Goal: Task Accomplishment & Management: Use online tool/utility

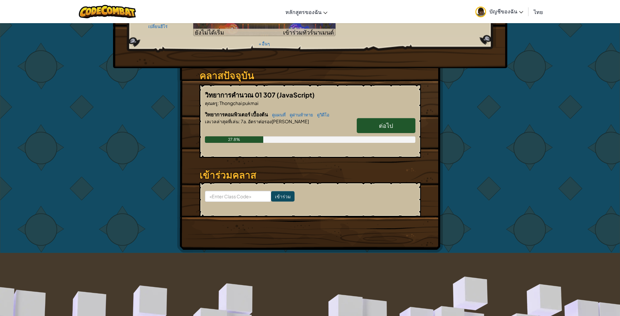
scroll to position [65, 0]
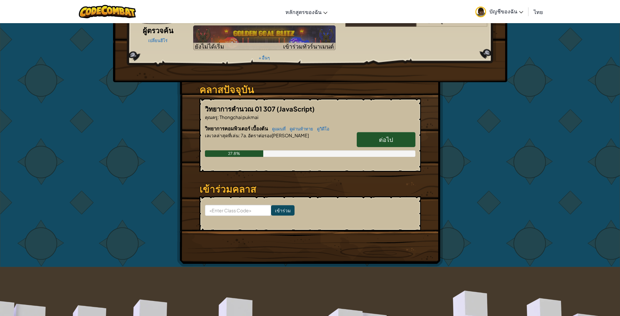
click at [386, 136] on span "ต่อไป" at bounding box center [386, 139] width 14 height 7
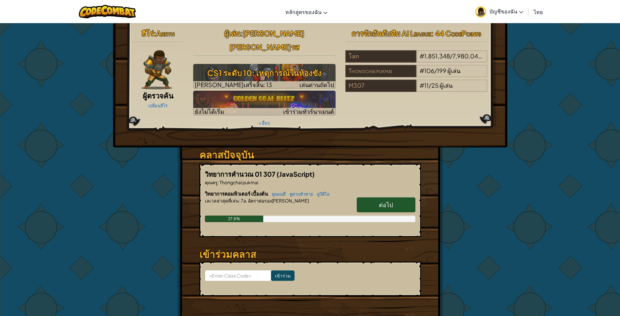
click at [391, 201] on span "ต่อไป" at bounding box center [386, 204] width 14 height 7
select select "th"
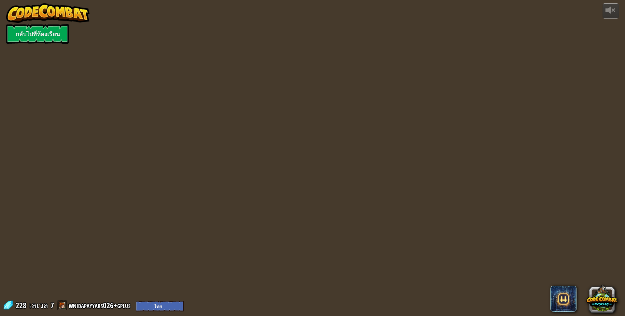
select select "th"
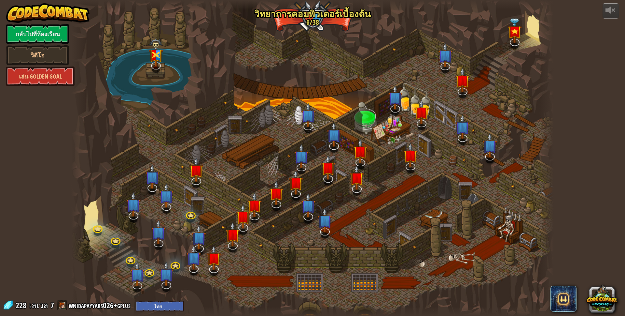
select select "th"
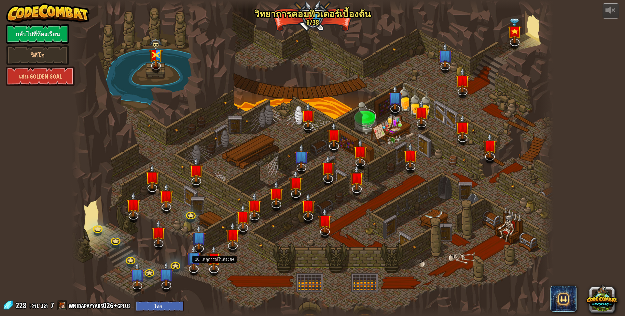
select select "th"
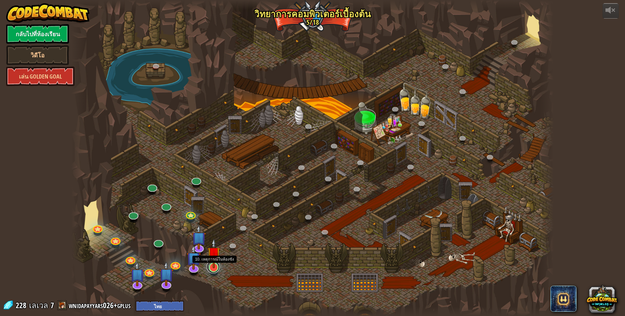
click at [217, 269] on link at bounding box center [213, 266] width 13 height 13
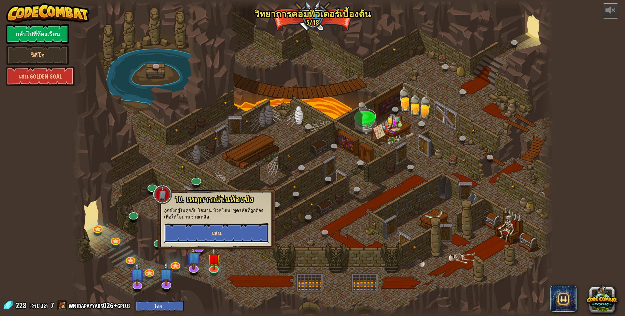
click at [252, 225] on button "เล่น" at bounding box center [216, 233] width 105 height 20
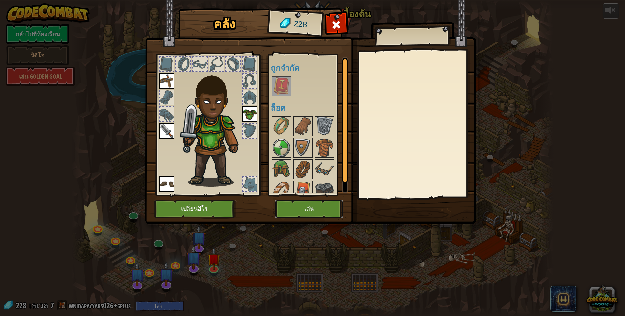
click at [309, 212] on button "เล่น" at bounding box center [309, 209] width 68 height 18
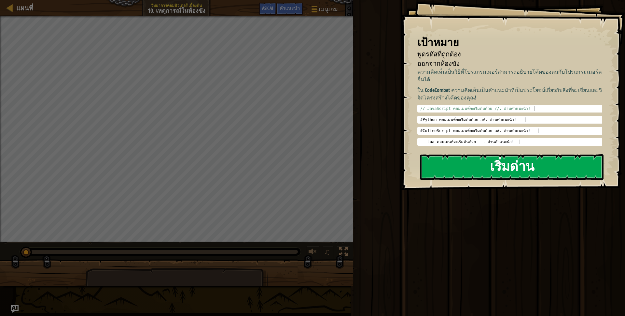
click at [488, 160] on button "เริ่มด่าน" at bounding box center [512, 167] width 183 height 26
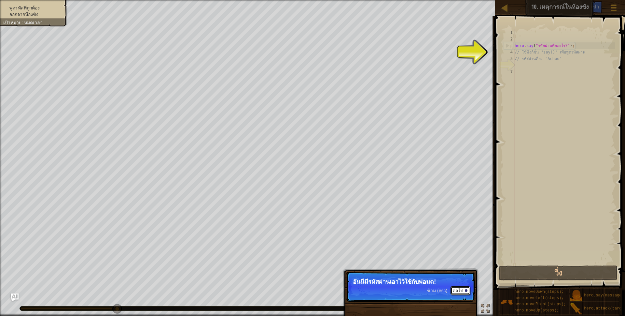
click at [458, 287] on button "ต่อไป" at bounding box center [461, 290] width 20 height 8
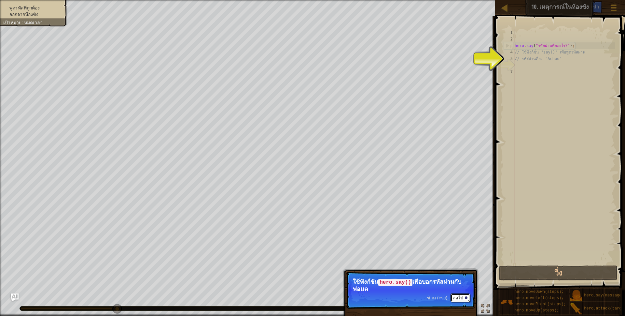
click at [459, 300] on button "ต่อไป" at bounding box center [461, 297] width 20 height 8
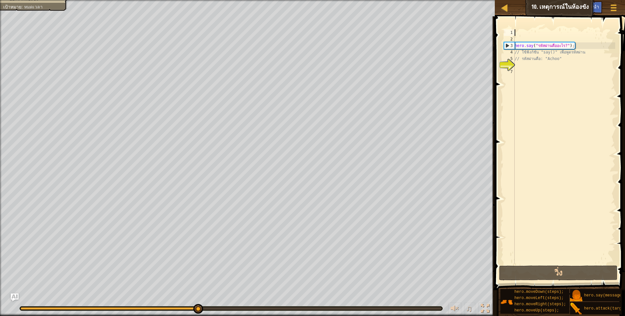
click at [529, 30] on div "hero . say ( "รหัสผ่านคืออะไร?" ) ; // ใช้ฟังก์ชั่น "say()" เพื่อพูดรหัสผ่าน //…" at bounding box center [565, 153] width 102 height 248
type textarea "g"
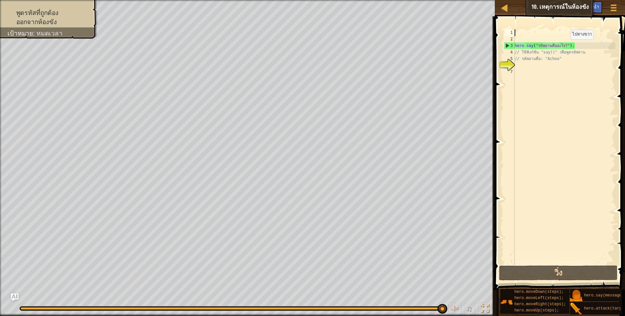
type textarea "h"
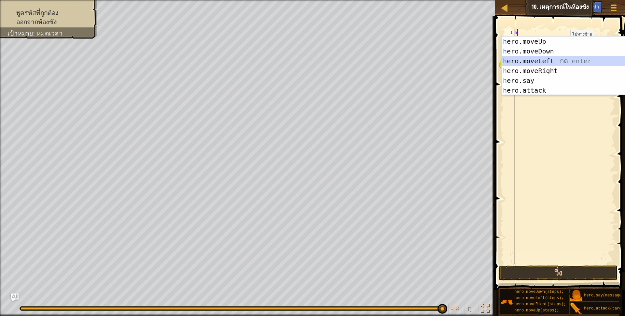
click at [538, 57] on div "h ero.moveUp กด enter h ero.moveDown กด enter h ero.moveLeft กด enter h ero.mov…" at bounding box center [563, 75] width 123 height 78
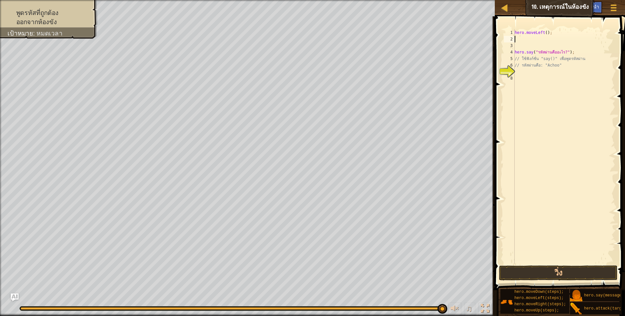
type textarea "h"
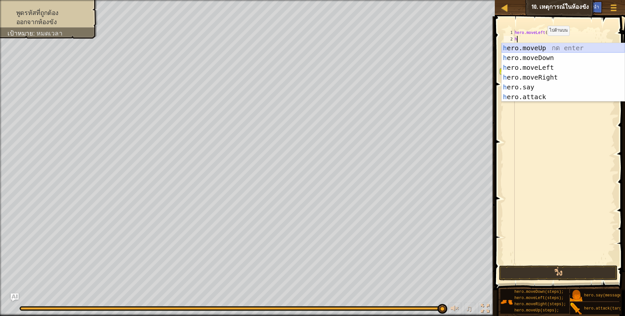
click at [543, 48] on div "h ero.moveUp กด enter h ero.moveDown กด enter h ero.moveLeft กด enter h ero.mov…" at bounding box center [563, 82] width 123 height 78
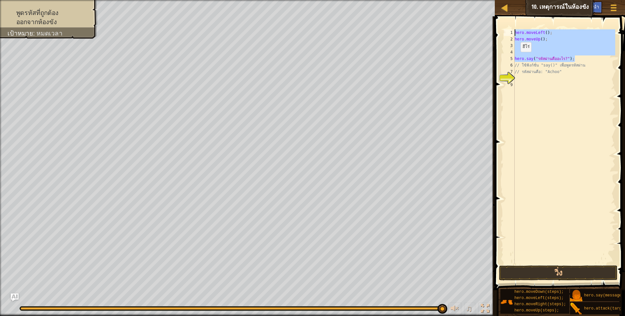
drag, startPoint x: 576, startPoint y: 57, endPoint x: 503, endPoint y: 30, distance: 78.4
click at [503, 30] on div "1 2 3 4 5 6 7 8 9 hero . moveLeft ( ) ; hero . moveUp ( ) ; hero . say ( "รหัสผ…" at bounding box center [559, 166] width 132 height 293
type textarea ";"
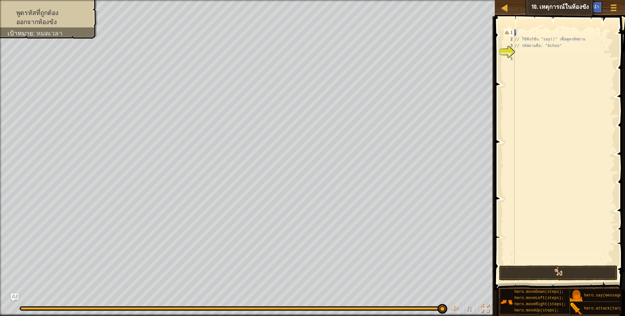
drag, startPoint x: 533, startPoint y: 30, endPoint x: 508, endPoint y: 34, distance: 25.1
click at [508, 34] on div "; 1 2 3 4 5 ; // ใช้ฟังก์ชั่น "say()" เพื่อพูดรหัสผ่าน // รหัสผ่านคือ: "Achoo" …" at bounding box center [559, 146] width 113 height 235
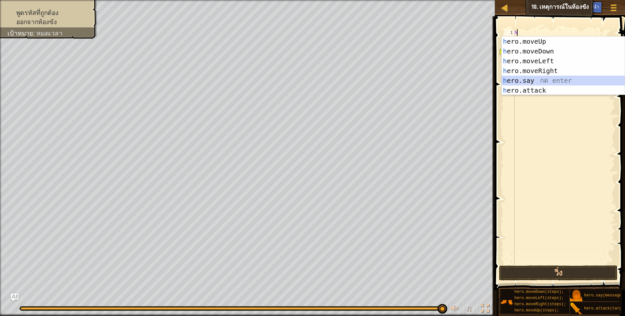
click at [546, 79] on div "h ero.moveUp กด enter h ero.moveDown กด enter h ero.moveLeft กด enter h ero.mov…" at bounding box center [563, 75] width 123 height 78
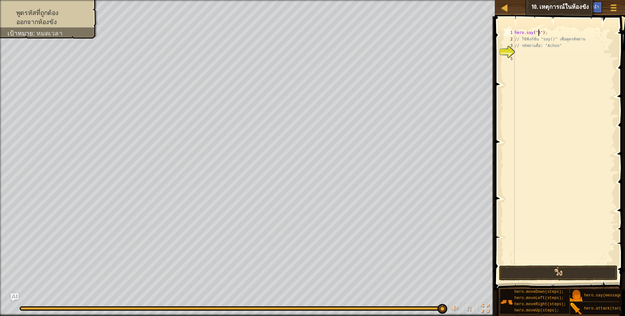
scroll to position [3, 22]
type textarea "hero.say("Achoo");"
click at [519, 52] on div "hero . say ( "Achoo" ) ; // ใช้ฟังก์ชั่น "say()" เพื่อพูดรหัสผ่าน // รหัสผ่านคื…" at bounding box center [565, 153] width 102 height 248
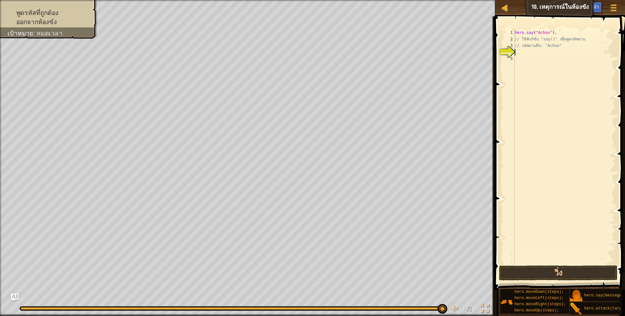
type textarea "h"
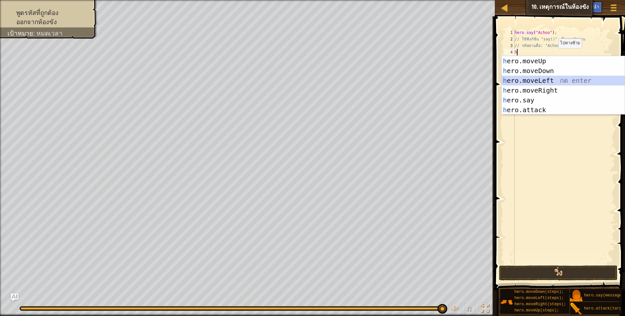
click at [543, 79] on div "h ero.moveUp กด enter h ero.moveDown กด enter h ero.moveLeft กด enter h ero.mov…" at bounding box center [563, 95] width 123 height 78
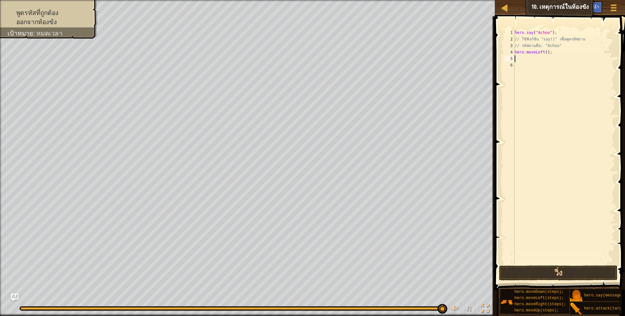
type textarea "h"
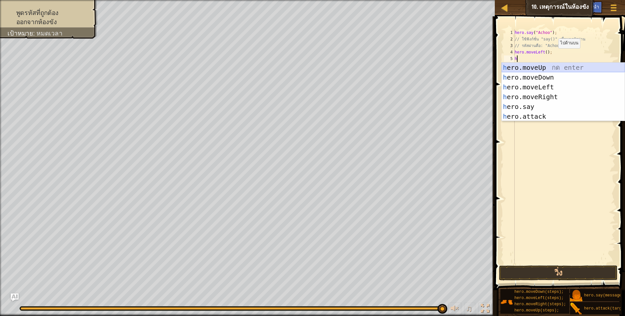
click at [536, 69] on div "h ero.moveUp กด enter h ero.moveDown กด enter h ero.moveLeft กด enter h ero.mov…" at bounding box center [563, 102] width 123 height 78
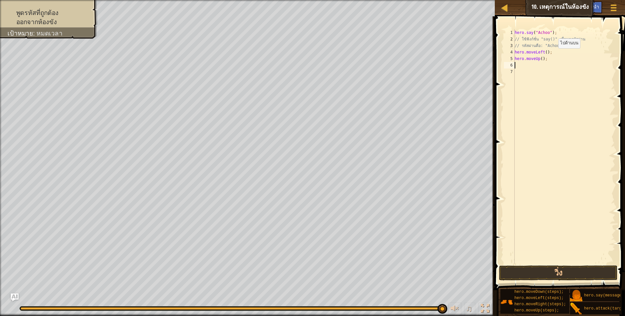
scroll to position [3, 0]
type textarea "h"
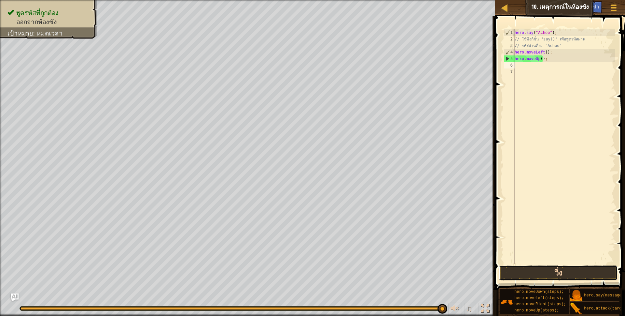
click at [534, 278] on button "วิ่ง" at bounding box center [558, 272] width 119 height 15
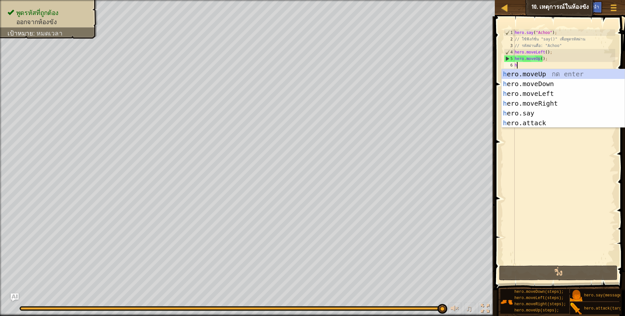
type textarea "h"
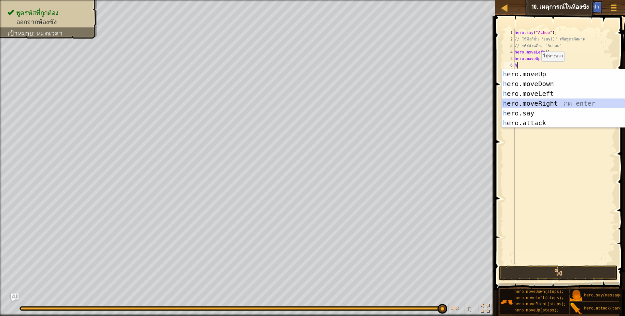
click at [548, 101] on div "h ero.moveUp กด enter h ero.moveDown กด enter h ero.moveLeft กด enter h ero.mov…" at bounding box center [563, 108] width 123 height 78
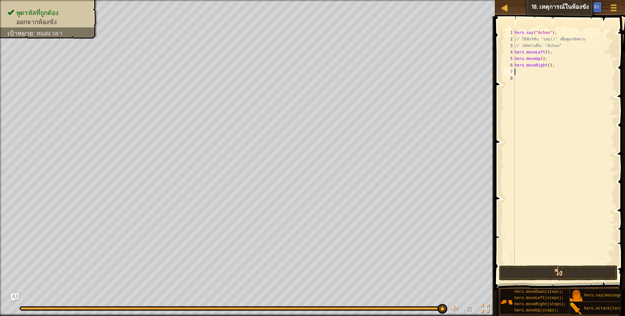
type textarea "h"
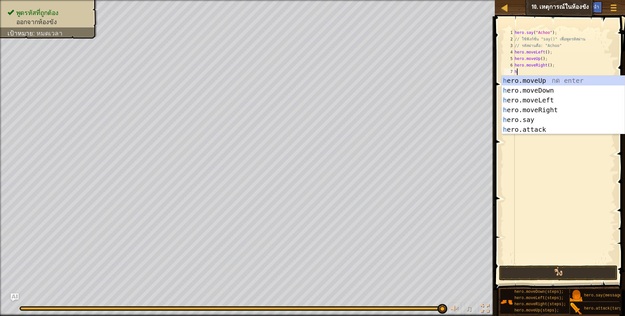
scroll to position [3, 2]
click at [541, 78] on div "h ero.moveUp กด enter h ero.moveDown กด enter h ero.moveLeft กด enter h ero.mov…" at bounding box center [563, 115] width 123 height 78
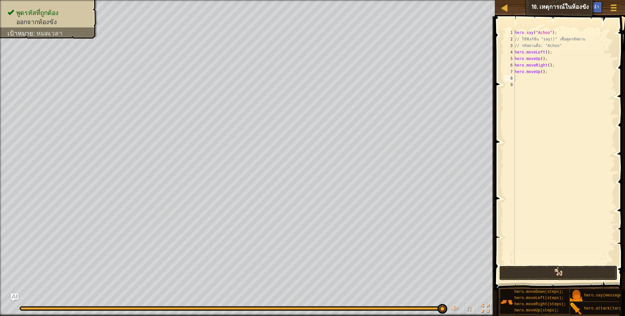
click at [555, 270] on button "วิ่ง" at bounding box center [558, 272] width 119 height 15
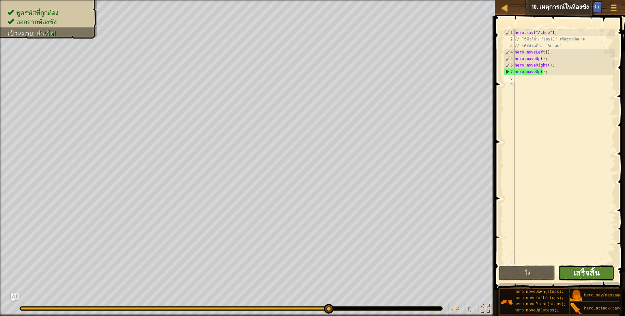
click at [590, 272] on span "เสร็จสิ้น" at bounding box center [587, 272] width 26 height 10
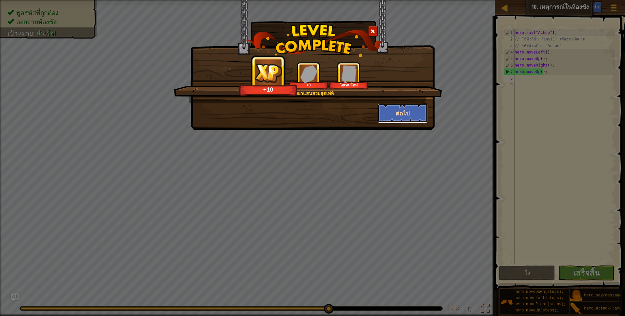
click at [424, 116] on button "ต่อไป" at bounding box center [403, 113] width 50 height 20
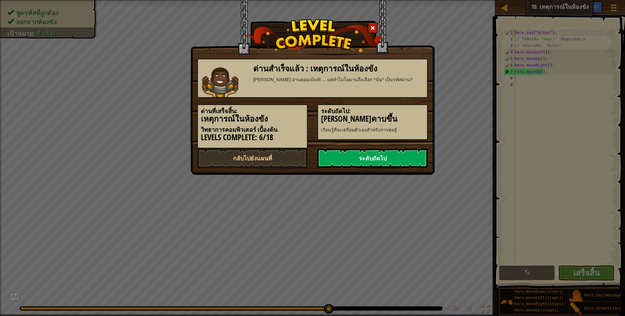
click at [370, 153] on link "ระดับถัดไป" at bounding box center [373, 158] width 110 height 20
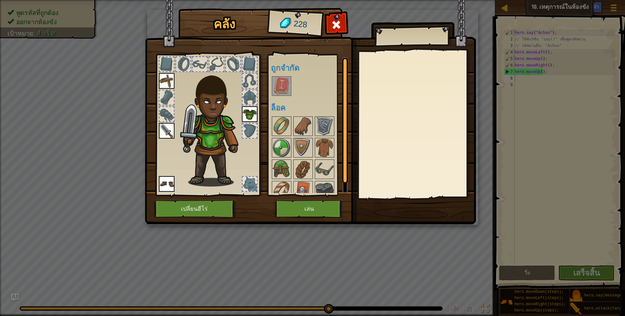
click at [273, 88] on img at bounding box center [282, 86] width 18 height 18
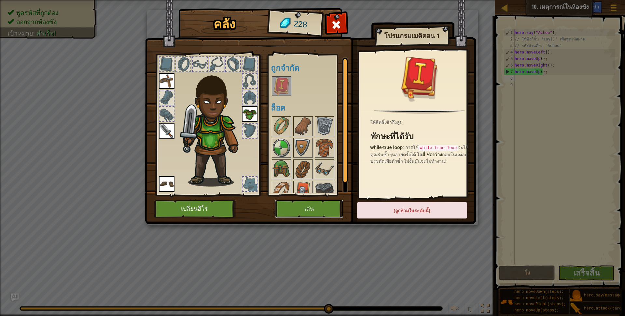
click at [325, 206] on button "เล่น" at bounding box center [309, 209] width 68 height 18
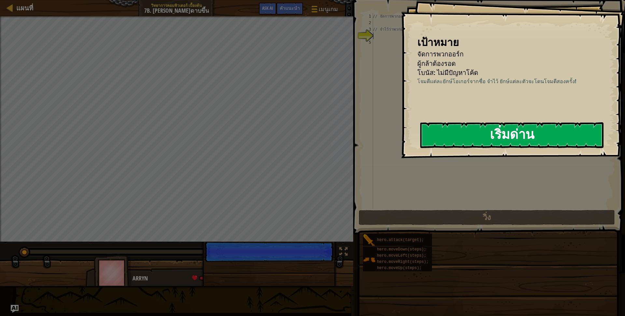
click at [510, 130] on button "เริ่มด่าน" at bounding box center [512, 135] width 183 height 26
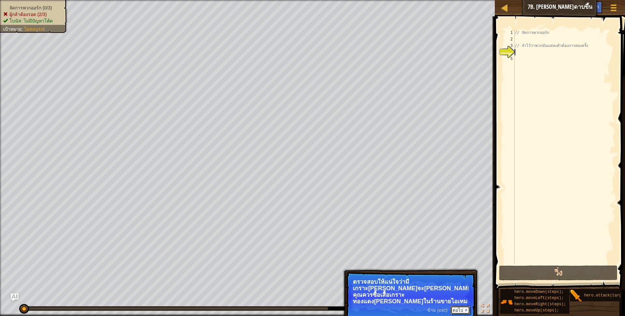
click at [465, 306] on button "ต่อไป" at bounding box center [461, 310] width 20 height 8
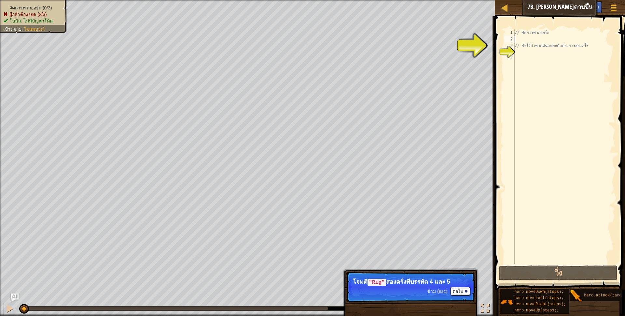
click at [518, 38] on div "// จัดการพวกออร์ก // จำไว้ว่าพวกมันแต่ละตัวต้องการสองครั้ง" at bounding box center [565, 153] width 102 height 248
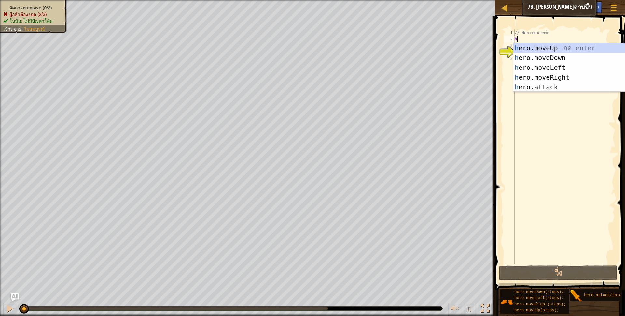
scroll to position [1, 2]
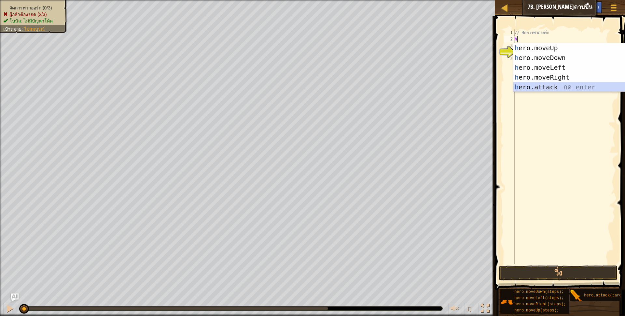
click at [540, 86] on div "h ero.moveUp กด enter h ero.moveDown กด enter h ero.moveLeft กด enter h ero.mov…" at bounding box center [575, 77] width 123 height 68
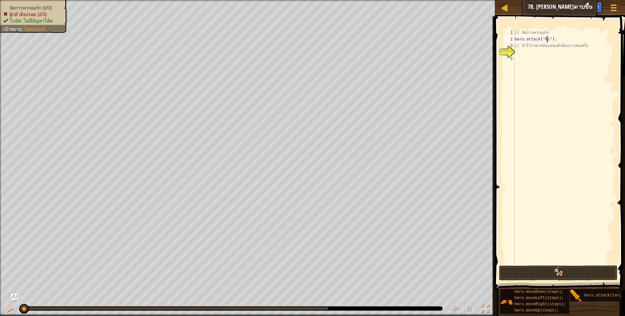
scroll to position [1, 27]
type textarea "hero.attack("Rig");"
click at [516, 53] on div "// จัดการพวกออร์ก hero . attack ( "Rig" ) ; // จำไว้ว่าพวกมันแต่ละตัวต้องการสอง…" at bounding box center [565, 153] width 102 height 248
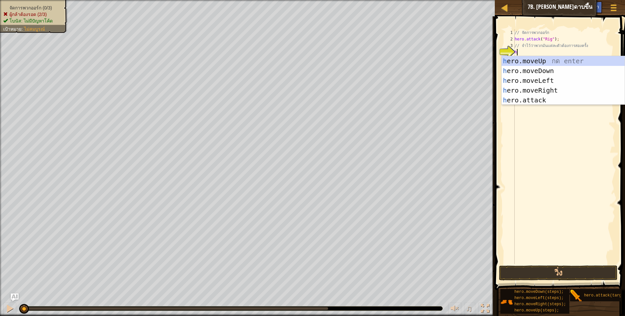
scroll to position [1, 2]
click at [536, 102] on div "h ero.moveUp กด enter h ero.moveDown กด enter h ero.moveLeft กด enter h ero.mov…" at bounding box center [563, 90] width 123 height 68
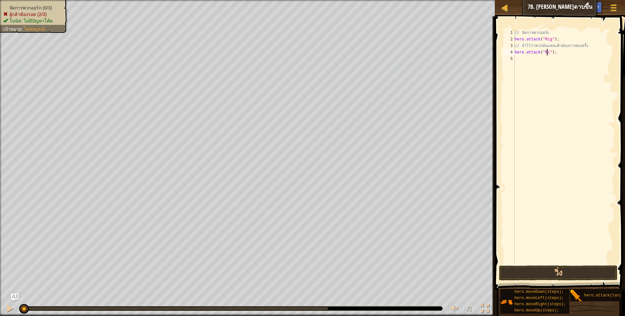
type textarea "hero.attack("Rig");"
click at [520, 59] on div "// จัดการพวกออร์ก hero . attack ( "Rig" ) ; // จำไว้ว่าพวกมันแต่ละตัวต้องการสอง…" at bounding box center [565, 153] width 102 height 248
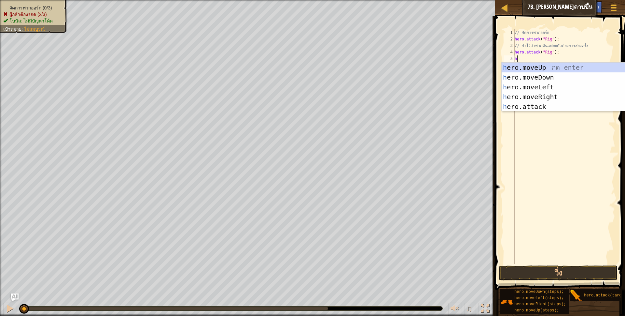
scroll to position [1, 2]
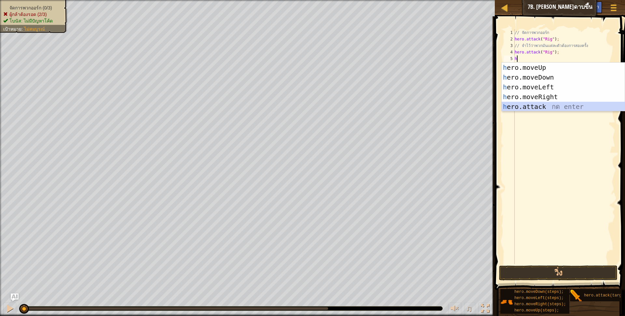
click at [535, 107] on div "h ero.moveUp กด enter h ero.moveDown กด enter h ero.moveLeft กด enter h ero.mov…" at bounding box center [563, 97] width 123 height 68
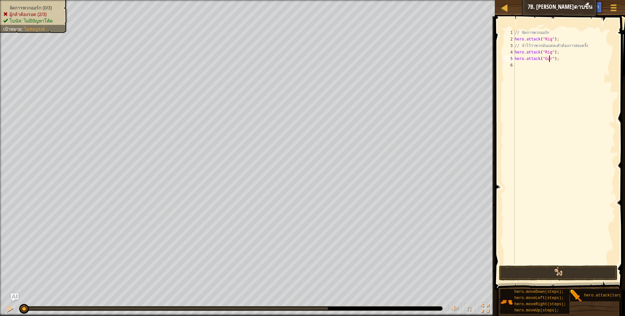
scroll to position [1, 29]
type textarea "hero.attack("Gurt");"
click at [526, 66] on div "// จัดการพวกออร์ก hero . attack ( "Rig" ) ; // จำไว้ว่าพวกมันแต่ละตัวต้องการสอง…" at bounding box center [565, 153] width 102 height 248
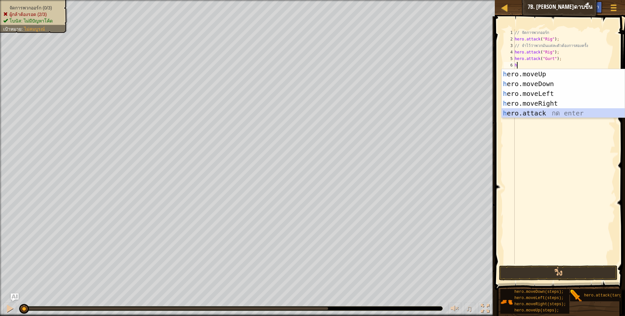
click at [546, 111] on div "h ero.moveUp กด enter h ero.moveDown กด enter h ero.moveLeft กด enter h ero.mov…" at bounding box center [563, 103] width 123 height 68
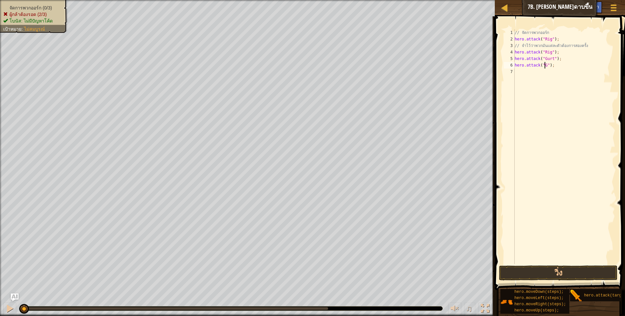
scroll to position [1, 25]
type textarea "hero.attack("Gurt");"
click at [537, 72] on div "// จัดการพวกออร์ก hero . attack ( "Rig" ) ; // จำไว้ว่าพวกมันแต่ละตัวต้องการสอง…" at bounding box center [565, 153] width 102 height 248
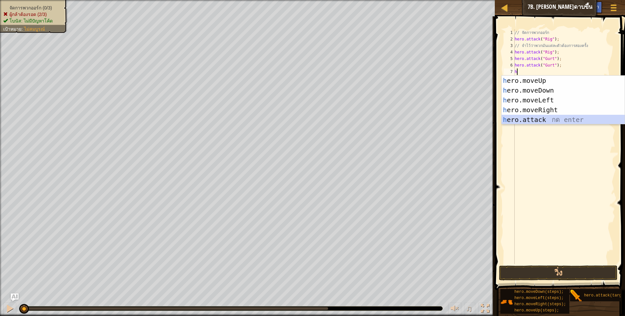
click at [545, 118] on div "h ero.moveUp กด enter h ero.moveDown กด enter h ero.moveLeft กด enter h ero.mov…" at bounding box center [563, 110] width 123 height 68
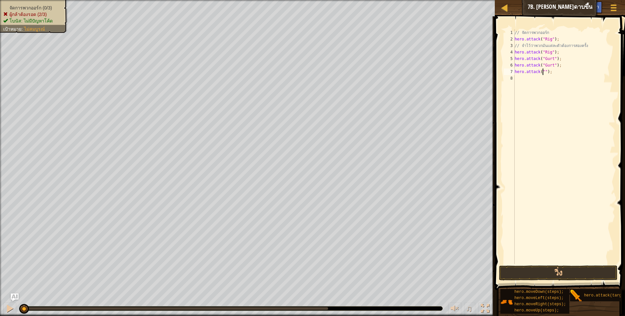
scroll to position [1, 25]
type textarea "hero.attack("Ack");"
click at [531, 77] on div "// จัดการพวกออร์ก hero . attack ( "Rig" ) ; // จำไว้ว่าพวกมันแต่ละตัวต้องการสอง…" at bounding box center [565, 153] width 102 height 248
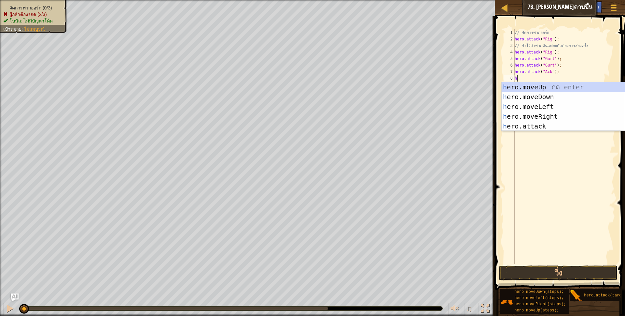
scroll to position [1, 2]
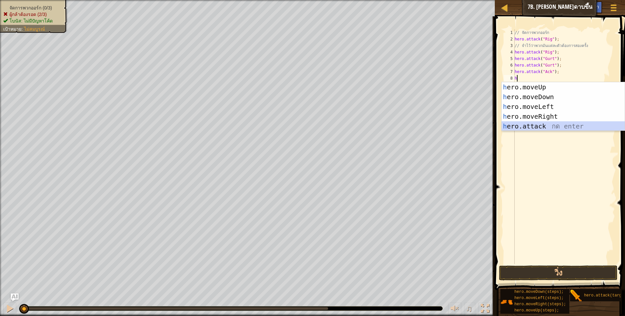
click at [539, 125] on div "h ero.moveUp กด enter h ero.moveDown กด enter h ero.moveLeft กด enter h ero.mov…" at bounding box center [563, 116] width 123 height 68
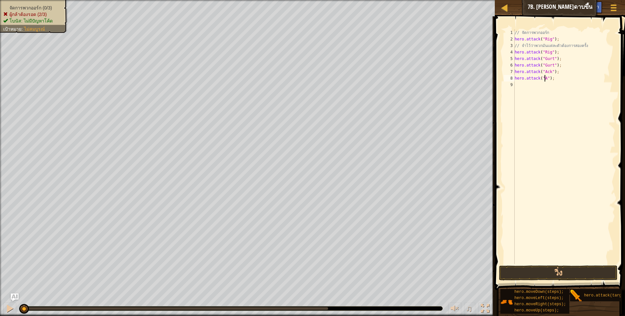
scroll to position [1, 25]
type textarea "hero.attack("Ack");"
click at [520, 86] on div "// จัดการพวกออร์ก hero . attack ( "Rig" ) ; // จำไว้ว่าพวกมันแต่ละตัวต้องการสอง…" at bounding box center [565, 153] width 102 height 248
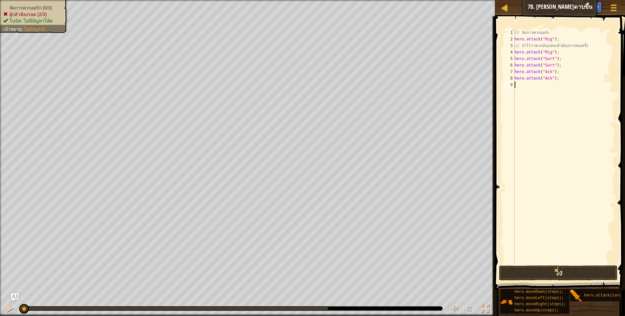
type textarea "h"
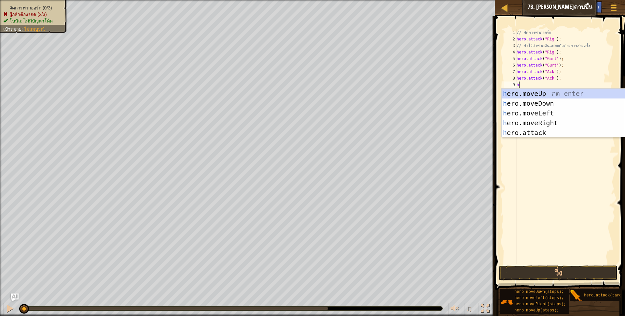
scroll to position [1, 2]
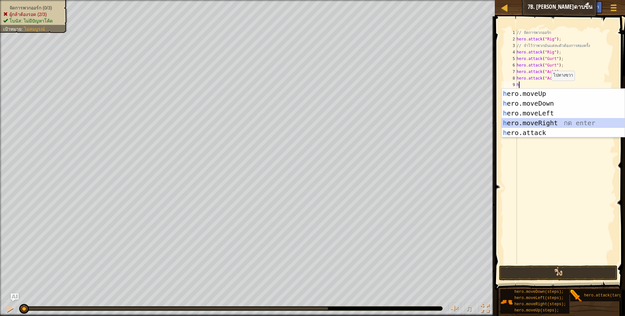
click at [553, 121] on div "h ero.moveUp กด enter h ero.moveDown กด enter h ero.moveLeft กด enter h ero.mov…" at bounding box center [563, 123] width 123 height 68
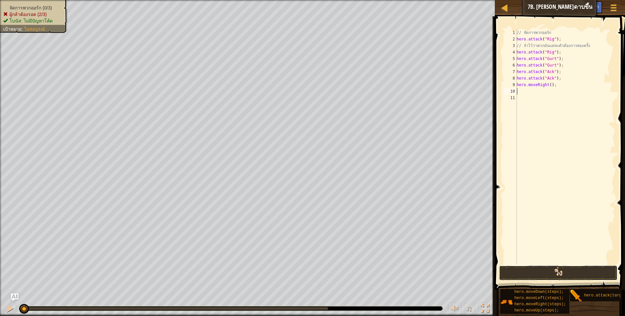
click at [539, 272] on button "วิ่ง" at bounding box center [558, 272] width 119 height 15
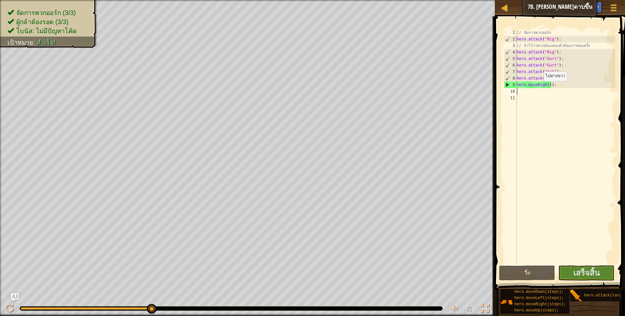
type textarea "h"
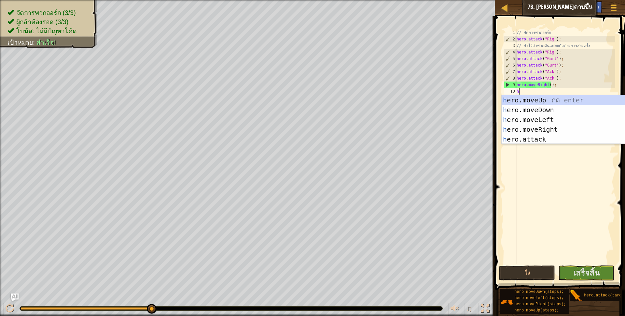
scroll to position [1, 2]
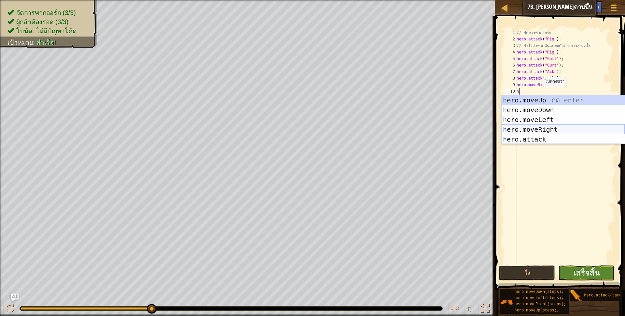
click at [550, 128] on div "h ero.moveUp กด enter h ero.moveDown กด enter h ero.moveLeft กด enter h ero.mov…" at bounding box center [563, 129] width 123 height 68
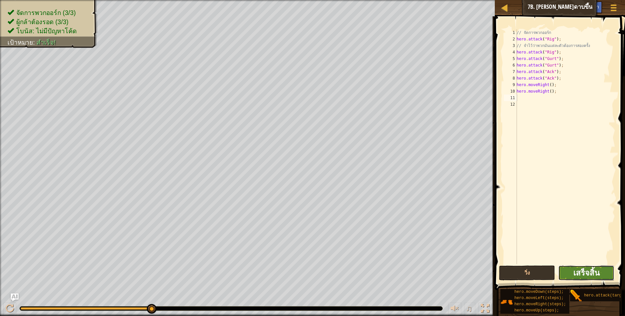
click at [589, 268] on span "เสร็จสิ้น" at bounding box center [587, 272] width 26 height 10
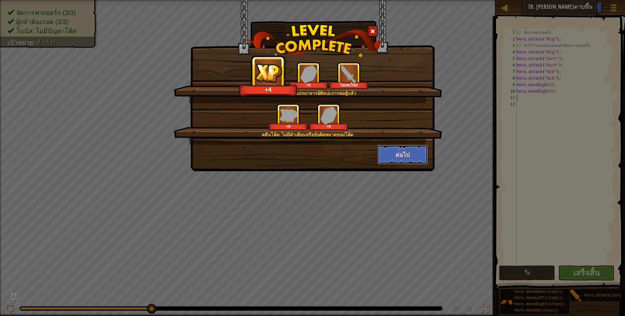
click at [405, 153] on button "ต่อไป" at bounding box center [403, 155] width 50 height 20
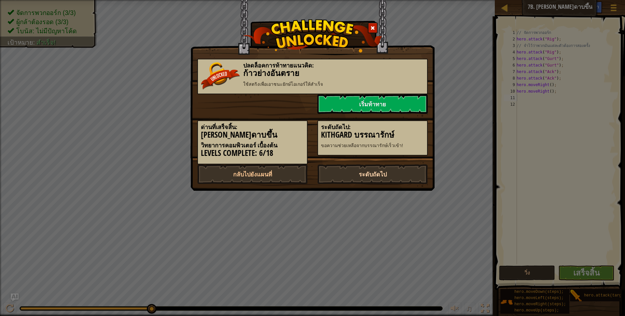
click at [398, 177] on link "ระดับถัดไป" at bounding box center [373, 174] width 110 height 20
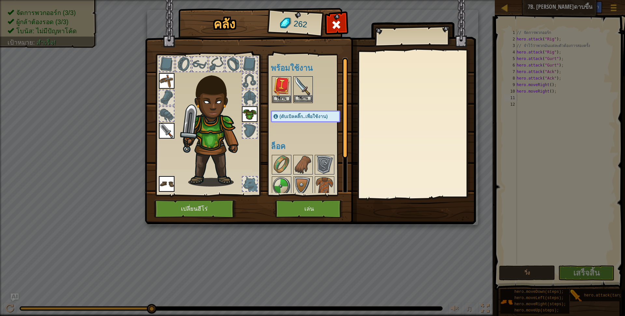
click at [297, 95] on div "ใช้งาน" at bounding box center [304, 89] width 20 height 27
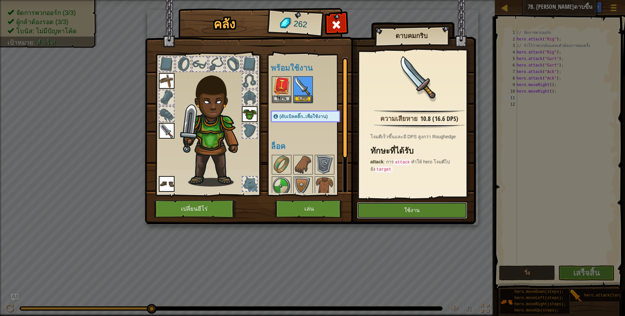
click at [383, 207] on button "ใช้งาน" at bounding box center [412, 210] width 110 height 16
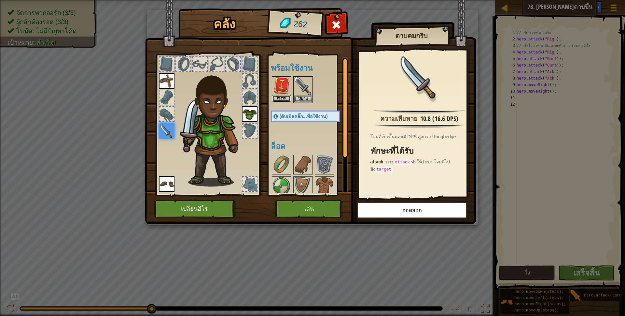
click at [285, 97] on button "ใช้งาน" at bounding box center [282, 98] width 18 height 7
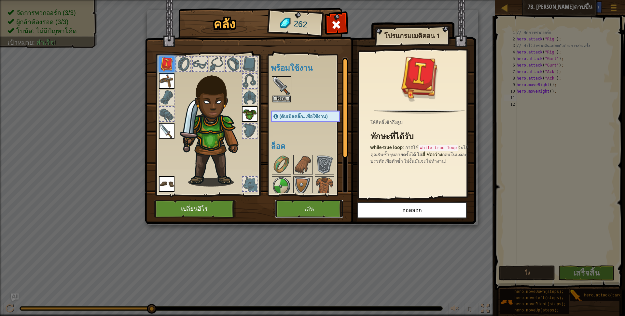
click at [310, 209] on button "เล่น" at bounding box center [309, 209] width 68 height 18
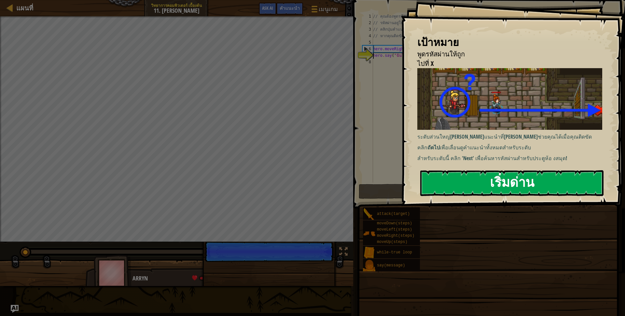
click at [475, 185] on button "เริ่มด่าน" at bounding box center [512, 183] width 183 height 26
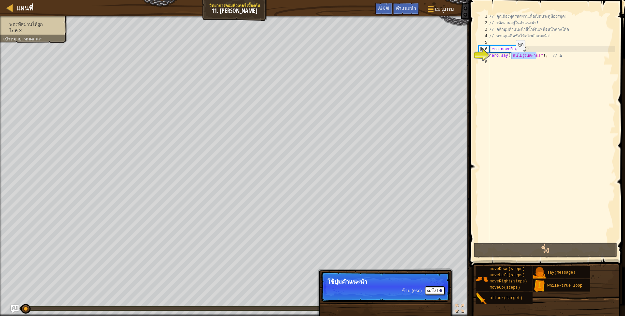
drag, startPoint x: 537, startPoint y: 56, endPoint x: 511, endPoint y: 56, distance: 26.4
click at [511, 56] on div "// คุณต้องพูดรหัสผ่านเพื่อเปิดประตูห้องสมุด! // รหัสผ่านอยู่ในคำแนะนำ! // คลิกป…" at bounding box center [551, 133] width 127 height 241
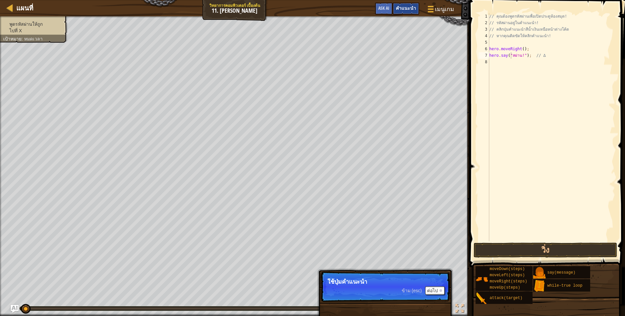
click at [416, 6] on span "คำแนะนำ" at bounding box center [406, 8] width 20 height 6
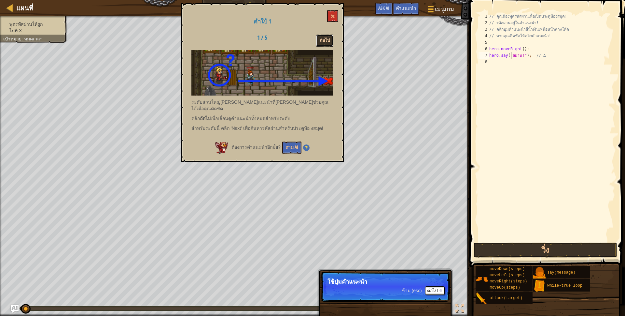
click at [325, 39] on button "ต่อไป" at bounding box center [324, 41] width 17 height 12
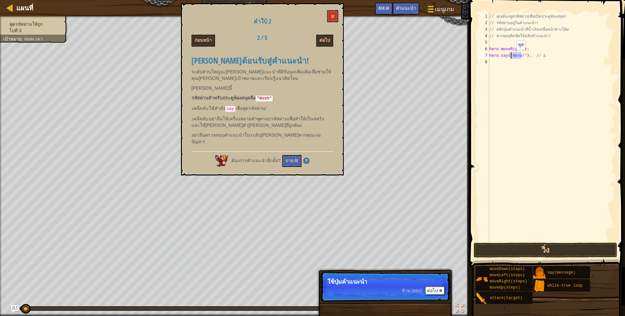
drag, startPoint x: 522, startPoint y: 55, endPoint x: 511, endPoint y: 56, distance: 11.2
click at [511, 56] on div "// คุณต้องพูดรหัสผ่านเพื่อเปิดประตูห้องสมุด! // รหัสผ่านอยู่ในคำแนะนำ! // คลิกป…" at bounding box center [551, 133] width 127 height 241
click at [512, 56] on div "// คุณต้องพูดรหัสผ่านเพื่อเปิดประตูห้องสมุด! // รหัสผ่านอยู่ในคำแนะนำ! // คลิกป…" at bounding box center [551, 133] width 127 height 241
type textarea "hero.say("Huah"); // ∆"
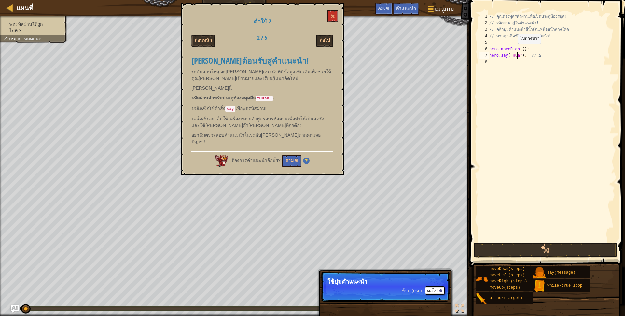
scroll to position [1, 25]
click at [491, 61] on div "// คุณต้องพูดรหัสผ่านเพื่อเปิดประตูห้องสมุด! // รหัสผ่านอยู่ในคำแนะนำ! // คลิกป…" at bounding box center [551, 133] width 127 height 241
click at [335, 40] on div "ต่อไป" at bounding box center [313, 41] width 50 height 12
click at [324, 41] on button "ต่อไป" at bounding box center [324, 41] width 17 height 12
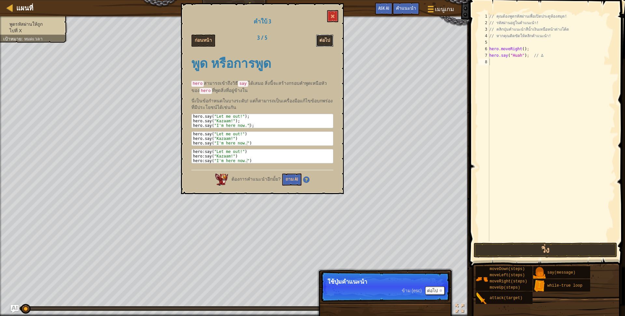
click at [324, 37] on button "ต่อไป" at bounding box center [324, 41] width 17 height 12
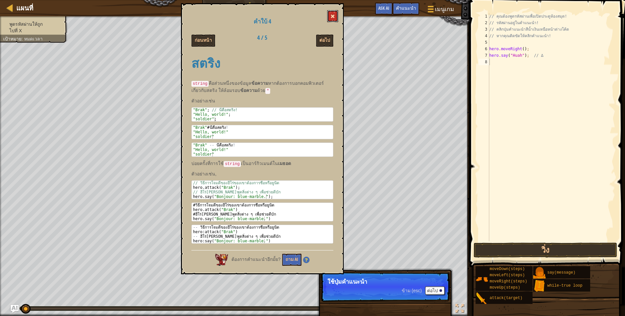
click at [335, 19] on button at bounding box center [332, 16] width 11 height 12
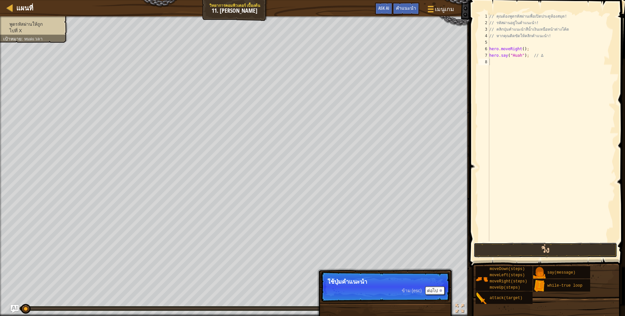
click at [532, 243] on button "วิ่ง" at bounding box center [546, 249] width 144 height 15
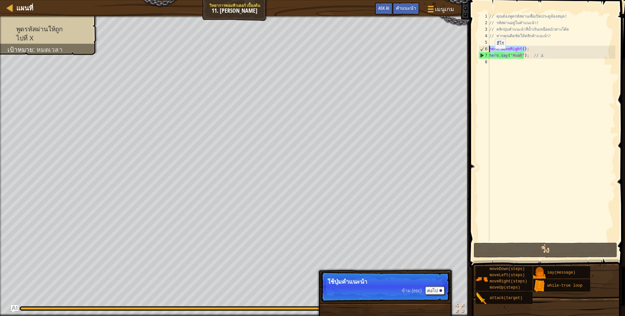
drag, startPoint x: 533, startPoint y: 50, endPoint x: 482, endPoint y: 46, distance: 50.7
click at [482, 46] on div "1 2 3 4 5 6 7 8 // คุณต้องพูดรหัสผ่านเพื่อเปิดประตูห้องสมุด! // รหัสผ่านอยู่ในค…" at bounding box center [547, 127] width 138 height 228
type textarea "hero.moveRight();"
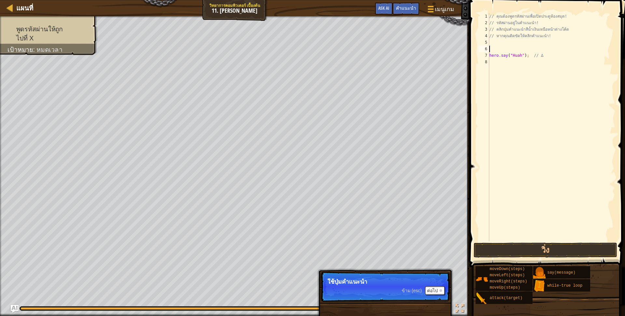
click at [494, 63] on div "// คุณต้องพูดรหัสผ่านเพื่อเปิดประตูห้องสมุด! // รหัสผ่านอยู่ในคำแนะนำ! // คลิกป…" at bounding box center [551, 133] width 127 height 241
type textarea "h"
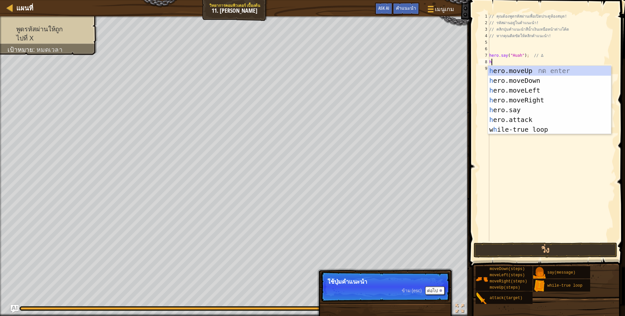
scroll to position [1, 1]
click at [533, 100] on div "h ero.moveUp กด enter h ero.moveDown กด enter h ero.moveLeft กด enter h ero.mov…" at bounding box center [549, 110] width 123 height 88
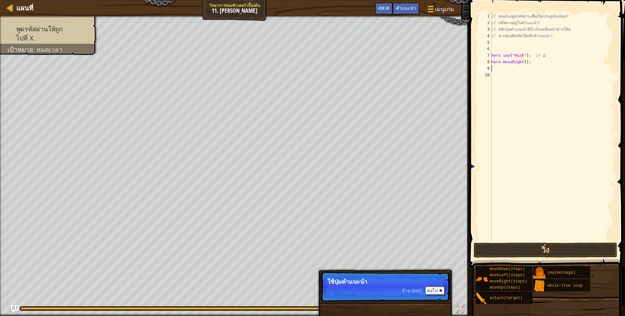
scroll to position [1, 0]
click at [523, 62] on div "// คุณต้องพูดรหัสผ่านเพื่อเปิดประตูห้องสมุด! // รหัสผ่านอยู่ในคำแนะนำ! // คลิกป…" at bounding box center [552, 133] width 125 height 241
click at [566, 246] on button "วิ่ง" at bounding box center [546, 249] width 144 height 15
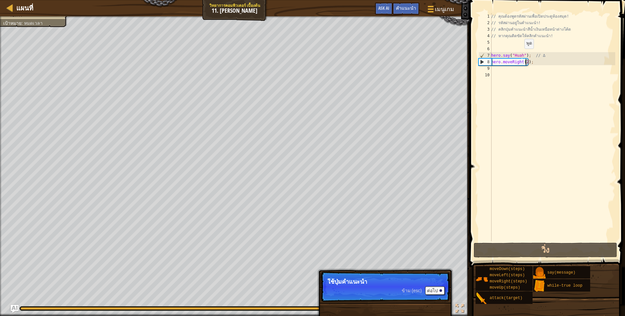
click at [521, 55] on div "// คุณต้องพูดรหัสผ่านเพื่อเปิดประตูห้องสมุด! // รหัสผ่านอยู่ในคำแนะนำ! // คลิกป…" at bounding box center [552, 133] width 125 height 241
type textarea "hero.say("Huah"); // ∆"
click at [526, 54] on div "// คุณต้องพูดรหัสผ่านเพื่อเปิดประตูห้องสมุด! // รหัสผ่านอยู่ในคำแนะนำ! // คลิกป…" at bounding box center [552, 133] width 125 height 241
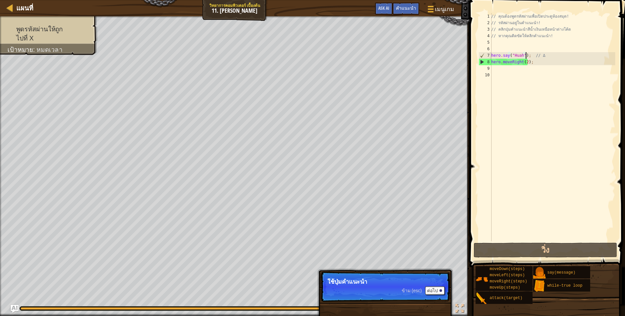
click at [493, 47] on div "// คุณต้องพูดรหัสผ่านเพื่อเปิดประตูห้องสมุด! // รหัสผ่านอยู่ในคำแนะนำ! // คลิกป…" at bounding box center [552, 133] width 125 height 241
click at [435, 291] on button "ต่อไป" at bounding box center [435, 290] width 20 height 8
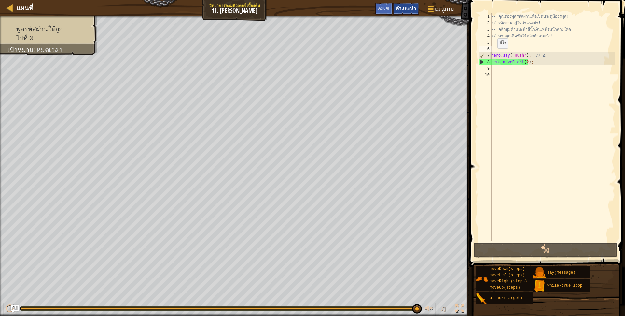
click at [405, 9] on span "คำแนะนำ" at bounding box center [406, 8] width 20 height 6
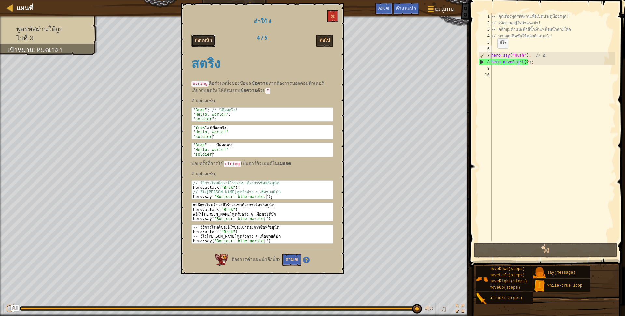
click at [200, 37] on button "ก่อนหน้า" at bounding box center [204, 41] width 24 height 12
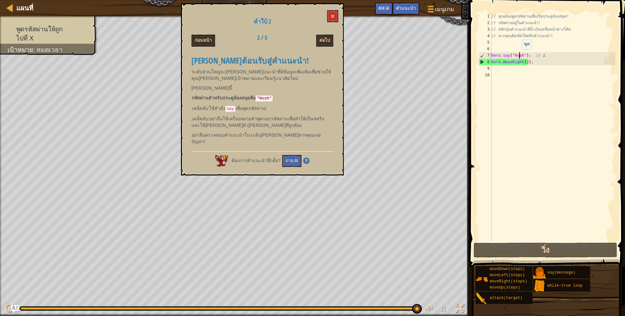
click at [519, 56] on div "// คุณต้องพูดรหัสผ่านเพื่อเปิดประตูห้องสมุด! // รหัสผ่านอยู่ในคำแนะนำ! // คลิกป…" at bounding box center [552, 133] width 125 height 241
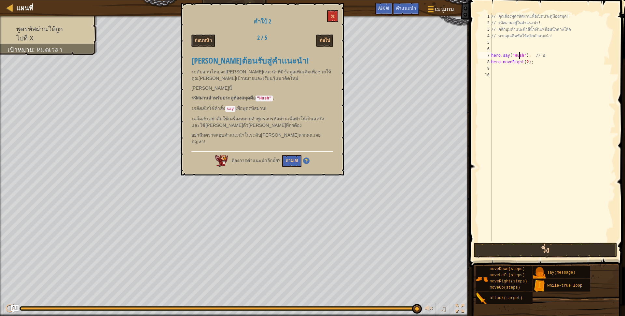
type textarea "hero.say("Hush"); // ∆"
click at [510, 252] on button "วิ่ง" at bounding box center [546, 249] width 144 height 15
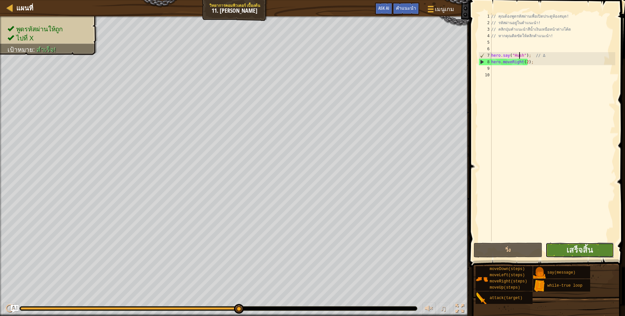
click at [564, 245] on button "เสร็จสิ้น" at bounding box center [580, 249] width 68 height 15
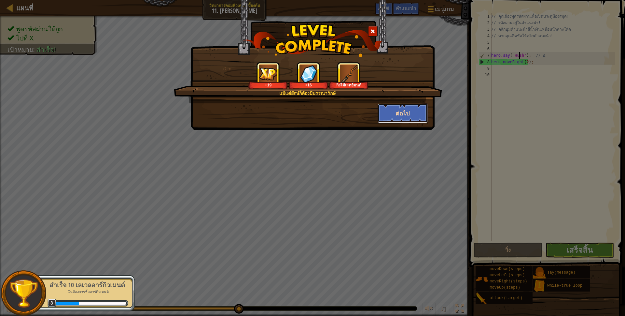
click at [388, 110] on button "ต่อไป" at bounding box center [403, 113] width 50 height 20
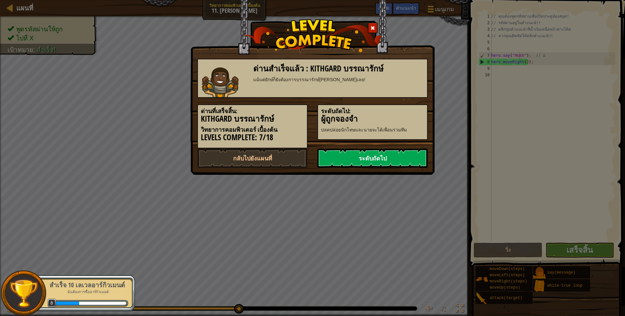
click at [349, 154] on link "ระดับถัดไป" at bounding box center [373, 158] width 110 height 20
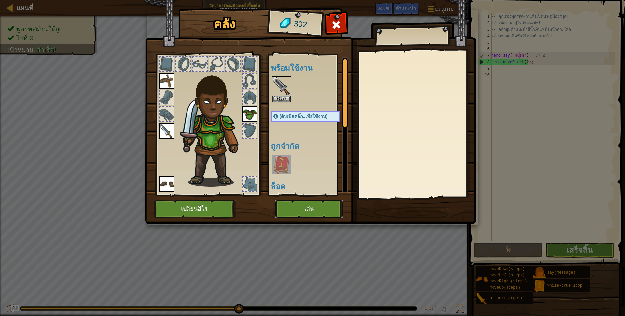
click at [313, 208] on button "เล่น" at bounding box center [309, 209] width 68 height 18
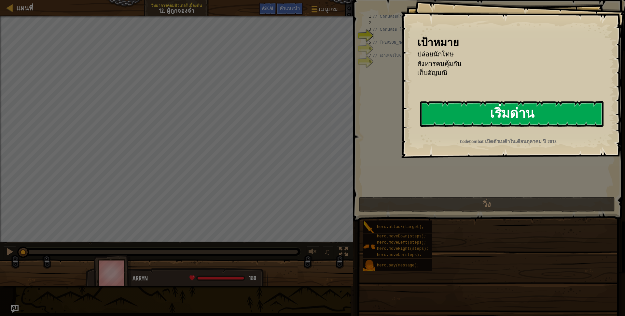
click at [442, 115] on button "เริ่มด่าน" at bounding box center [512, 114] width 183 height 26
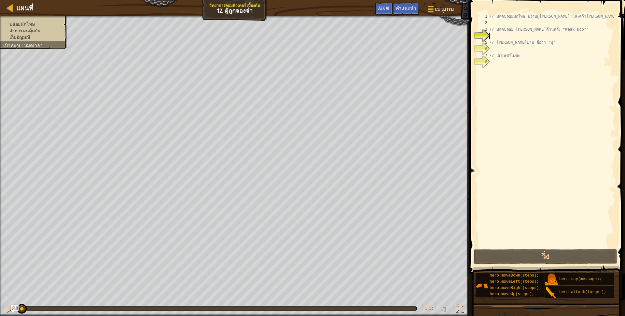
click at [495, 25] on div "// ปลดปล่อยนักโทษ ปราบผู้[PERSON_NAME] และคว้า[PERSON_NAME] // ปลดปล่อย Patrick…" at bounding box center [551, 137] width 127 height 248
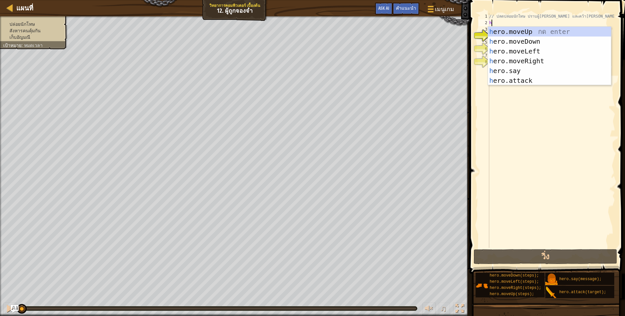
scroll to position [1, 1]
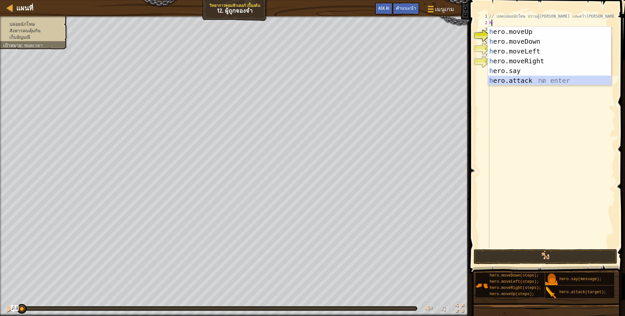
click at [502, 81] on div "h ero.moveUp กด enter h ero.moveDown กด enter h ero.moveLeft กด enter h ero.mov…" at bounding box center [549, 66] width 123 height 78
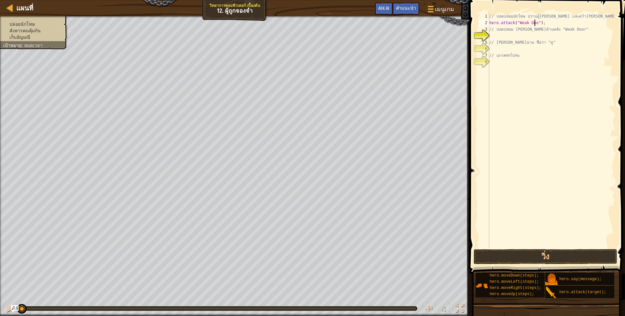
scroll to position [1, 37]
type textarea "hero.attack("Weak Door");"
click at [496, 36] on div "// ปลดปล่อยนักโทษ ปราบผู้[PERSON_NAME] และคว้า[PERSON_NAME] hero . attack ( "We…" at bounding box center [551, 137] width 127 height 248
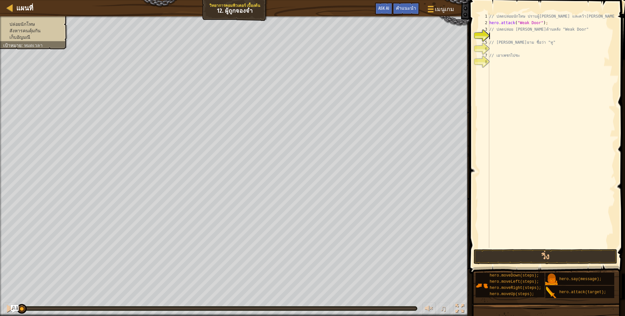
type textarea "h"
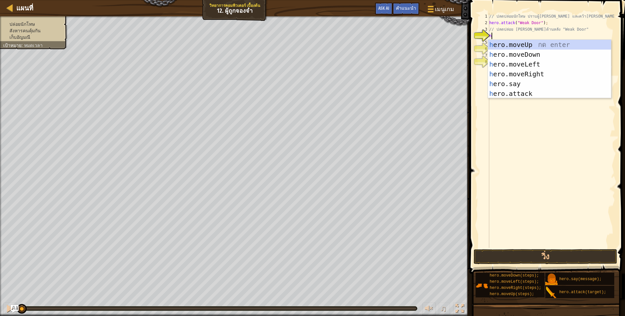
scroll to position [1, 1]
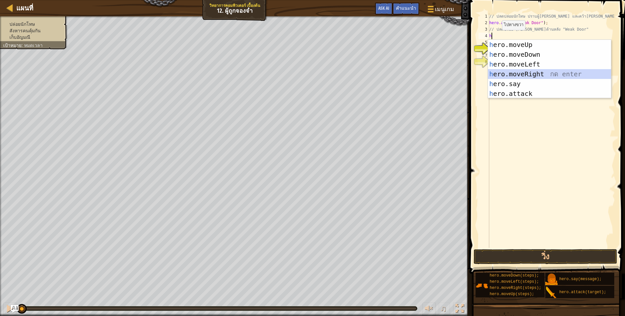
click at [532, 72] on div "h ero.moveUp กด enter h ero.moveDown กด enter h ero.moveLeft กด enter h ero.mov…" at bounding box center [549, 79] width 123 height 78
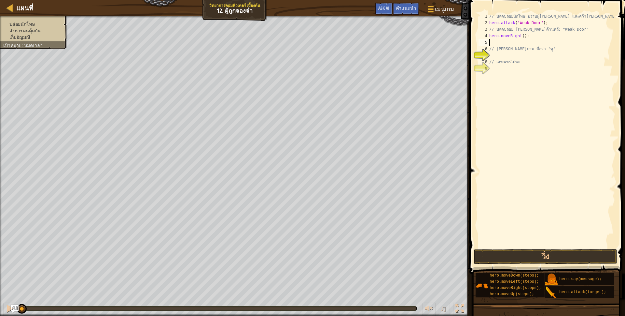
click at [504, 44] on div "// ปลดปล่อยนักโทษ ปราบผู้[PERSON_NAME] และคว้า[PERSON_NAME] hero . attack ( "We…" at bounding box center [551, 137] width 127 height 248
click at [514, 259] on button "วิ่ง" at bounding box center [546, 256] width 144 height 15
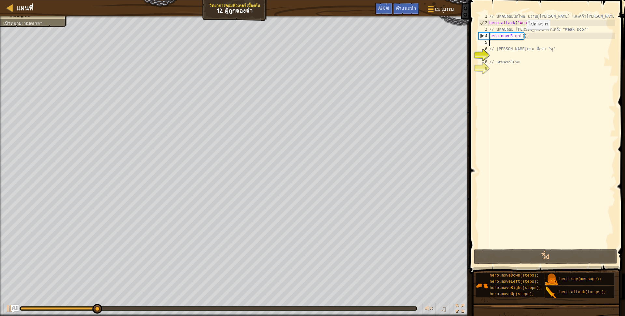
click at [522, 36] on div "// ปลดปล่อยนักโทษ ปราบผู้[PERSON_NAME] และคว้า[PERSON_NAME] hero . attack ( "We…" at bounding box center [551, 137] width 127 height 248
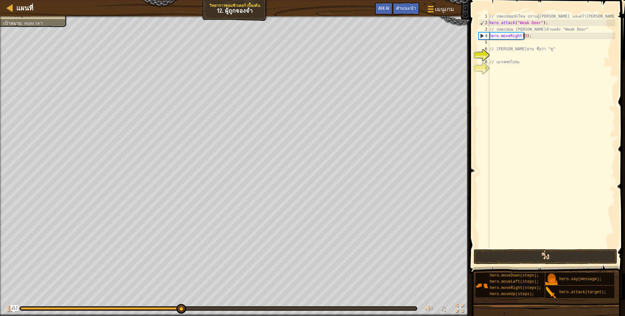
type textarea "hero.moveRight(3);"
click at [532, 254] on button "วิ่ง" at bounding box center [546, 256] width 144 height 15
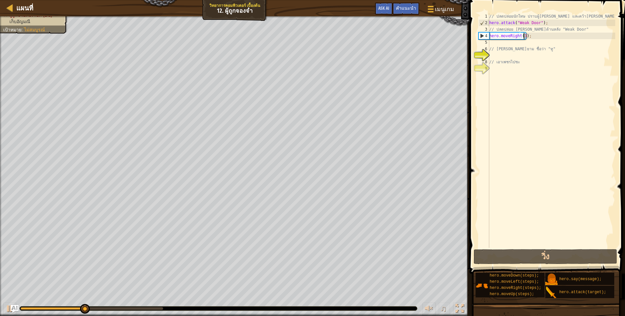
click at [509, 42] on div "// ปลดปล่อยนักโทษ ปราบผู้[PERSON_NAME] และคว้า[PERSON_NAME] hero . attack ( "We…" at bounding box center [551, 137] width 127 height 248
type textarea "h"
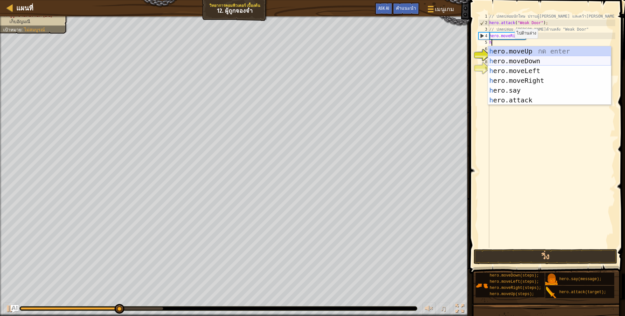
click at [525, 61] on div "h ero.moveUp กด enter h ero.moveDown กด enter h ero.moveLeft กด enter h ero.mov…" at bounding box center [549, 85] width 123 height 78
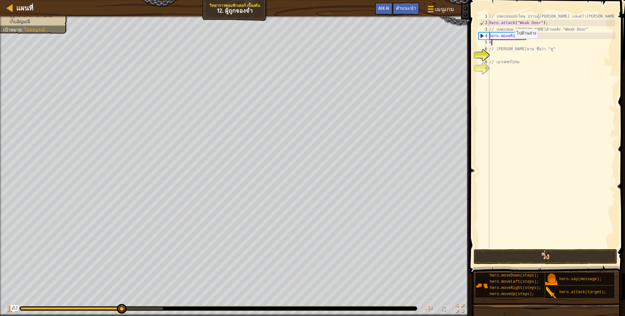
scroll to position [1, 0]
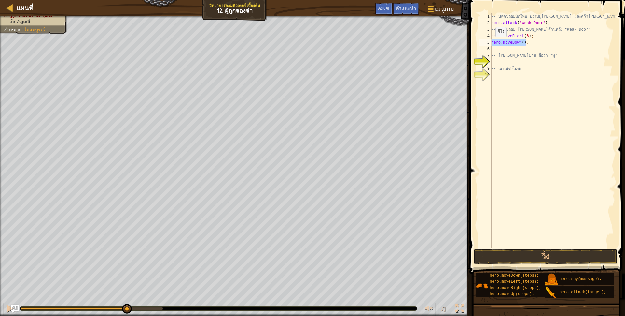
drag, startPoint x: 526, startPoint y: 43, endPoint x: 491, endPoint y: 43, distance: 34.9
click at [491, 43] on div "1 2 3 4 5 6 7 8 9 10 // ปลดปล่อยนักโทษ ปราบผู้[PERSON_NAME] และคว้า[PERSON_NAME…" at bounding box center [547, 130] width 138 height 235
type textarea "hero.moveDown();"
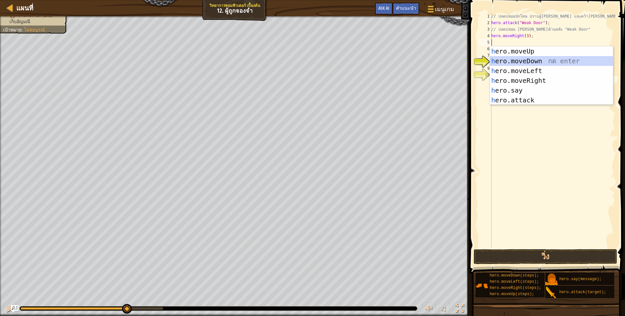
scroll to position [1, 1]
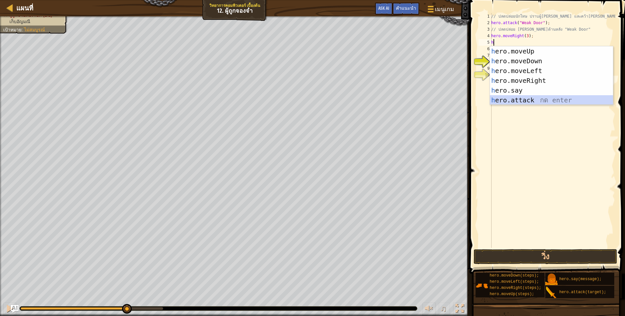
click at [519, 99] on div "h ero.moveUp กด enter h ero.moveDown กด enter h ero.moveLeft กด enter h ero.mov…" at bounding box center [551, 85] width 123 height 78
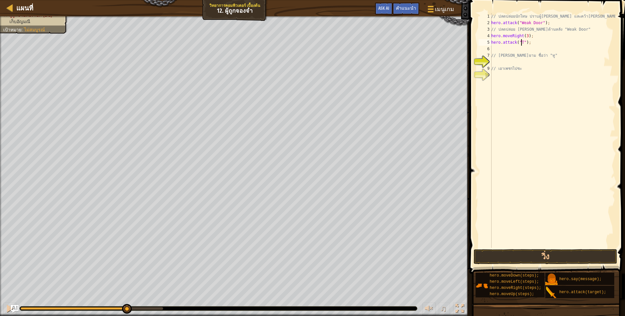
scroll to position [1, 25]
type textarea "hero.attack("Two");"
click at [515, 49] on div "// ปลดปล่อยนักโทษ ปราบผู้[PERSON_NAME] และคว้า[PERSON_NAME] hero . attack ( "We…" at bounding box center [552, 137] width 125 height 248
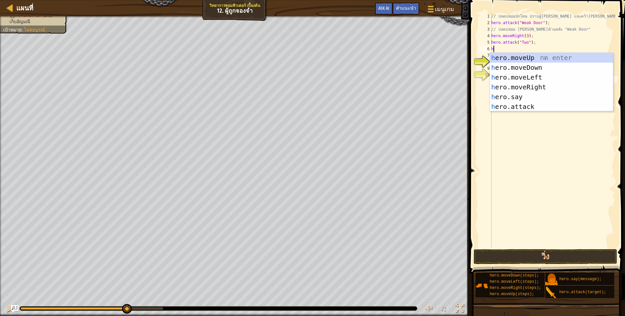
scroll to position [1, 1]
click at [532, 105] on div "h ero.moveUp กด enter h ero.moveDown กด enter h ero.moveLeft กด enter h ero.mov…" at bounding box center [551, 92] width 123 height 78
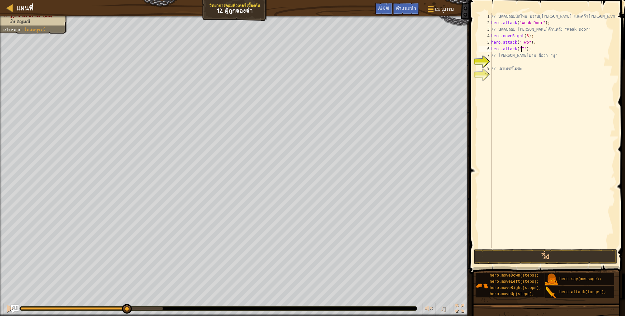
scroll to position [1, 28]
type textarea "hero.attack("Two");"
click at [562, 259] on button "วิ่ง" at bounding box center [546, 256] width 144 height 15
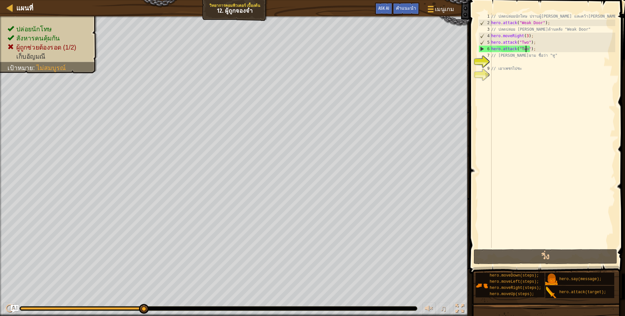
click at [493, 62] on div "// ปลดปล่อยนักโทษ ปราบผู้[PERSON_NAME] และคว้า[PERSON_NAME] hero . attack ( "We…" at bounding box center [552, 137] width 125 height 248
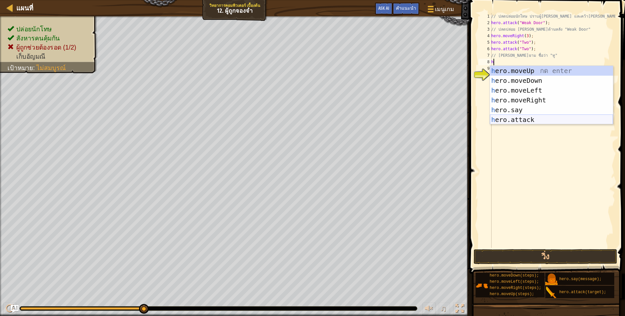
click at [509, 119] on div "h ero.moveUp กด enter h ero.moveDown กด enter h ero.moveLeft กด enter h ero.mov…" at bounding box center [551, 105] width 123 height 78
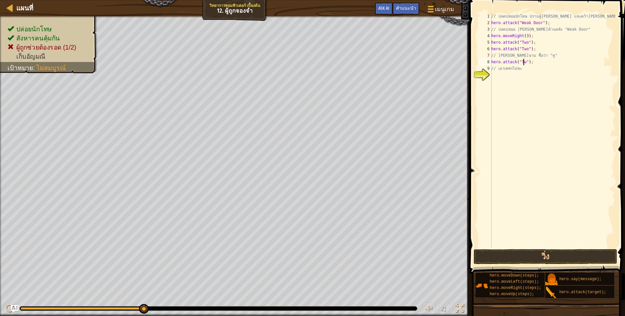
scroll to position [1, 28]
type textarea "hero.attack("Two");"
click at [564, 255] on button "วิ่ง" at bounding box center [546, 256] width 144 height 15
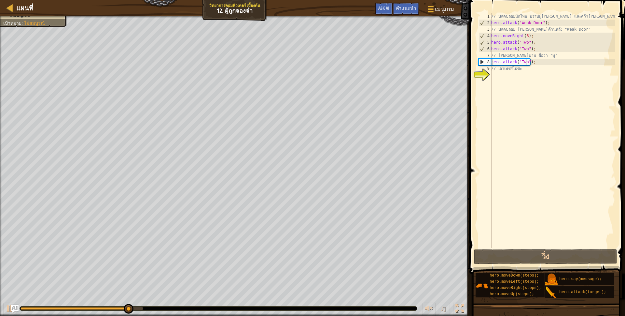
click at [501, 75] on div "// ปลดปล่อยนักโทษ ปราบผู้[PERSON_NAME] และคว้า[PERSON_NAME] hero . attack ( "We…" at bounding box center [552, 137] width 125 height 248
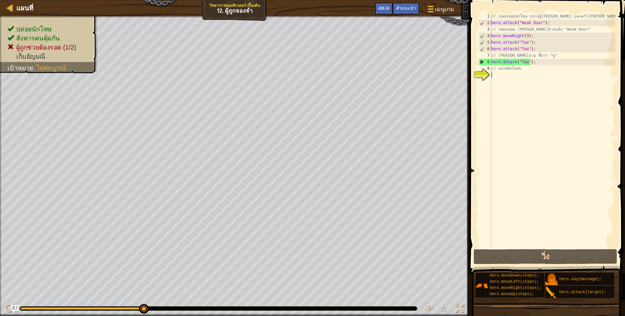
scroll to position [1, 1]
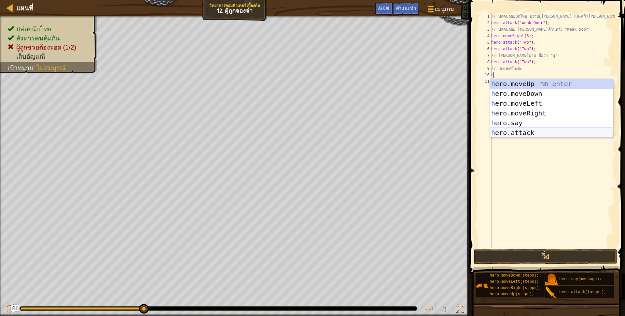
click at [529, 132] on div "h ero.moveUp กด enter h ero.moveDown กด enter h ero.moveLeft กด enter h ero.mov…" at bounding box center [551, 118] width 123 height 78
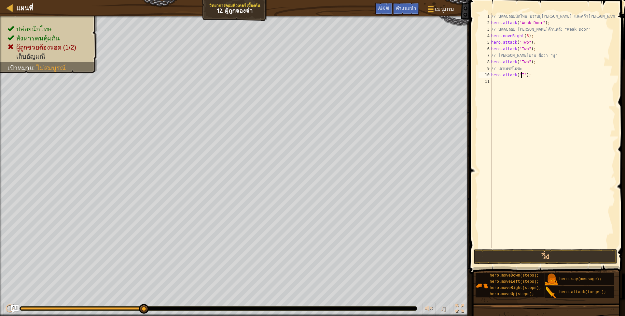
scroll to position [1, 25]
type textarea "hero.attack("Two");"
click at [558, 258] on button "วิ่ง" at bounding box center [546, 256] width 144 height 15
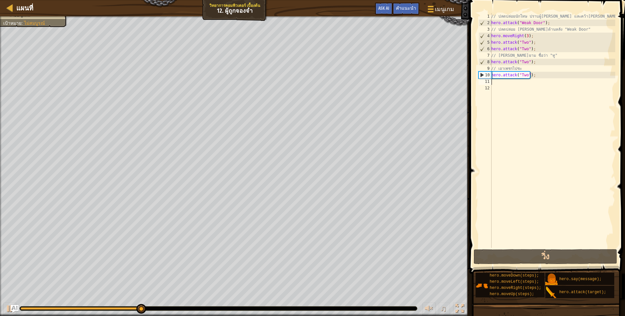
click at [510, 82] on div "// ปลดปล่อยนักโทษ ปราบผู้[PERSON_NAME] และคว้า[PERSON_NAME] hero . attack ( "We…" at bounding box center [552, 137] width 125 height 248
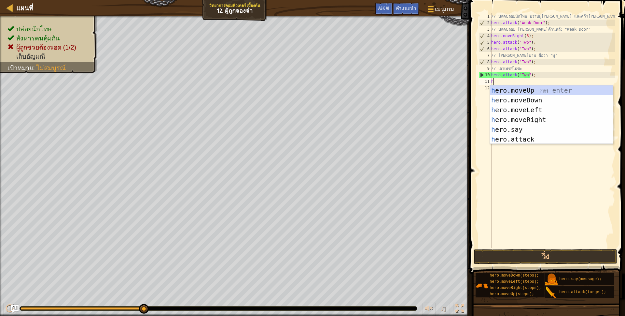
scroll to position [1, 1]
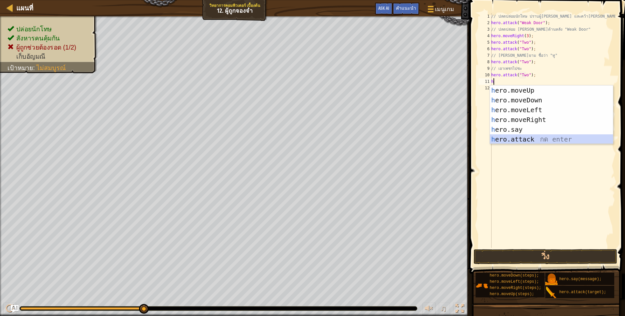
click at [511, 137] on div "h ero.moveUp กด enter h ero.moveDown กด enter h ero.moveLeft กด enter h ero.mov…" at bounding box center [551, 124] width 123 height 78
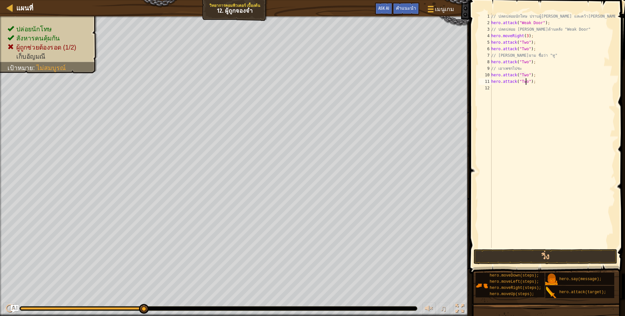
scroll to position [1, 28]
type textarea "hero.attack("Two");"
click at [537, 254] on button "วิ่ง" at bounding box center [546, 256] width 144 height 15
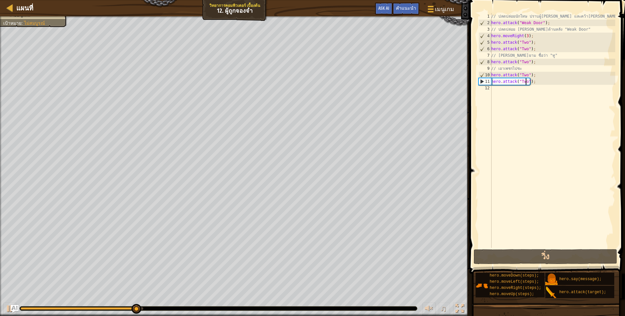
click at [507, 88] on div "// ปลดปล่อยนักโทษ ปราบผู้[PERSON_NAME] และคว้า[PERSON_NAME] hero . attack ( "We…" at bounding box center [552, 137] width 125 height 248
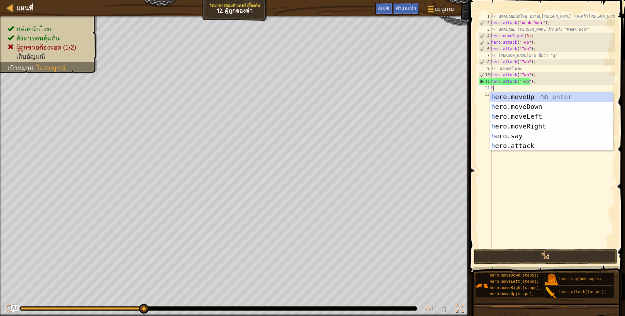
scroll to position [1, 1]
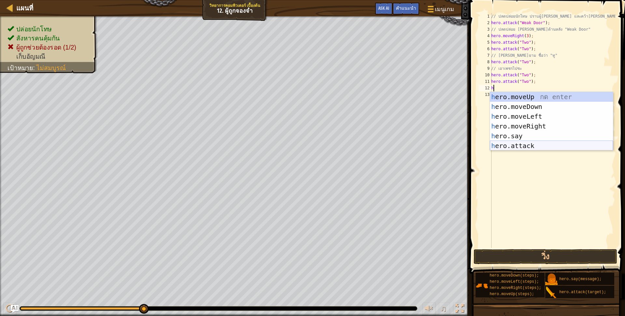
click at [513, 143] on div "h ero.moveUp กด enter h ero.moveDown กด enter h ero.moveLeft กด enter h ero.mov…" at bounding box center [551, 131] width 123 height 78
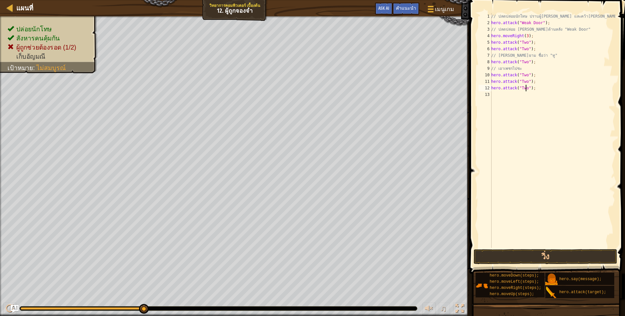
scroll to position [1, 28]
type textarea "hero.attack("Two");"
click at [541, 250] on button "วิ่ง" at bounding box center [546, 256] width 144 height 15
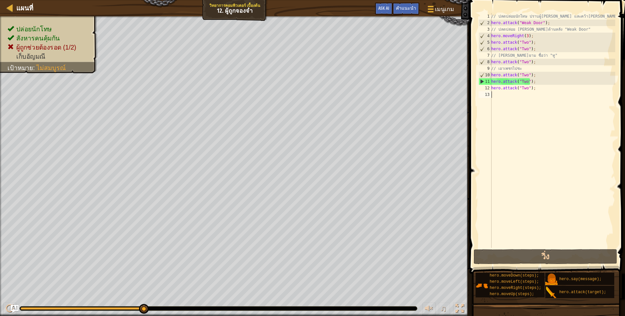
click at [499, 95] on div "// ปลดปล่อยนักโทษ ปราบผู้[PERSON_NAME] และคว้า[PERSON_NAME] hero . attack ( "We…" at bounding box center [552, 137] width 125 height 248
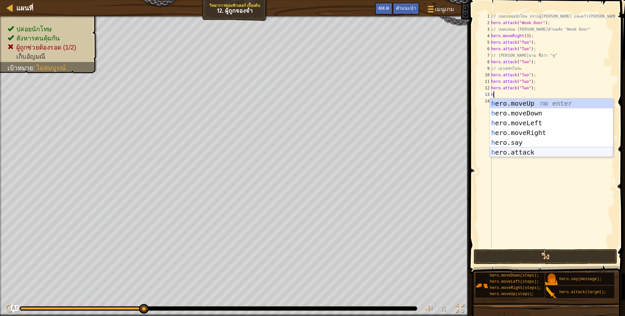
click at [532, 151] on div "h ero.moveUp กด enter h ero.moveDown กด enter h ero.moveLeft กด enter h ero.mov…" at bounding box center [551, 137] width 123 height 78
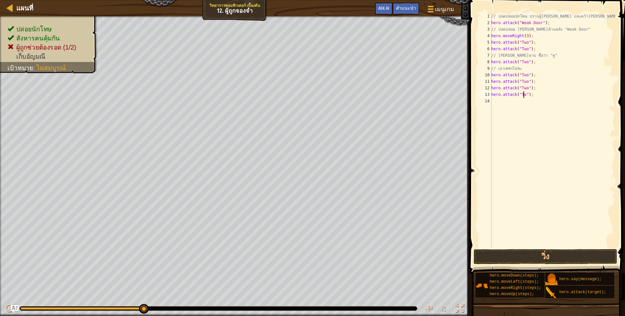
scroll to position [1, 28]
type textarea "hero.attack("Two");"
click at [556, 252] on button "วิ่ง" at bounding box center [546, 256] width 144 height 15
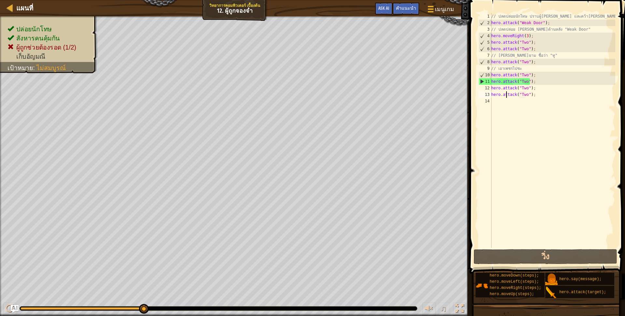
click at [507, 97] on div "// ปลดปล่อยนักโทษ ปราบผู้[PERSON_NAME] และคว้า[PERSON_NAME] hero . attack ( "We…" at bounding box center [552, 137] width 125 height 248
click at [506, 101] on div "// ปลดปล่อยนักโทษ ปราบผู้[PERSON_NAME] และคว้า[PERSON_NAME] hero . attack ( "We…" at bounding box center [552, 137] width 125 height 248
type textarea "h"
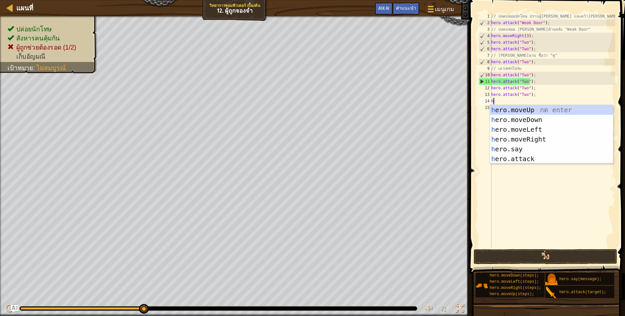
scroll to position [1, 1]
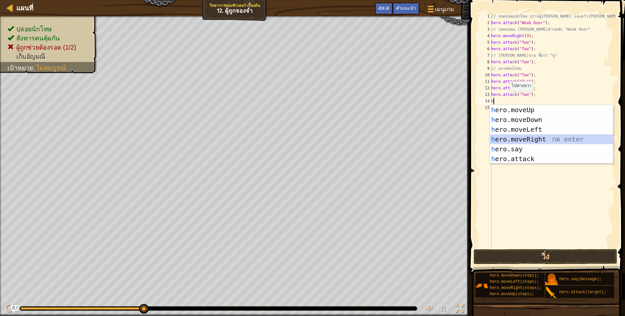
click at [535, 137] on div "h ero.moveUp กด enter h ero.moveDown กด enter h ero.moveLeft กด enter h ero.mov…" at bounding box center [551, 144] width 123 height 78
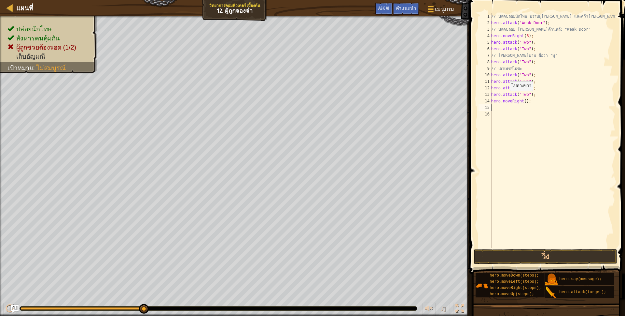
scroll to position [1, 0]
click at [543, 253] on button "วิ่ง" at bounding box center [546, 256] width 144 height 15
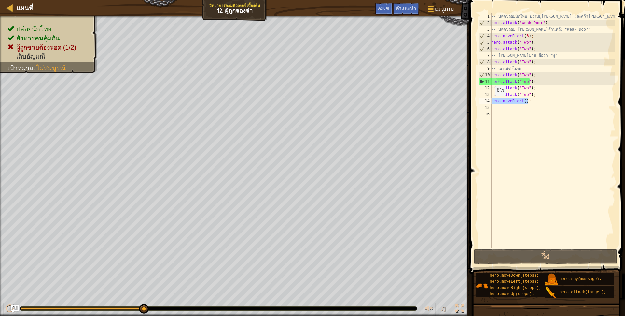
drag, startPoint x: 527, startPoint y: 101, endPoint x: 492, endPoint y: 102, distance: 35.2
click at [492, 102] on div "// ปลดปล่อยนักโทษ ปราบผู้[PERSON_NAME] และคว้า[PERSON_NAME] hero . attack ( "We…" at bounding box center [552, 137] width 125 height 248
type textarea "hero.moveRight();"
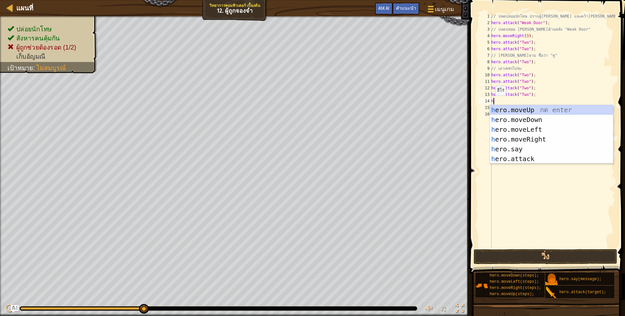
scroll to position [1, 1]
click at [514, 158] on div "h ero.moveUp กด enter h ero.moveDown กด enter h ero.moveLeft กด enter h ero.mov…" at bounding box center [551, 144] width 123 height 78
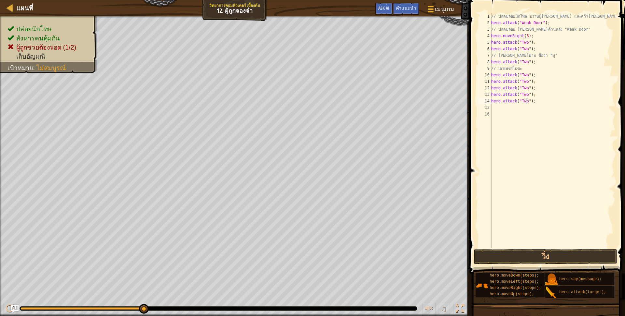
scroll to position [1, 28]
click at [548, 257] on button "วิ่ง" at bounding box center [546, 256] width 144 height 15
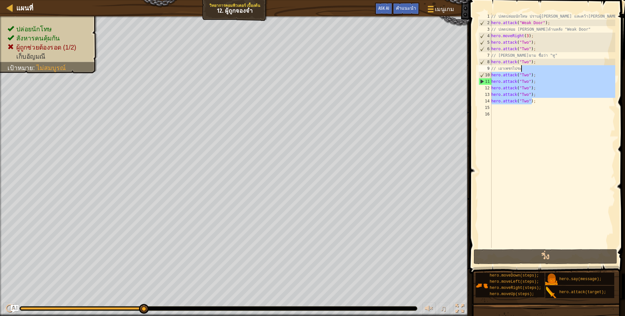
drag, startPoint x: 535, startPoint y: 100, endPoint x: 534, endPoint y: 71, distance: 29.0
click at [534, 71] on div "// ปลดปล่อยนักโทษ ปราบผู้[PERSON_NAME] และคว้า[PERSON_NAME] hero . attack ( "We…" at bounding box center [552, 137] width 125 height 248
type textarea "// เอาเพชรไปซะ"
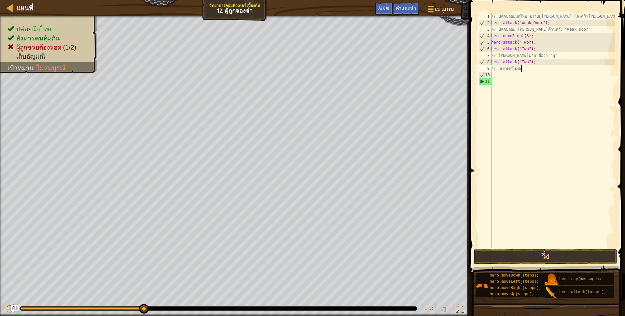
scroll to position [1, 24]
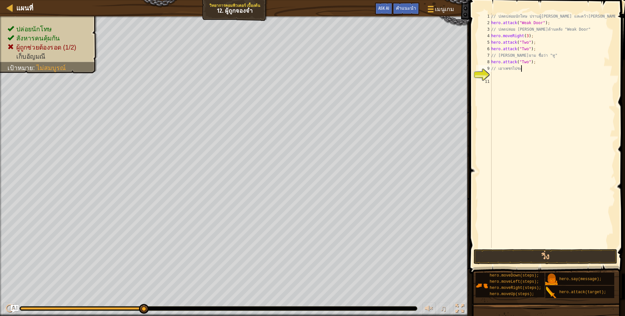
click at [494, 74] on div "// ปลดปล่อยนักโทษ ปราบผู้[PERSON_NAME] และคว้า[PERSON_NAME] hero . attack ( "We…" at bounding box center [552, 137] width 125 height 248
click at [516, 255] on button "วิ่ง" at bounding box center [546, 256] width 144 height 15
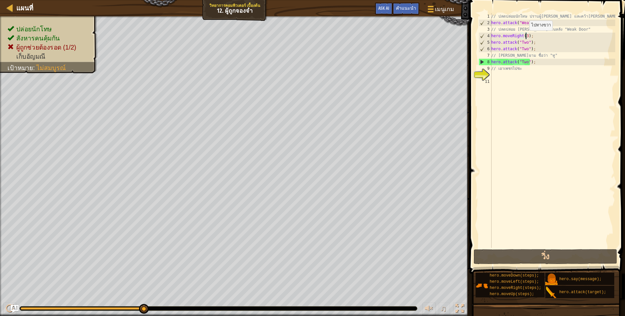
click at [526, 37] on div "// ปลดปล่อยนักโทษ ปราบผู้[PERSON_NAME] และคว้า[PERSON_NAME] hero . attack ( "We…" at bounding box center [552, 137] width 125 height 248
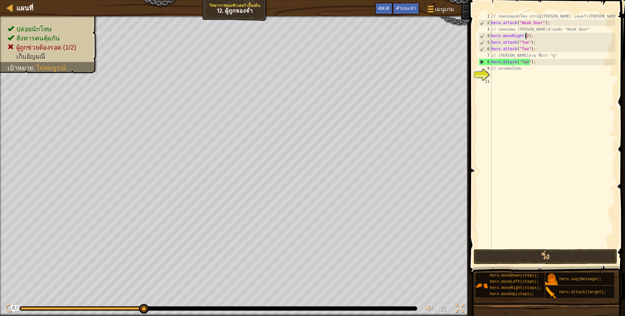
scroll to position [1, 28]
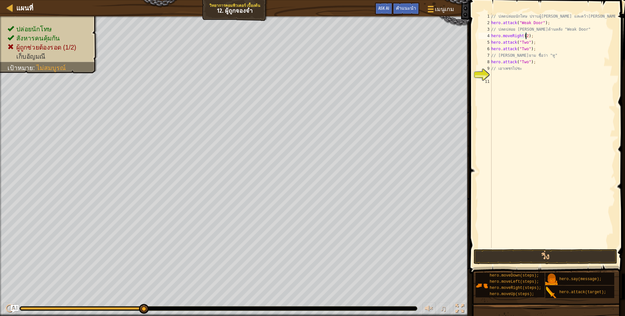
click at [516, 249] on span at bounding box center [548, 127] width 161 height 293
click at [517, 250] on button "วิ่ง" at bounding box center [546, 256] width 144 height 15
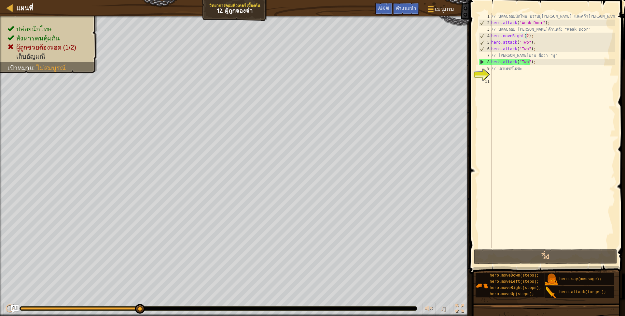
type textarea "hero.moveRight();"
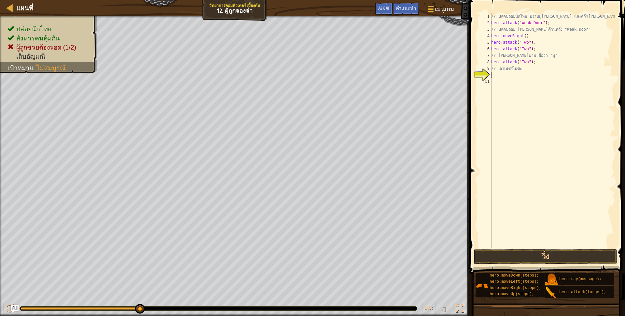
click at [500, 76] on div "// ปลดปล่อยนักโทษ ปราบผู้[PERSON_NAME] และคว้า[PERSON_NAME] hero . attack ( "We…" at bounding box center [552, 137] width 125 height 248
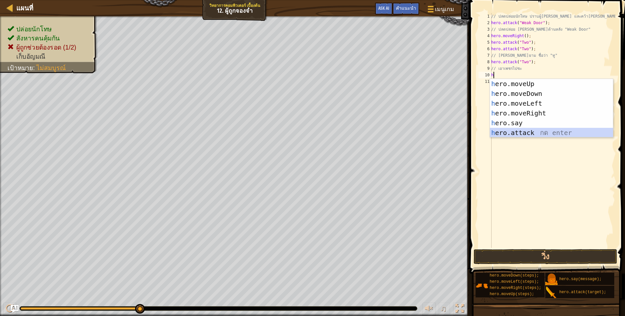
click at [582, 132] on div "h ero.moveUp กด enter h ero.moveDown กด enter h ero.moveLeft กด enter h ero.mov…" at bounding box center [551, 118] width 123 height 78
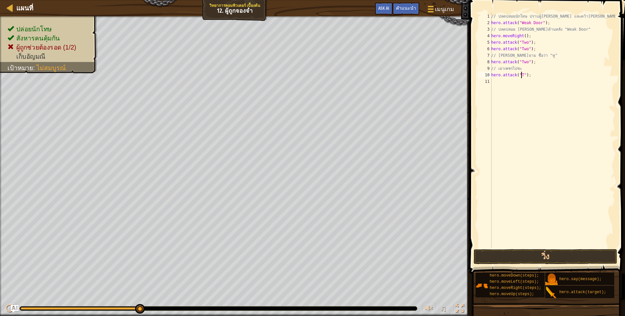
scroll to position [1, 28]
type textarea "hero.attack("Two");"
click at [528, 254] on button "วิ่ง" at bounding box center [546, 256] width 144 height 15
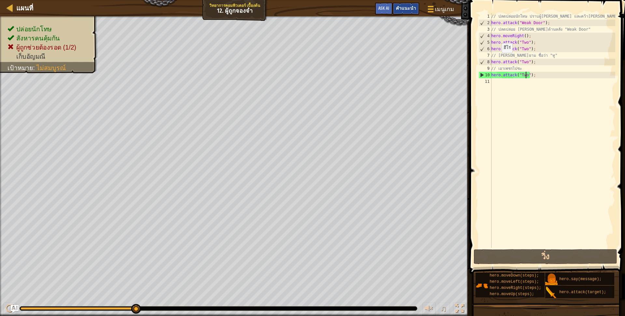
click at [407, 4] on div "คำแนะนำ" at bounding box center [406, 9] width 27 height 12
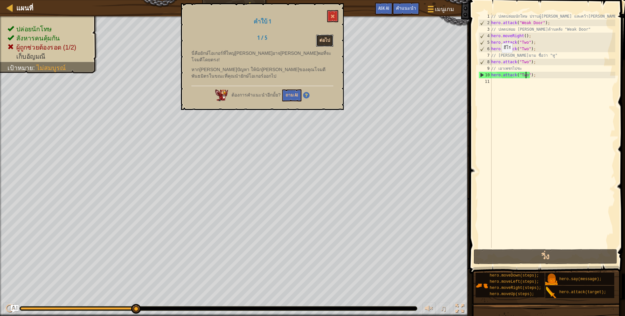
click at [324, 35] on button "ต่อไป" at bounding box center [324, 41] width 17 height 12
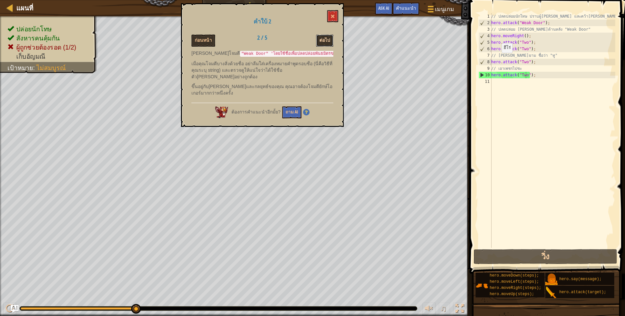
click at [325, 37] on button "ต่อไป" at bounding box center [324, 41] width 17 height 12
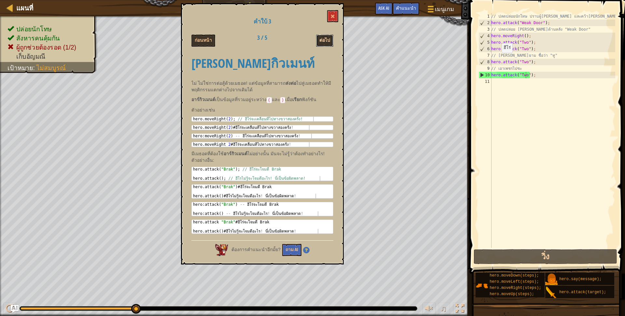
click at [325, 40] on button "ต่อไป" at bounding box center [324, 41] width 17 height 12
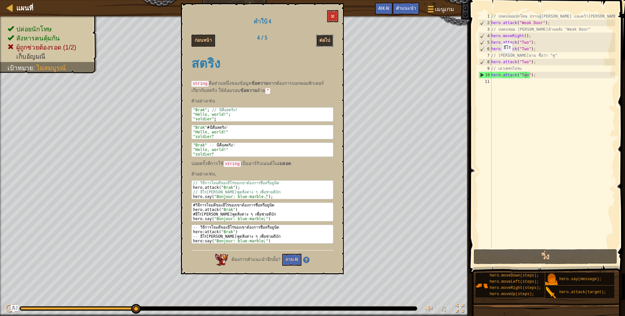
click at [329, 40] on button "ต่อไป" at bounding box center [324, 41] width 17 height 12
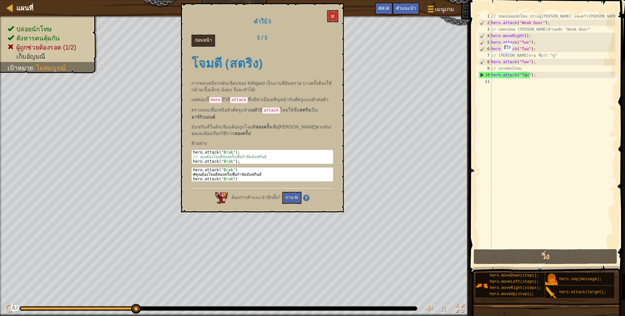
click at [333, 8] on div "คำใบ้ 5 ก่อนหน้า 5 / 5 โจมตี (สตริง) การหลบหนีจากดันเจียนของ Kithgard เป็นงานที…" at bounding box center [262, 107] width 163 height 209
click at [333, 17] on span at bounding box center [333, 16] width 5 height 5
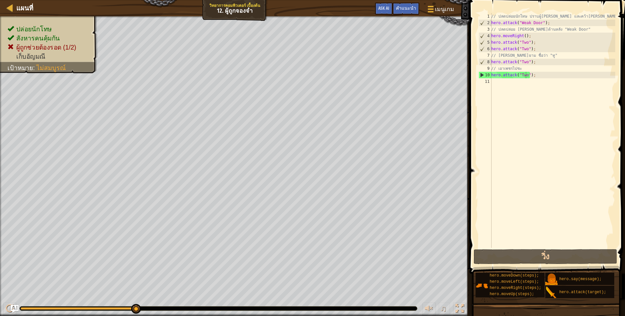
scroll to position [1, 0]
drag, startPoint x: 543, startPoint y: 77, endPoint x: 533, endPoint y: 76, distance: 10.1
drag, startPoint x: 533, startPoint y: 76, endPoint x: 521, endPoint y: 82, distance: 13.8
click at [521, 82] on div "// ปลดปล่อยนักโทษ ปราบผู้[PERSON_NAME] และคว้า[PERSON_NAME] hero . attack ( "We…" at bounding box center [552, 137] width 125 height 248
drag, startPoint x: 538, startPoint y: 74, endPoint x: 482, endPoint y: 74, distance: 55.1
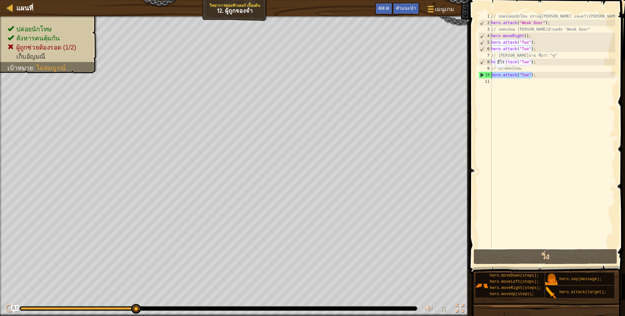
click at [482, 74] on div "1 2 3 4 5 6 7 8 9 10 11 // ปลดปล่อยนักโทษ ปราบผู้[PERSON_NAME] และคว้า[PERSON_N…" at bounding box center [547, 130] width 138 height 235
type textarea "hero.attack("Two");"
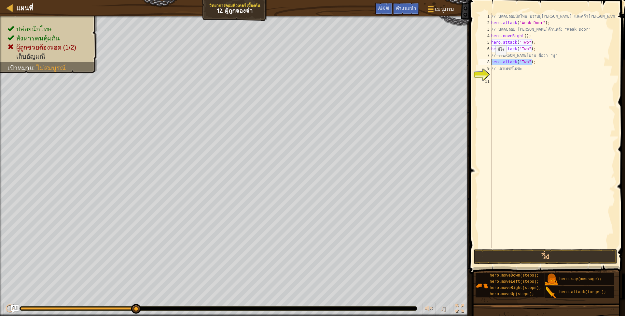
drag, startPoint x: 534, startPoint y: 62, endPoint x: 486, endPoint y: 61, distance: 47.9
click at [486, 61] on div "1 2 3 4 5 6 7 8 9 10 11 // ปลดปล่อยนักโทษ ปราบผู้[PERSON_NAME] และคว้า[PERSON_N…" at bounding box center [547, 130] width 138 height 235
type textarea "hero.attack("Two");"
drag, startPoint x: 539, startPoint y: 46, endPoint x: 486, endPoint y: 49, distance: 53.5
click at [486, 49] on div "1 2 3 4 5 6 7 8 9 10 11 // ปลดปล่อยนักโทษ ปราบผู้[PERSON_NAME] และคว้า[PERSON_N…" at bounding box center [547, 130] width 138 height 235
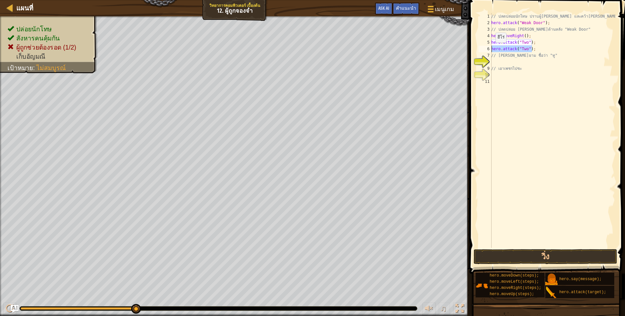
type textarea "hero.attack("Two");"
drag, startPoint x: 531, startPoint y: 42, endPoint x: 486, endPoint y: 42, distance: 45.0
click at [486, 42] on div "1 2 3 4 5 6 7 8 9 10 11 // ปลดปล่อยนักโทษ ปราบผู้[PERSON_NAME] และคว้า[PERSON_N…" at bounding box center [547, 130] width 138 height 235
type textarea "hero.attack("Two");"
click at [524, 36] on div "// ปลดปล่อยนักโทษ ปราบผู้[PERSON_NAME] และคว้า[PERSON_NAME] hero . attack ( "We…" at bounding box center [552, 137] width 125 height 248
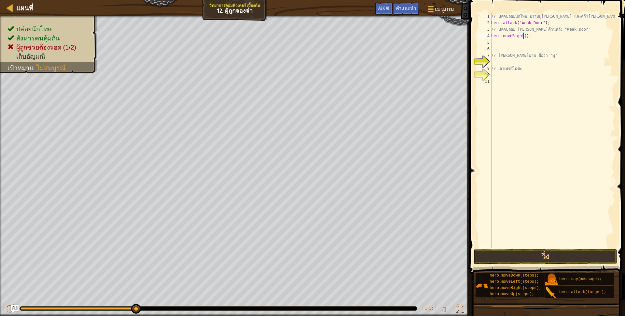
scroll to position [1, 28]
type textarea "hero.moveRight(3);"
click at [532, 256] on button "วิ่ง" at bounding box center [546, 256] width 144 height 15
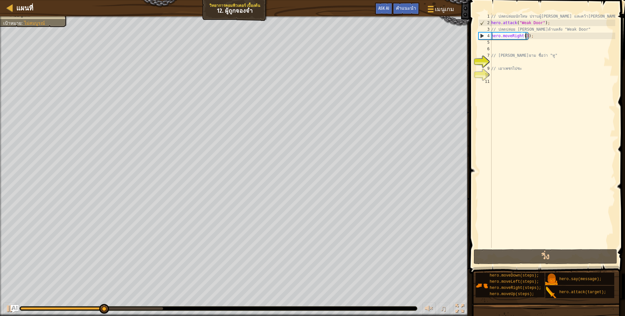
click at [511, 43] on div "// ปลดปล่อยนักโทษ ปราบผู้[PERSON_NAME] และคว้า[PERSON_NAME] hero . attack ( "We…" at bounding box center [552, 137] width 125 height 248
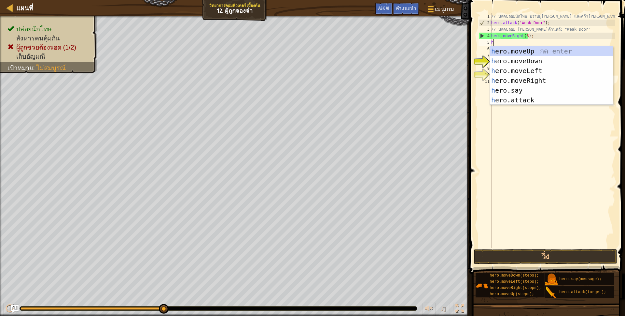
scroll to position [1, 1]
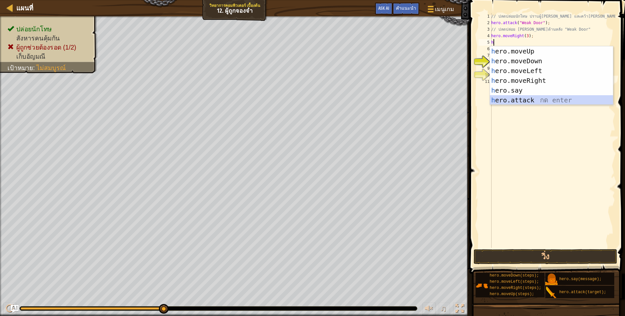
click at [516, 98] on div "h ero.moveUp กด enter h ero.moveDown กด enter h ero.moveLeft กด enter h ero.mov…" at bounding box center [551, 85] width 123 height 78
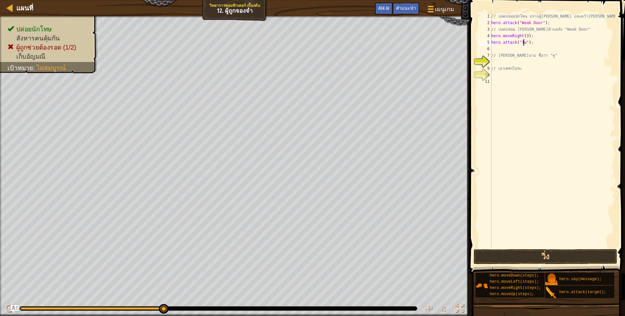
type textarea "hero.attack("Two");"
drag, startPoint x: 537, startPoint y: 43, endPoint x: 486, endPoint y: 45, distance: 50.8
click at [486, 45] on div "hero.attack("Two"); 1 2 3 4 5 6 7 8 9 10 11 // ปลดปล่อยนักโทษ ปราบผู้[PERSON_NA…" at bounding box center [547, 130] width 138 height 235
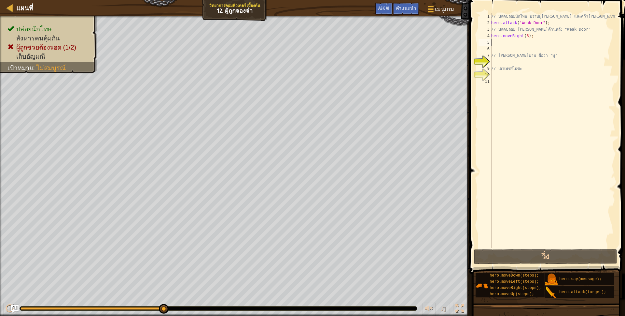
scroll to position [1, 0]
click at [498, 62] on div "// ปลดปล่อยนักโทษ ปราบผู้[PERSON_NAME] และคว้า[PERSON_NAME] hero . attack ( "We…" at bounding box center [552, 137] width 125 height 248
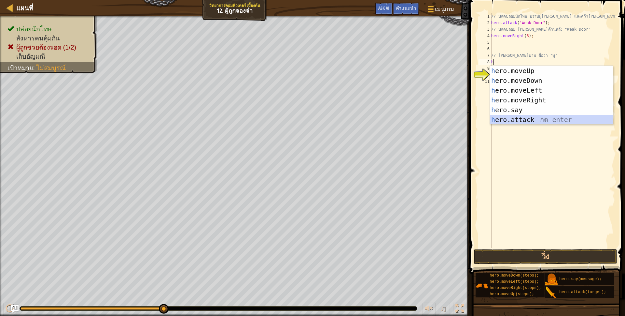
click at [555, 117] on div "h ero.moveUp กด enter h ero.moveDown กด enter h ero.moveLeft กด enter h ero.mov…" at bounding box center [551, 105] width 123 height 78
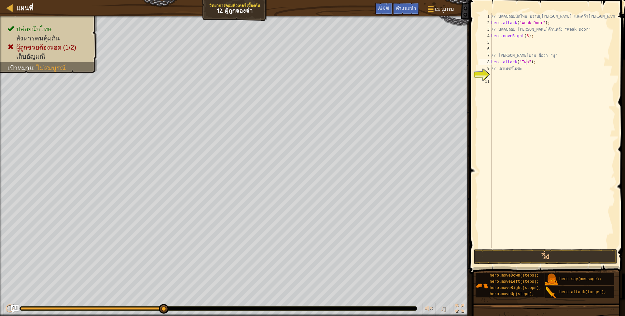
scroll to position [1, 28]
click at [510, 256] on button "วิ่ง" at bounding box center [546, 256] width 144 height 15
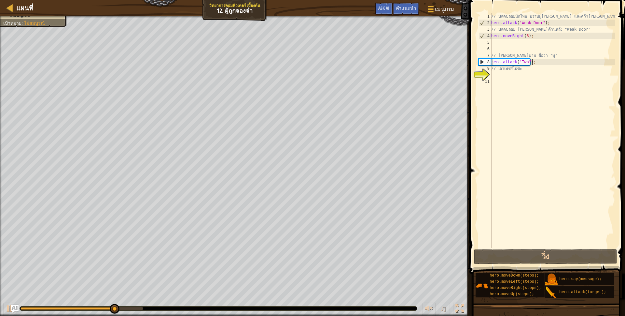
click at [535, 60] on div "// ปลดปล่อยนักโทษ ปราบผู้[PERSON_NAME] และคว้า[PERSON_NAME] hero . attack ( "We…" at bounding box center [552, 137] width 125 height 248
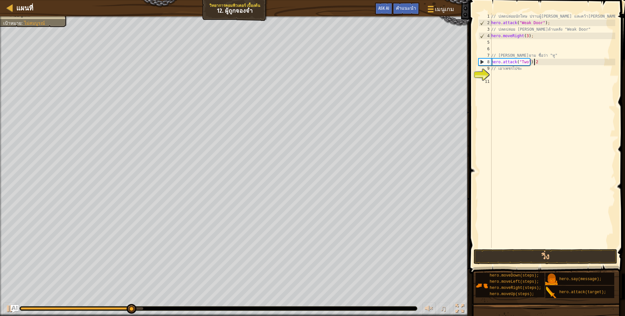
scroll to position [1, 35]
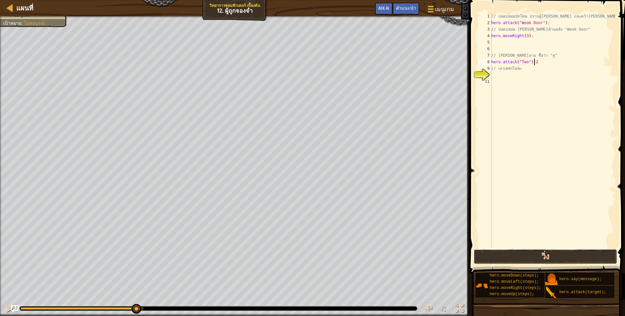
click at [543, 252] on button "วิ่ง" at bounding box center [546, 256] width 144 height 15
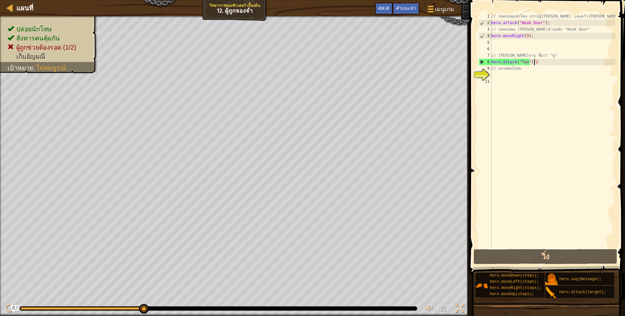
type textarea "hero.attack("Two");"
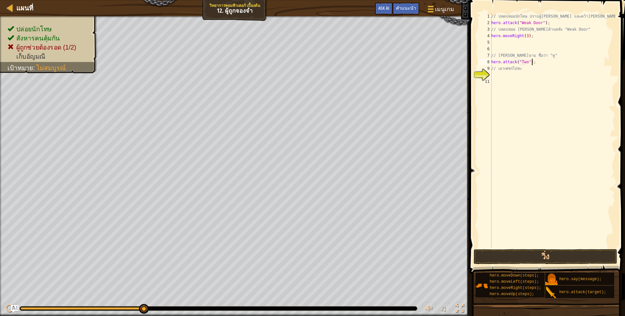
click at [503, 48] on div "// ปลดปล่อยนักโทษ ปราบผู้[PERSON_NAME] และคว้า[PERSON_NAME] hero . attack ( "We…" at bounding box center [552, 137] width 125 height 248
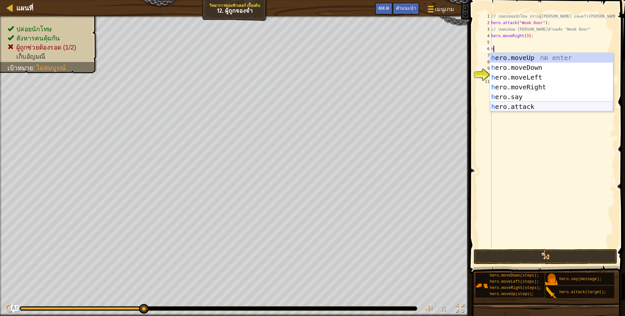
click at [525, 105] on div "h ero.moveUp กด enter h ero.moveDown กด enter h ero.moveLeft กด enter h ero.mov…" at bounding box center [551, 92] width 123 height 78
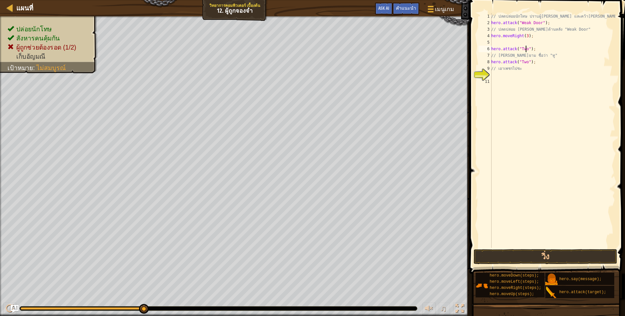
scroll to position [1, 28]
type textarea "hero.attack("Two");"
click at [558, 253] on button "วิ่ง" at bounding box center [546, 256] width 144 height 15
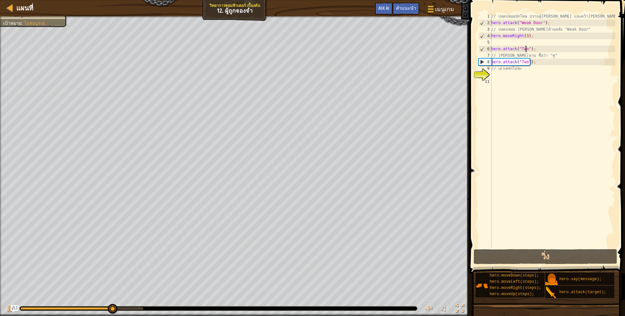
click at [497, 73] on div "// ปลดปล่อยนักโทษ ปราบผู้[PERSON_NAME] และคว้า[PERSON_NAME] hero . attack ( "We…" at bounding box center [552, 137] width 125 height 248
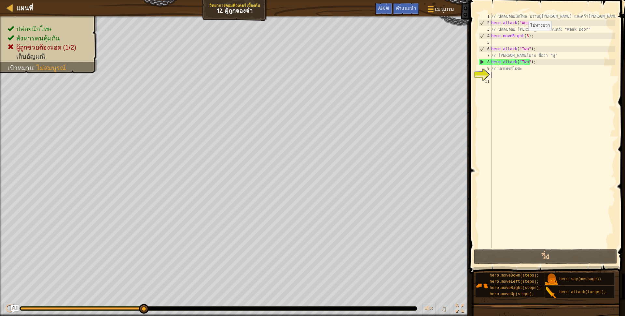
click at [525, 37] on div "// ปลดปล่อยนักโทษ ปราบผู้[PERSON_NAME] และคว้า[PERSON_NAME] hero . attack ( "We…" at bounding box center [552, 137] width 125 height 248
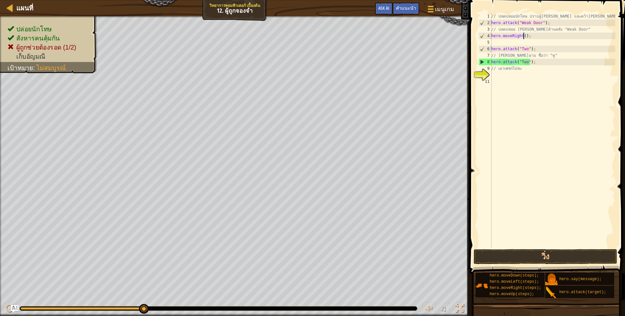
scroll to position [1, 28]
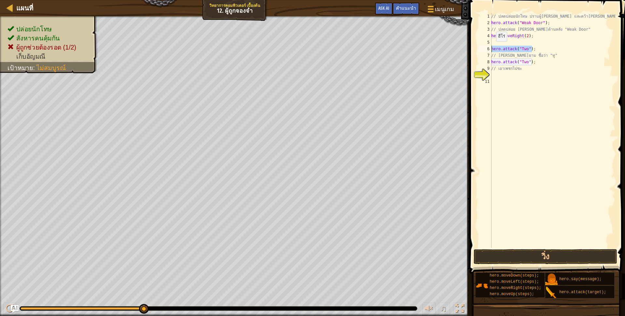
drag, startPoint x: 550, startPoint y: 47, endPoint x: 485, endPoint y: 48, distance: 64.8
click at [485, 48] on div "hero.moveRight(2); 1 2 3 4 5 6 7 8 9 10 11 // ปลดปล่อยนักโทษ ปราบผู้[PERSON_NAM…" at bounding box center [547, 130] width 138 height 235
type textarea "hero.attack("Two");"
drag, startPoint x: 541, startPoint y: 61, endPoint x: 489, endPoint y: 60, distance: 52.5
click at [489, 60] on div "hero.attack("Two"); 1 2 3 4 5 6 7 8 9 10 11 // ปลดปล่อยนักโทษ ปราบผู้[PERSON_NA…" at bounding box center [547, 130] width 138 height 235
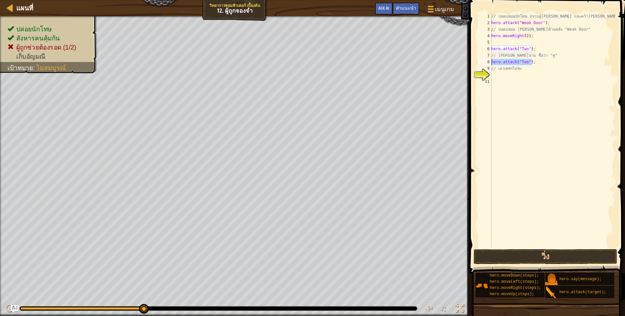
scroll to position [1, 0]
drag, startPoint x: 538, startPoint y: 50, endPoint x: 484, endPoint y: 47, distance: 54.2
click at [484, 47] on div "1 2 3 4 5 6 7 8 9 10 11 // ปลดปล่อยนักโทษ ปราบผู้[PERSON_NAME] และคว้า[PERSON_N…" at bounding box center [547, 130] width 138 height 235
type textarea "hero.attack("Two");"
click at [524, 259] on button "วิ่ง" at bounding box center [546, 256] width 144 height 15
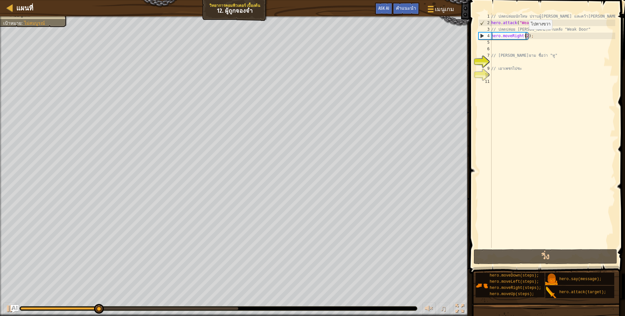
click at [526, 36] on div "// ปลดปล่อยนักโทษ ปราบผู้[PERSON_NAME] และคว้า[PERSON_NAME] hero . attack ( "We…" at bounding box center [552, 137] width 125 height 248
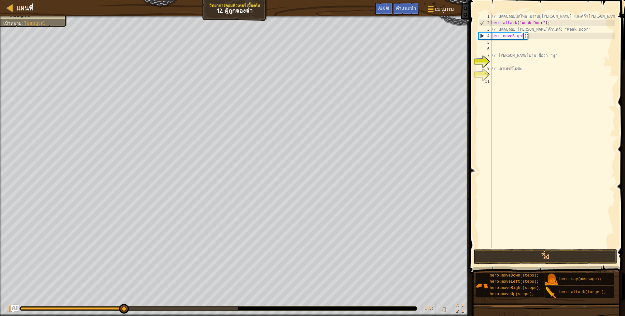
scroll to position [1, 28]
type textarea "hero.moveRight(3);"
click at [556, 250] on button "วิ่ง" at bounding box center [546, 256] width 144 height 15
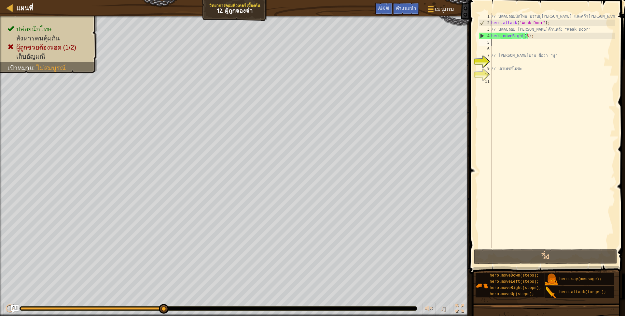
click at [517, 42] on div "// ปลดปล่อยนักโทษ ปราบผู้[PERSON_NAME] และคว้า[PERSON_NAME] hero . attack ( "We…" at bounding box center [552, 137] width 125 height 248
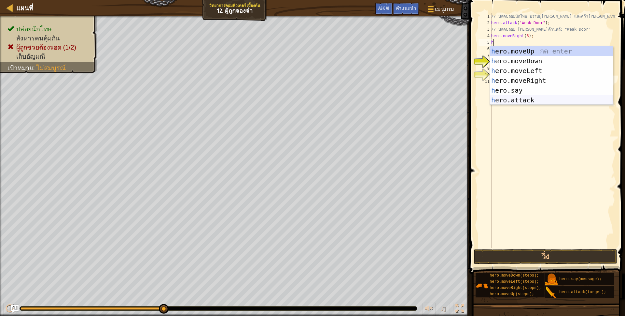
click at [533, 96] on div "h ero.moveUp กด enter h ero.moveDown กด enter h ero.moveLeft กด enter h ero.mov…" at bounding box center [551, 85] width 123 height 78
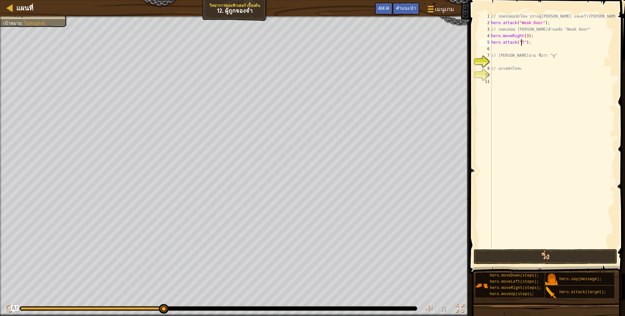
scroll to position [1, 28]
type textarea "hero.attack("Two");"
click at [546, 258] on button "วิ่ง" at bounding box center [546, 256] width 144 height 15
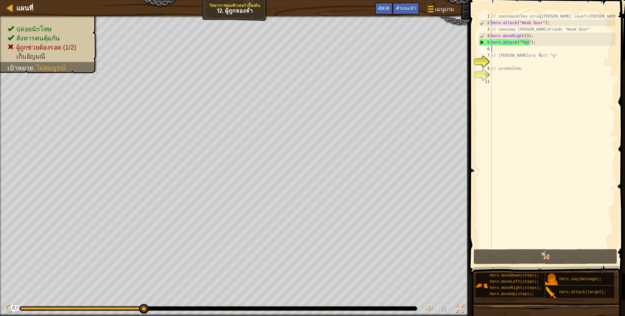
click at [496, 51] on div "// ปลดปล่อยนักโทษ ปราบผู้[PERSON_NAME] และคว้า[PERSON_NAME] hero . attack ( "We…" at bounding box center [552, 137] width 125 height 248
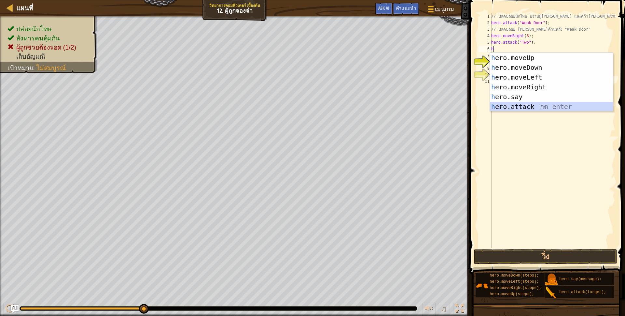
click at [527, 106] on div "h ero.moveUp กด enter h ero.moveDown กด enter h ero.moveLeft กด enter h ero.mov…" at bounding box center [551, 92] width 123 height 78
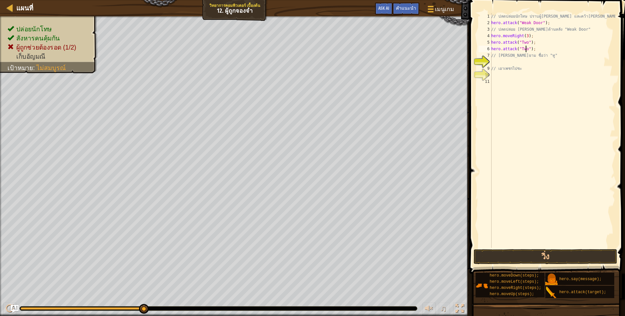
scroll to position [1, 28]
click at [492, 58] on div "// ปลดปล่อยนักโทษ ปราบผู้[PERSON_NAME] และคว้า[PERSON_NAME] hero . attack ( "We…" at bounding box center [552, 137] width 125 height 248
click at [497, 66] on div "// ปลดปล่อยนักโทษ ปราบผู้[PERSON_NAME] และคว้า[PERSON_NAME] hero . attack ( "We…" at bounding box center [552, 137] width 125 height 248
type textarea "// เอาเพชรไปซะ"
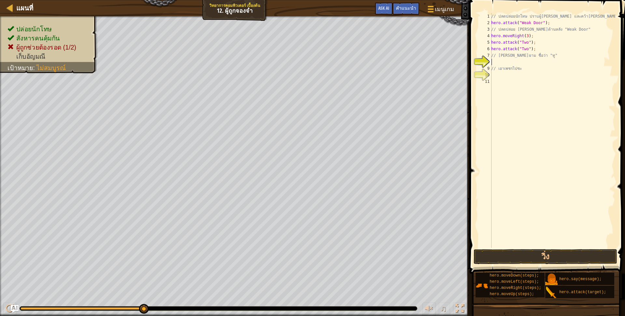
click at [498, 62] on div "// ปลดปล่อยนักโทษ ปราบผู้[PERSON_NAME] และคว้า[PERSON_NAME] hero . attack ( "We…" at bounding box center [552, 137] width 125 height 248
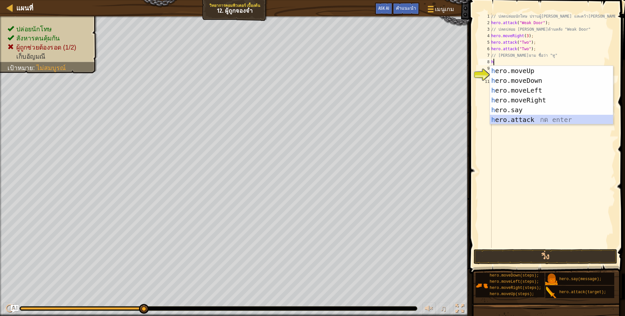
click at [510, 121] on div "h ero.moveUp กด enter h ero.moveDown กด enter h ero.moveLeft กด enter h ero.mov…" at bounding box center [551, 105] width 123 height 78
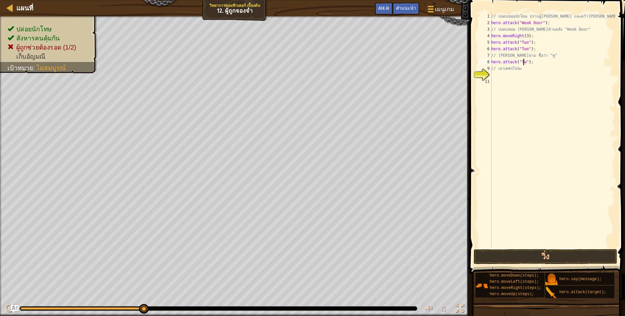
scroll to position [1, 28]
type textarea "hero.attack("Two");"
click at [538, 257] on button "วิ่ง" at bounding box center [546, 256] width 144 height 15
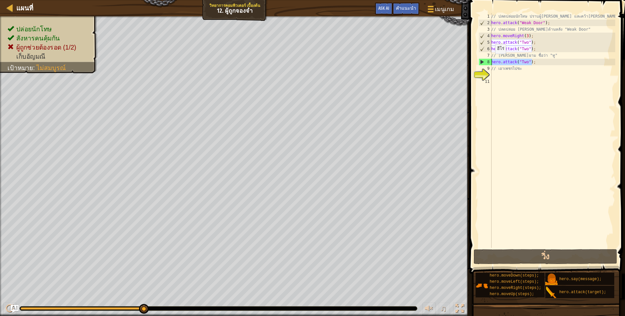
drag, startPoint x: 546, startPoint y: 61, endPoint x: 487, endPoint y: 62, distance: 59.0
click at [487, 62] on div "hero.attack("Two"); 1 2 3 4 5 6 7 8 9 10 11 // ปลดปล่อยนักโทษ ปราบผู้[PERSON_NA…" at bounding box center [547, 130] width 138 height 235
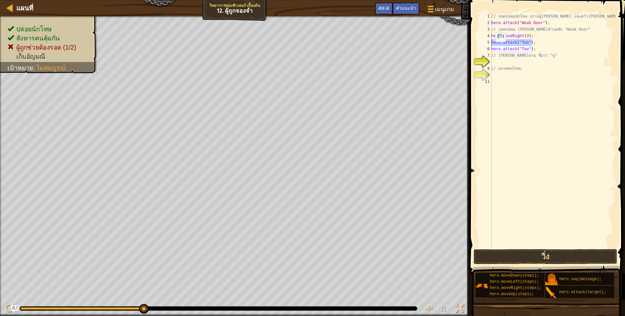
drag, startPoint x: 531, startPoint y: 42, endPoint x: 490, endPoint y: 44, distance: 41.7
click at [490, 44] on div "1 2 3 4 5 6 7 8 9 10 11 // ปลดปล่อยนักโทษ ปราบผู้[PERSON_NAME] และคว้า[PERSON_N…" at bounding box center [547, 130] width 138 height 235
type textarea "hero.attack("Two");"
drag, startPoint x: 535, startPoint y: 49, endPoint x: 491, endPoint y: 49, distance: 44.6
click at [491, 49] on div "1 2 3 4 5 6 7 8 9 10 11 // ปลดปล่อยนักโทษ ปราบผู้[PERSON_NAME] และคว้า[PERSON_N…" at bounding box center [547, 130] width 138 height 235
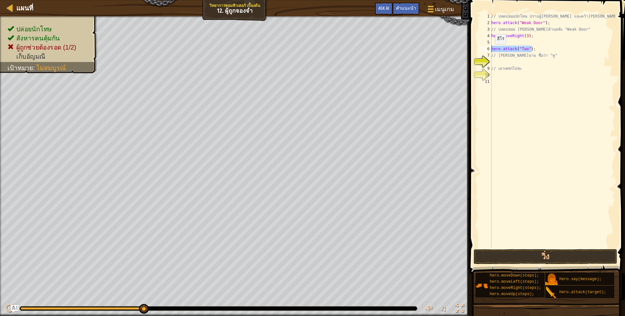
type textarea "hero.attack("Two");"
click at [495, 44] on div "// ปลดปล่อยนักโทษ ปราบผู้[PERSON_NAME] และคว้า[PERSON_NAME] hero . attack ( "We…" at bounding box center [552, 137] width 125 height 248
type textarea "h"
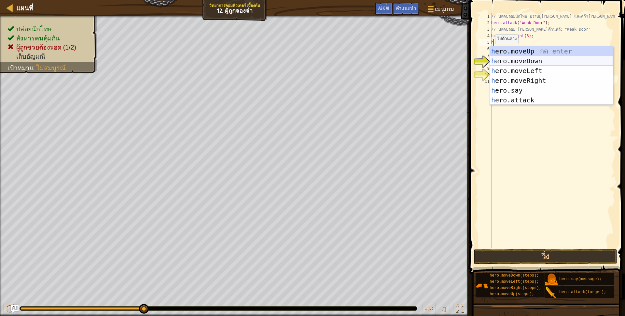
click at [536, 59] on div "h ero.moveUp กด enter h ero.moveDown กด enter h ero.moveLeft กด enter h ero.mov…" at bounding box center [551, 85] width 123 height 78
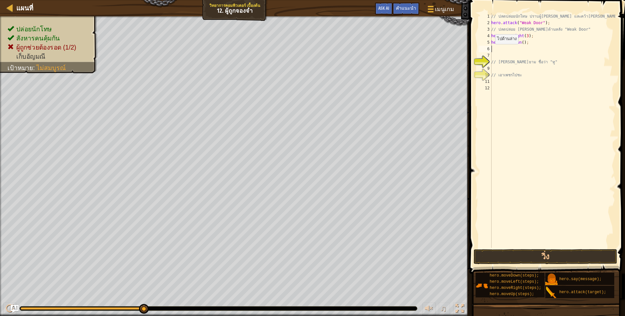
scroll to position [1, 0]
click at [521, 43] on div "// ปลดปล่อยนักโทษ ปราบผู้[PERSON_NAME] และคว้า[PERSON_NAME] hero . attack ( "We…" at bounding box center [552, 137] width 125 height 248
type textarea "hero.moveDown(3);"
click at [549, 252] on button "วิ่ง" at bounding box center [546, 256] width 144 height 15
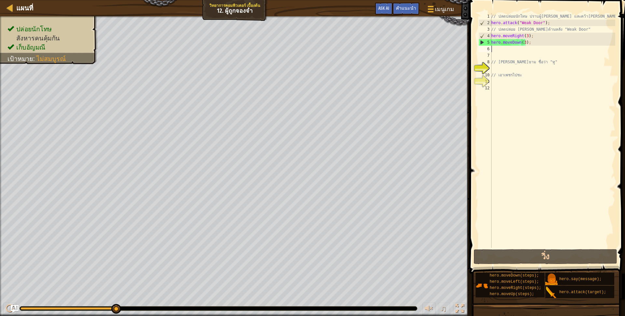
click at [512, 51] on div "// ปลดปล่อยนักโทษ ปราบผู้[PERSON_NAME] และคว้า[PERSON_NAME] hero . attack ( "We…" at bounding box center [552, 137] width 125 height 248
type textarea "h"
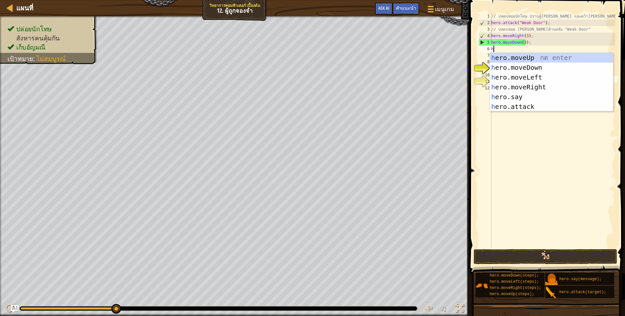
scroll to position [1, 1]
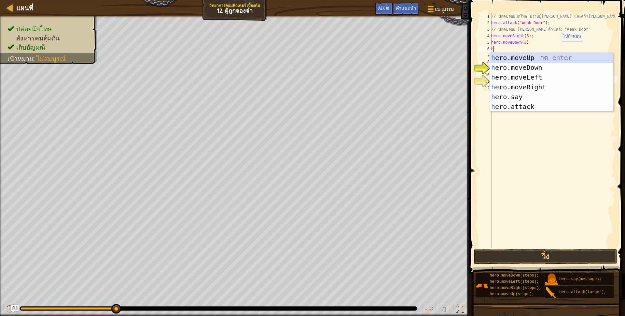
click at [554, 57] on div "h ero.moveUp กด enter h ero.moveDown กด enter h ero.moveLeft กด enter h ero.mov…" at bounding box center [551, 92] width 123 height 78
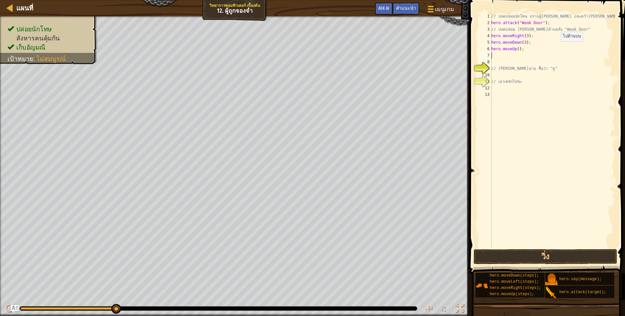
scroll to position [1, 0]
click at [517, 50] on div "// ปลดปล่อยนักโทษ ปราบผู้[PERSON_NAME] และคว้า[PERSON_NAME] hero . attack ( "We…" at bounding box center [552, 137] width 125 height 248
type textarea "hero.moveUp(3);"
click at [546, 256] on button "วิ่ง" at bounding box center [546, 256] width 144 height 15
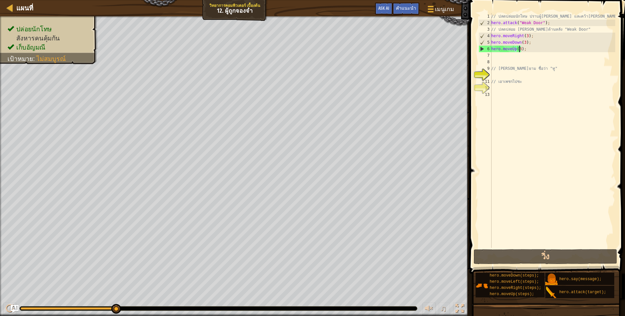
click at [496, 55] on div "// ปลดปล่อยนักโทษ ปราบผู้[PERSON_NAME] และคว้า[PERSON_NAME] hero . attack ( "We…" at bounding box center [552, 137] width 125 height 248
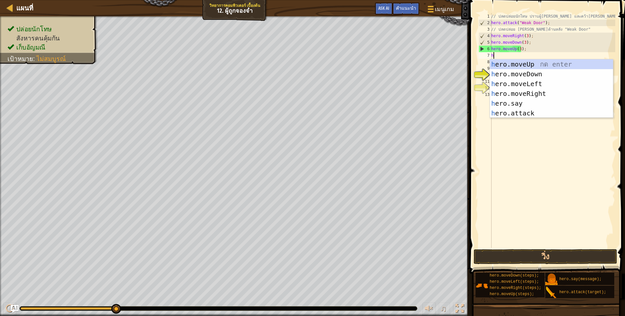
scroll to position [1, 1]
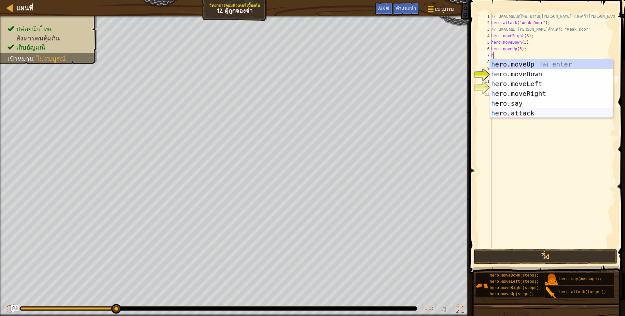
click at [522, 114] on div "h ero.moveUp กด enter h ero.moveDown กด enter h ero.moveLeft กด enter h ero.mov…" at bounding box center [551, 98] width 123 height 78
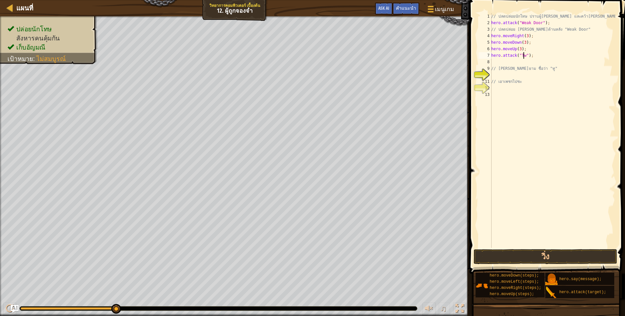
scroll to position [1, 28]
type textarea "hero.attack("Two");"
click at [553, 257] on button "วิ่ง" at bounding box center [546, 256] width 144 height 15
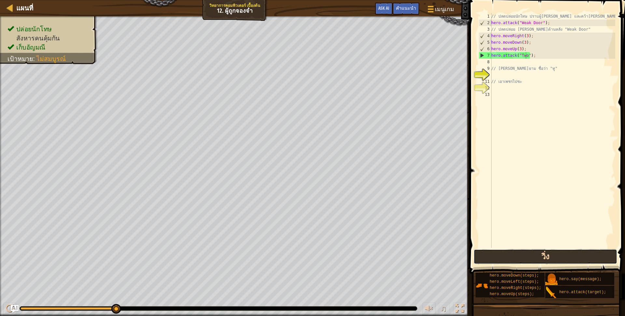
click at [567, 252] on button "วิ่ง" at bounding box center [546, 256] width 144 height 15
click at [509, 65] on div "// ปลดปล่อยนักโทษ ปราบผู้[PERSON_NAME] และคว้า[PERSON_NAME] hero . attack ( "We…" at bounding box center [552, 137] width 125 height 248
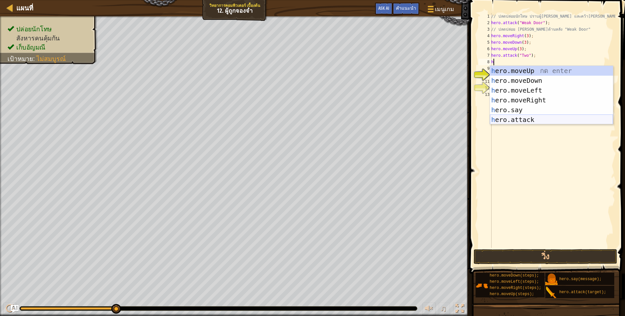
click at [526, 120] on div "h ero.moveUp กด enter h ero.moveDown กด enter h ero.moveLeft กด enter h ero.mov…" at bounding box center [551, 105] width 123 height 78
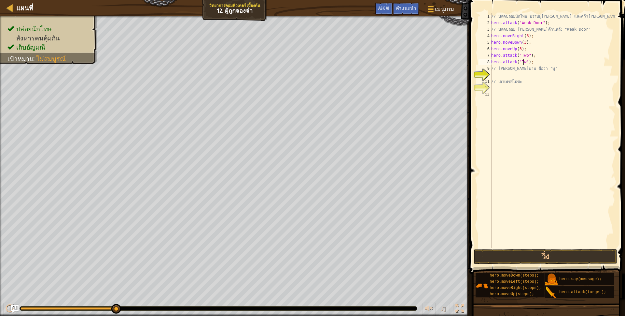
scroll to position [1, 28]
click at [553, 253] on button "วิ่ง" at bounding box center [546, 256] width 144 height 15
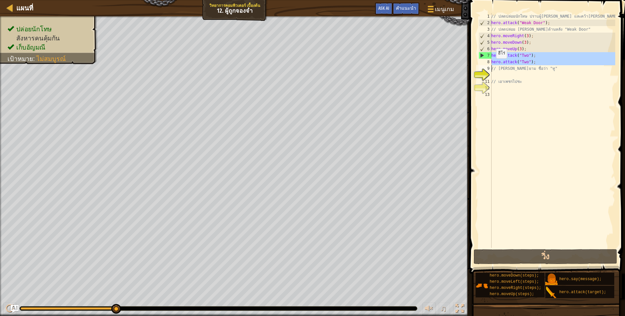
drag, startPoint x: 491, startPoint y: 55, endPoint x: 493, endPoint y: 65, distance: 9.6
click at [493, 65] on div "hero.attack("Two"); 1 2 3 4 5 6 7 8 9 10 11 12 13 // ปลดปล่อยนักโทษ ปราบผู้[PER…" at bounding box center [547, 130] width 138 height 235
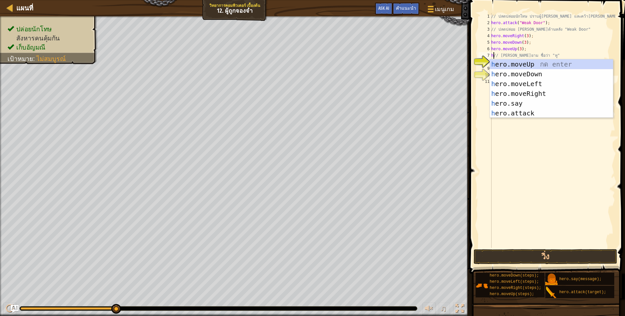
scroll to position [1, 2]
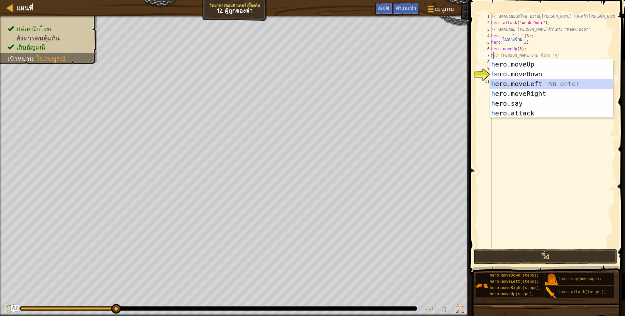
click at [532, 82] on div "h ero.moveUp กด enter h ero.moveDown กด enter h ero.moveLeft กด enter h ero.mov…" at bounding box center [551, 98] width 123 height 78
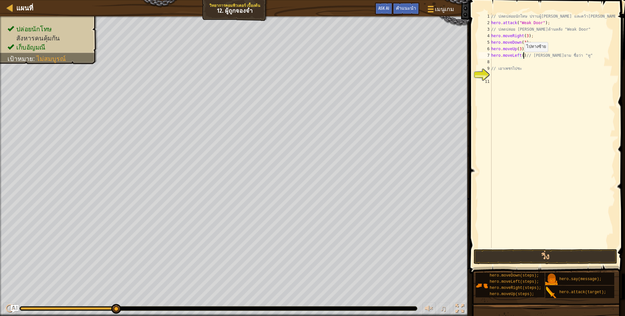
click at [521, 58] on div "// ปลดปล่อยนักโทษ ปราบผู้[PERSON_NAME] และคว้า[PERSON_NAME] hero . attack ( "We…" at bounding box center [552, 137] width 125 height 248
click at [504, 259] on button "วิ่ง" at bounding box center [546, 256] width 144 height 15
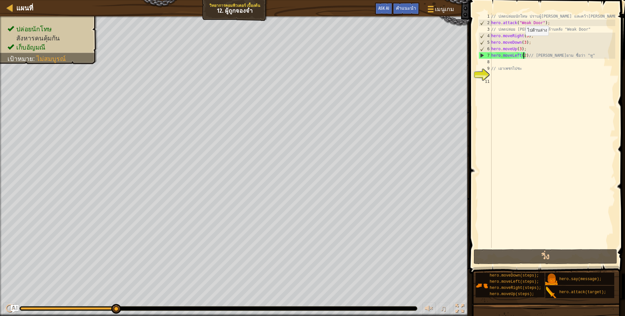
click at [522, 42] on div "// ปลดปล่อยนักโทษ ปราบผู้[PERSON_NAME] และคว้า[PERSON_NAME] hero . attack ( "We…" at bounding box center [552, 137] width 125 height 248
click at [523, 42] on div "// ปลดปล่อยนักโทษ ปราบผู้[PERSON_NAME] และคว้า[PERSON_NAME] hero . attack ( "We…" at bounding box center [552, 137] width 125 height 248
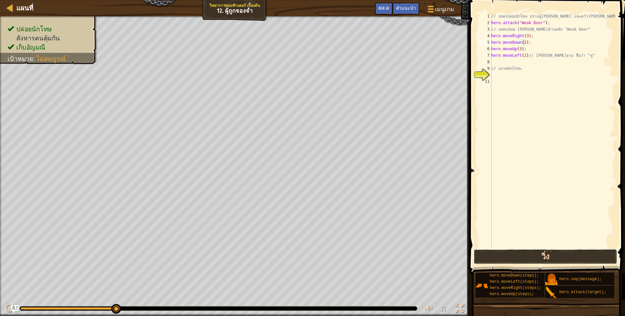
click at [520, 254] on button "วิ่ง" at bounding box center [546, 256] width 144 height 15
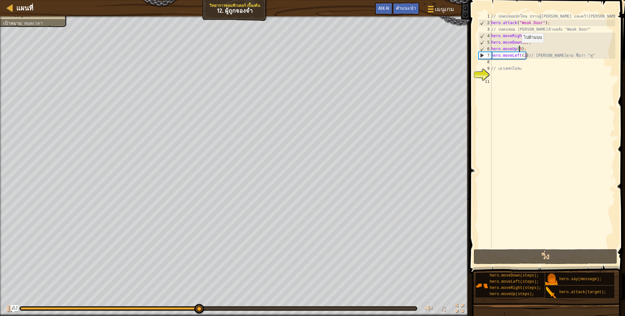
click at [519, 49] on div "// ปลดปล่อยนักโทษ ปราบผู้[PERSON_NAME] และคว้า[PERSON_NAME] hero . attack ( "We…" at bounding box center [552, 137] width 125 height 248
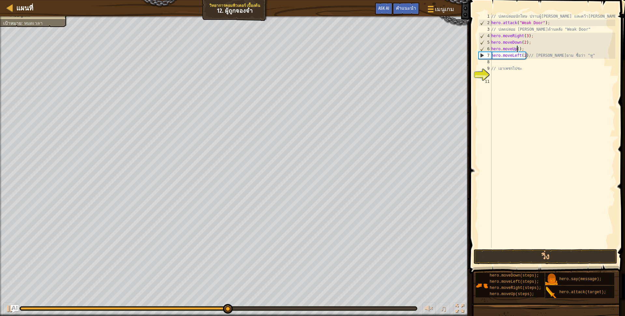
scroll to position [1, 23]
click at [524, 55] on div "// ปลดปล่อยนักโทษ ปราบผู้[PERSON_NAME] และคว้า[PERSON_NAME] hero . attack ( "We…" at bounding box center [552, 137] width 125 height 248
click at [519, 50] on div "// ปลดปล่อยนักโทษ ปราบผู้[PERSON_NAME] และคว้า[PERSON_NAME] hero . attack ( "We…" at bounding box center [552, 137] width 125 height 248
type textarea "hero.moveUp();"
click at [497, 63] on div "// ปลดปล่อยนักโทษ ปราบผู้[PERSON_NAME] และคว้า[PERSON_NAME] hero . attack ( "We…" at bounding box center [552, 137] width 125 height 248
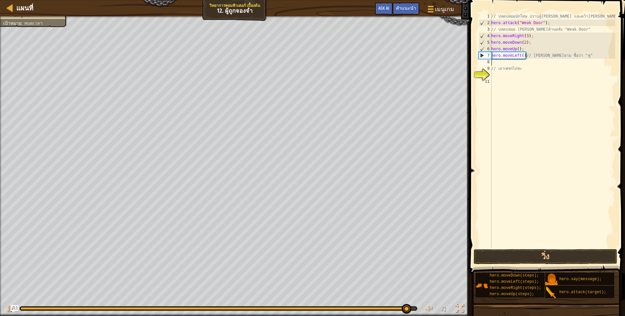
scroll to position [1, 0]
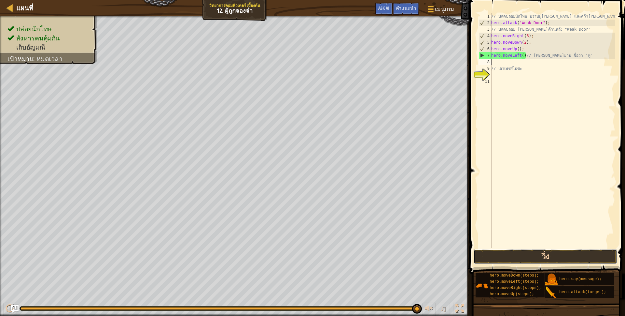
click at [533, 256] on button "วิ่ง" at bounding box center [546, 256] width 144 height 15
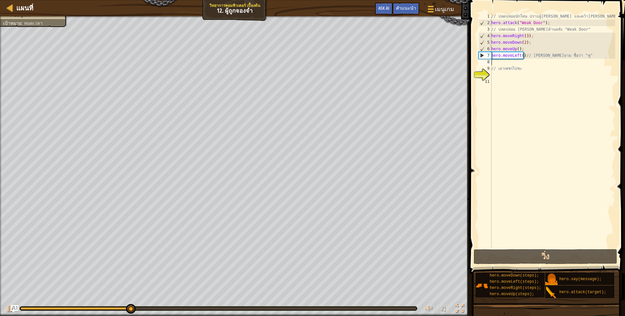
type textarea "h"
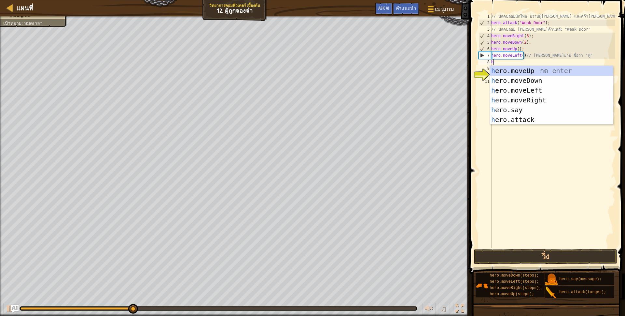
scroll to position [1, 1]
click at [518, 81] on div "h ero.moveUp กด enter h ero.moveDown กด enter h ero.moveLeft กด enter h ero.mov…" at bounding box center [551, 105] width 123 height 78
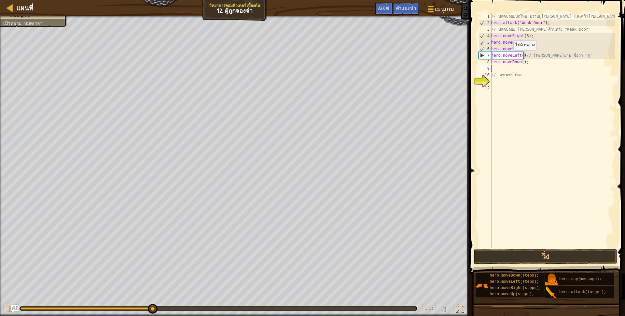
scroll to position [1, 0]
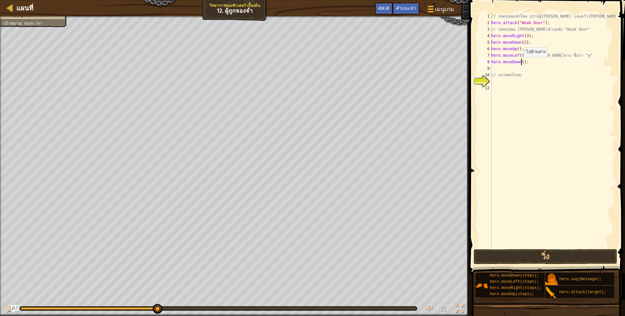
click at [521, 64] on div "// ปลดปล่อยนักโทษ ปราบผู้[PERSON_NAME] และคว้า[PERSON_NAME] hero . attack ( "We…" at bounding box center [552, 137] width 125 height 248
type textarea "hero.moveDown(2);"
click at [499, 70] on div "// ปลดปล่อยนักโทษ ปราบผู้[PERSON_NAME] และคว้า[PERSON_NAME] hero . attack ( "We…" at bounding box center [552, 137] width 125 height 248
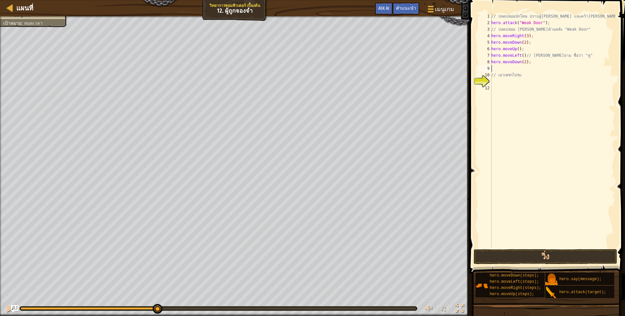
type textarea "h"
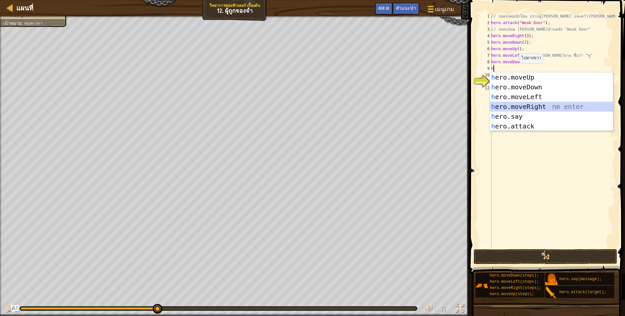
click at [530, 105] on div "h ero.moveUp กด enter h ero.moveDown กด enter h ero.moveLeft กด enter h ero.mov…" at bounding box center [551, 111] width 123 height 78
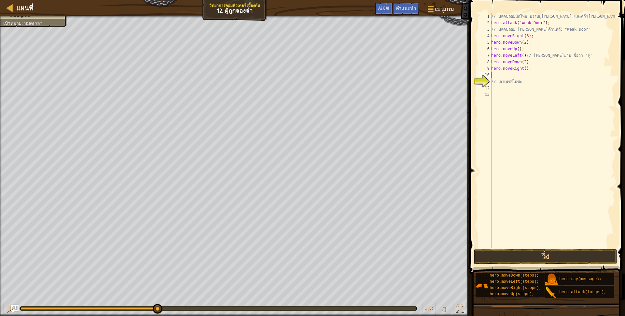
scroll to position [1, 0]
click at [547, 256] on button "วิ่ง" at bounding box center [546, 256] width 144 height 15
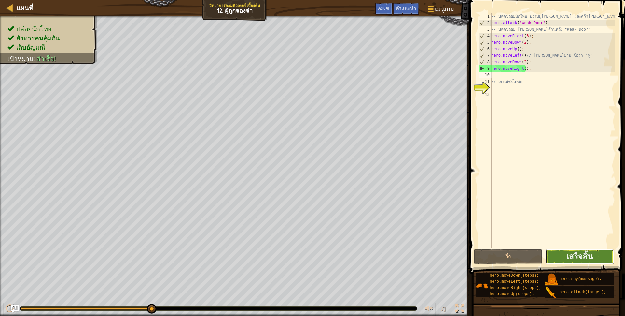
click at [548, 252] on button "เสร็จสิ้น" at bounding box center [580, 256] width 68 height 15
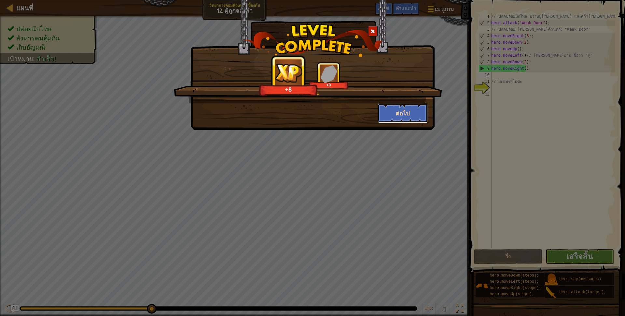
click at [394, 110] on button "ต่อไป" at bounding box center [403, 113] width 50 height 20
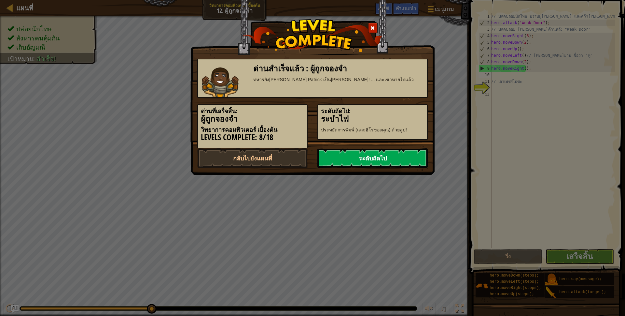
click at [391, 154] on link "ระดับถัดไป" at bounding box center [373, 158] width 110 height 20
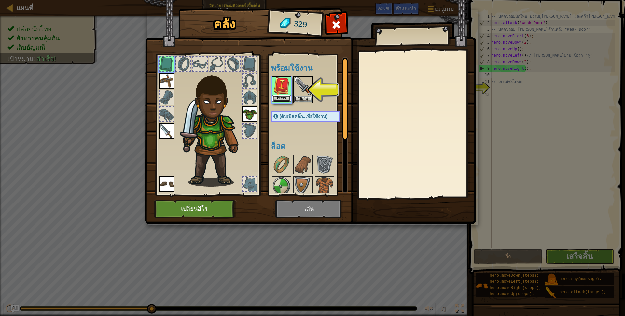
click at [280, 99] on button "ใช้งาน" at bounding box center [282, 98] width 18 height 7
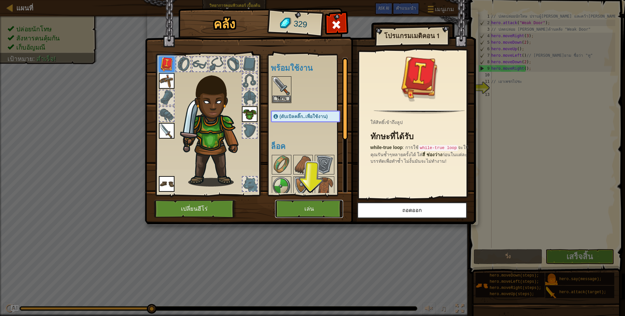
click at [300, 203] on button "เล่น" at bounding box center [309, 209] width 68 height 18
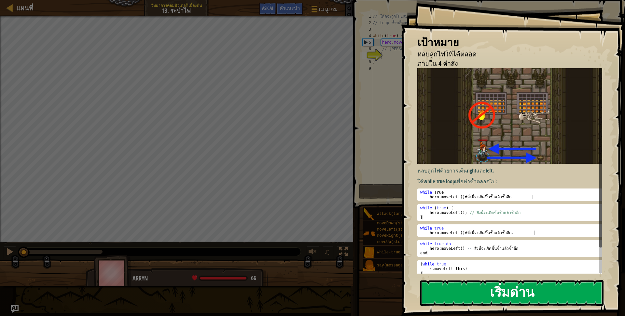
click at [493, 293] on button "เริ่มด่าน" at bounding box center [512, 293] width 183 height 26
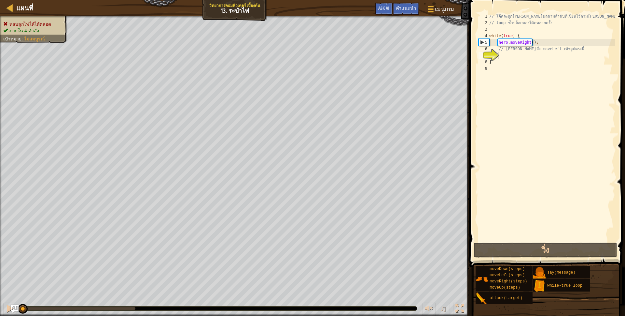
type textarea "h"
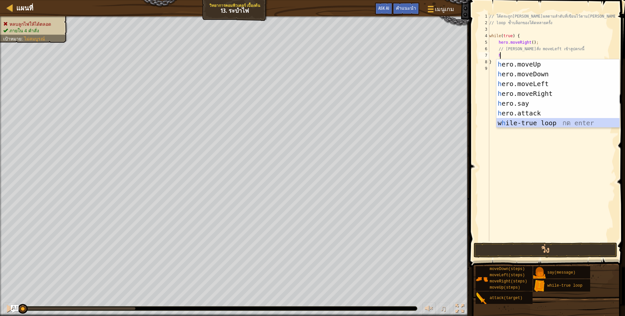
click at [518, 124] on div "h ero.moveUp กด enter h ero.moveDown กด enter h ero.moveLeft กด enter h ero.mov…" at bounding box center [558, 103] width 123 height 88
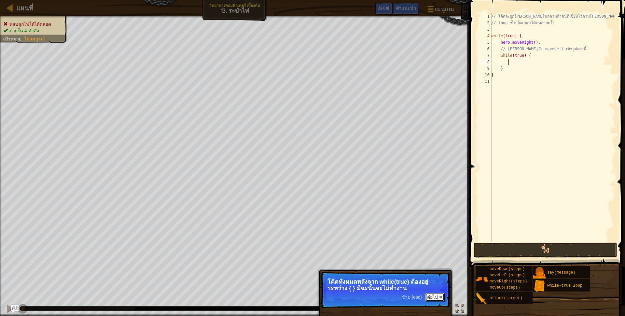
click at [429, 296] on button "ต่อไป" at bounding box center [435, 297] width 20 height 8
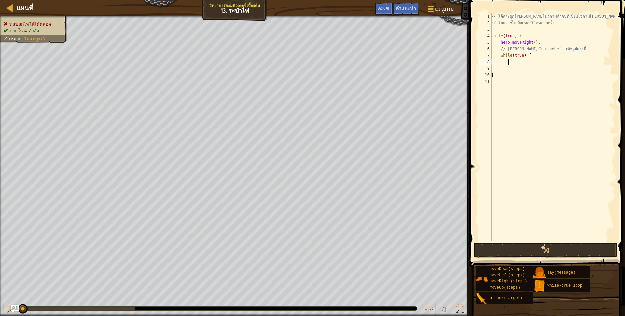
scroll to position [1, 14]
click at [522, 37] on div "// โค้ดจะถูก[PERSON_NAME]ผลตามลำดับที่เขียนไว้ตาม[PERSON_NAME] // loop ซ้ำบล็อก…" at bounding box center [552, 133] width 125 height 241
click at [530, 56] on div "// โค้ดจะถูก[PERSON_NAME]ผลตามลำดับที่เขียนไว้ตาม[PERSON_NAME] // loop ซ้ำบล็อก…" at bounding box center [552, 133] width 125 height 241
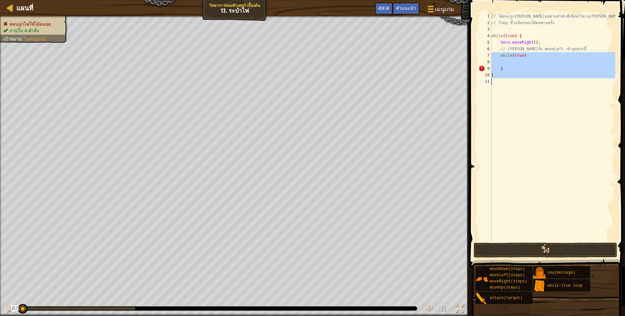
drag, startPoint x: 489, startPoint y: 55, endPoint x: 500, endPoint y: 76, distance: 23.0
click at [500, 76] on div "while(true) 1 2 3 4 5 6 7 8 9 10 11 // โค้ดจะถูก[PERSON_NAME]ผลตามลำดับที่เขียน…" at bounding box center [547, 127] width 138 height 228
type textarea "}"
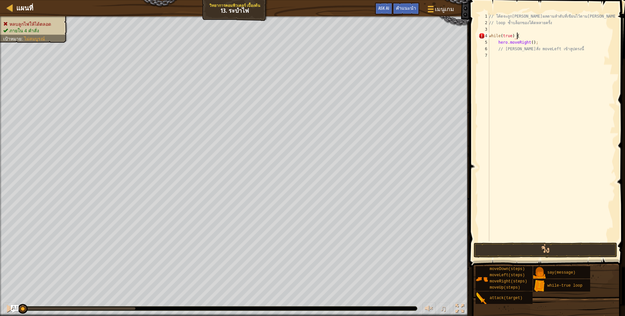
click at [522, 36] on div "// โค้ดจะถูก[PERSON_NAME]ผลตามลำดับที่เขียนไว้ตาม[PERSON_NAME] // loop ซ้ำบล็อก…" at bounding box center [552, 133] width 128 height 241
click at [539, 42] on div "// โค้ดจะถูก[PERSON_NAME]ผลตามลำดับที่เขียนไว้ตาม[PERSON_NAME] // loop ซ้ำบล็อก…" at bounding box center [552, 133] width 128 height 241
drag, startPoint x: 539, startPoint y: 40, endPoint x: 486, endPoint y: 35, distance: 53.7
click at [486, 35] on div "hero.moveRight(); 1 2 3 4 5 6 7 // โค้ดจะถูก[PERSON_NAME]ผลตามลำดับที่เขียนไว้ต…" at bounding box center [547, 127] width 138 height 228
type textarea "while(true) { hero.moveRight();"
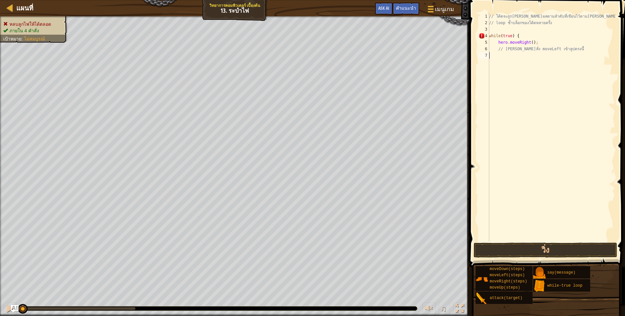
drag, startPoint x: 511, startPoint y: 36, endPoint x: 515, endPoint y: 167, distance: 131.4
click at [515, 167] on div "// โค้ดจะถูก[PERSON_NAME]ผลตามลำดับที่เขียนไว้ตาม[PERSON_NAME] // loop ซ้ำบล็อก…" at bounding box center [552, 133] width 128 height 241
drag, startPoint x: 536, startPoint y: 44, endPoint x: 487, endPoint y: 33, distance: 50.0
click at [487, 33] on div "1 2 3 4 5 6 7 // โค้ดจะถูก[PERSON_NAME]ผลตามลำดับที่เขียนไว้ตาม[PERSON_NAME] //…" at bounding box center [547, 127] width 138 height 228
type textarea "while(true) { hero.moveRight();"
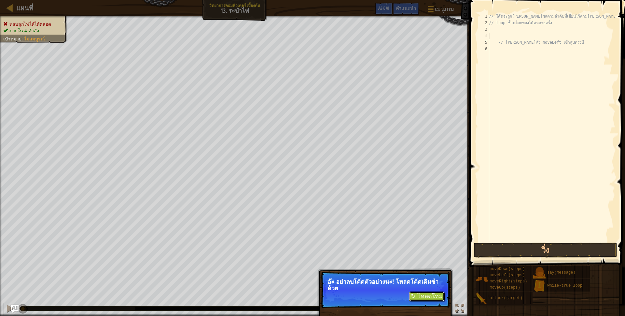
click at [427, 295] on button "↻ โหลดใหม่" at bounding box center [427, 296] width 36 height 10
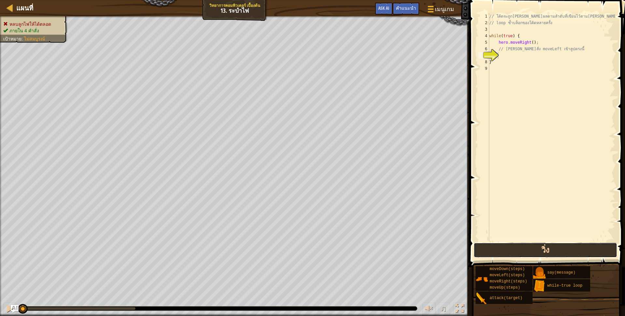
click at [494, 248] on button "วิ่ง" at bounding box center [546, 249] width 144 height 15
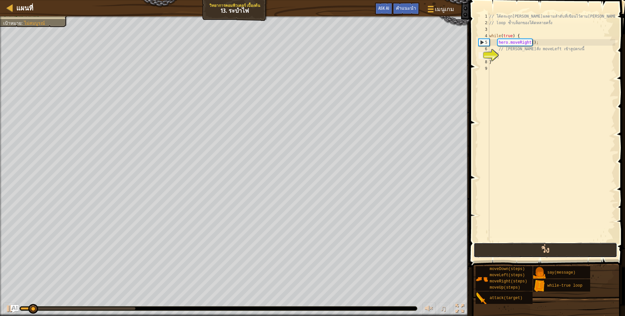
click at [494, 248] on button "วิ่ง" at bounding box center [546, 249] width 144 height 15
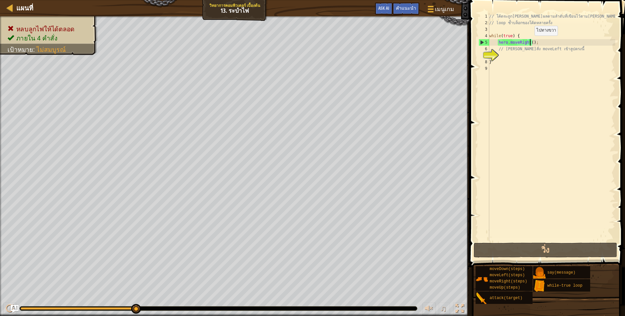
click at [529, 42] on div "// โค้ดจะถูก[PERSON_NAME]ผลตามลำดับที่เขียนไว้ตาม[PERSON_NAME] // loop ซ้ำบล็อก…" at bounding box center [551, 133] width 127 height 241
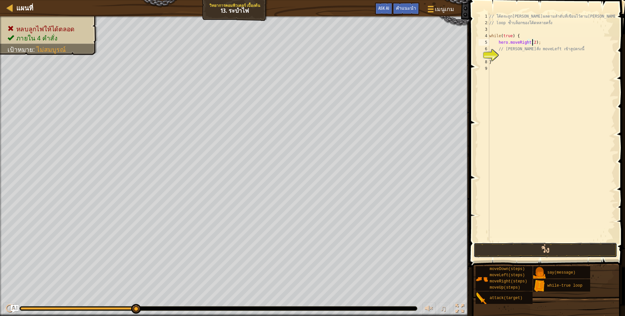
click at [520, 247] on button "วิ่ง" at bounding box center [546, 249] width 144 height 15
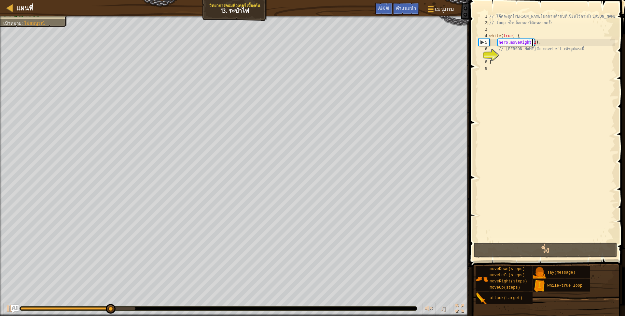
type textarea "hero.moveRight();"
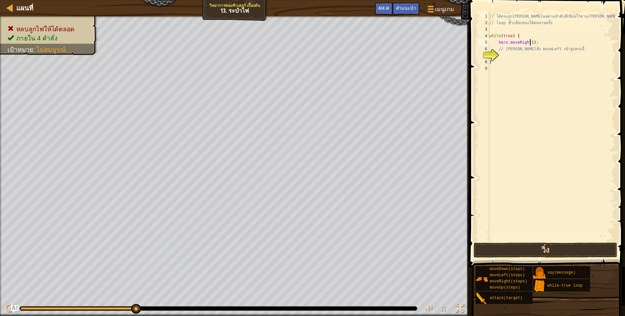
click at [501, 58] on div "// โค้ดจะถูก[PERSON_NAME]ผลตามลำดับที่เขียนไว้ตาม[PERSON_NAME] // loop ซ้ำบล็อก…" at bounding box center [551, 133] width 127 height 241
type textarea "h"
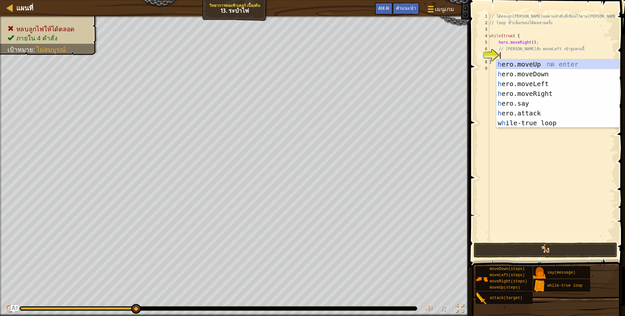
scroll to position [1, 8]
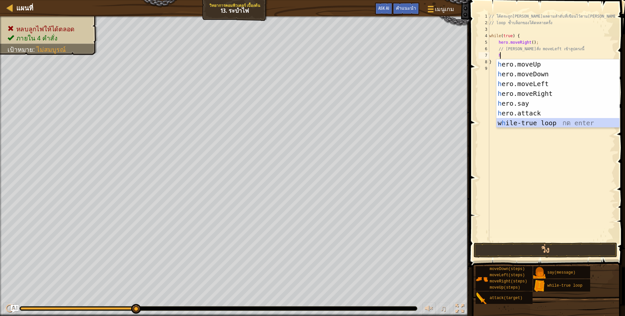
click at [531, 123] on div "h ero.moveUp กด enter h ero.moveDown กด enter h ero.moveLeft กด enter h ero.mov…" at bounding box center [558, 103] width 123 height 88
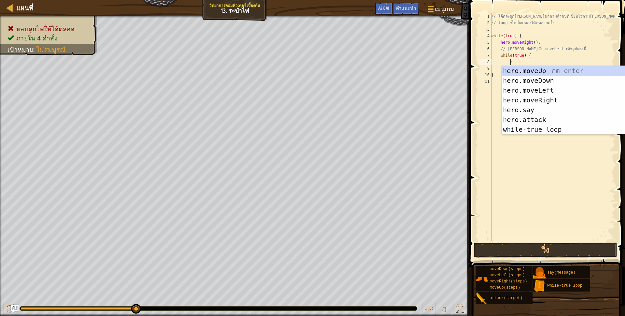
type textarea "h"
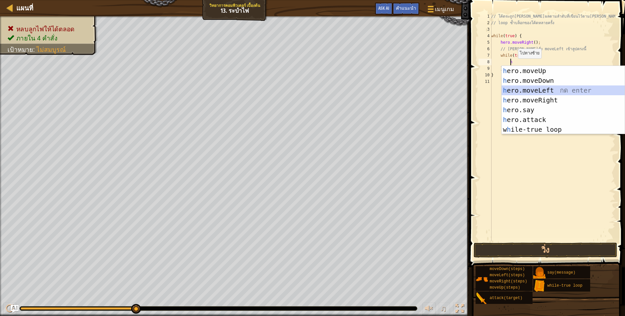
click at [536, 90] on div "h ero.moveUp กด enter h ero.moveDown กด enter h ero.moveLeft กด enter h ero.mov…" at bounding box center [563, 110] width 123 height 88
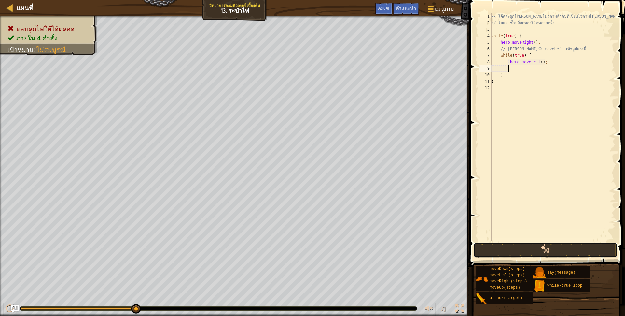
click at [499, 248] on button "วิ่ง" at bounding box center [546, 249] width 144 height 15
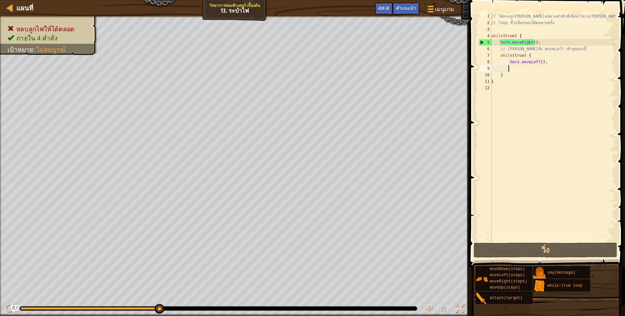
click at [499, 82] on div "// โค้ดจะถูก[PERSON_NAME]ผลตามลำดับที่เขียนไว้ตาม[PERSON_NAME] // loop ซ้ำบล็อก…" at bounding box center [552, 133] width 125 height 241
type textarea "}"
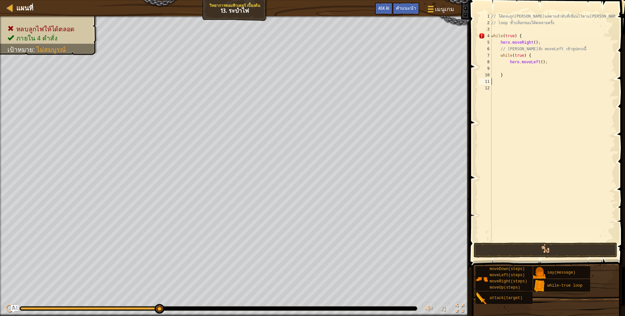
type textarea "h"
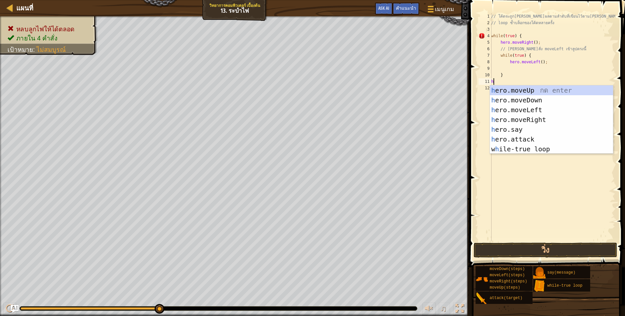
scroll to position [1, 1]
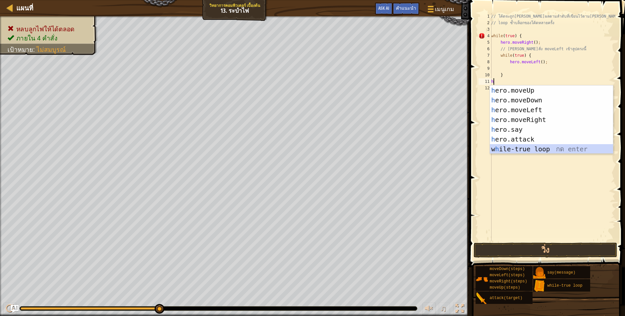
click at [523, 150] on div "h ero.moveUp กด enter h ero.moveDown กด enter h ero.moveLeft กด enter h ero.mov…" at bounding box center [551, 129] width 123 height 88
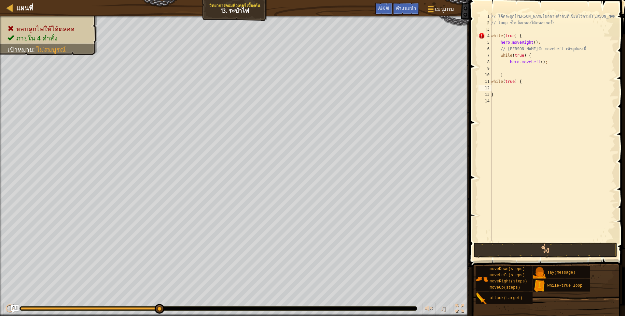
type textarea "h"
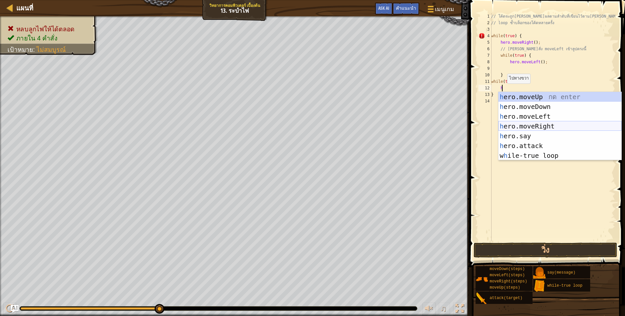
click at [529, 124] on div "h ero.moveUp กด enter h ero.moveDown กด enter h ero.moveLeft กด enter h ero.mov…" at bounding box center [560, 136] width 123 height 88
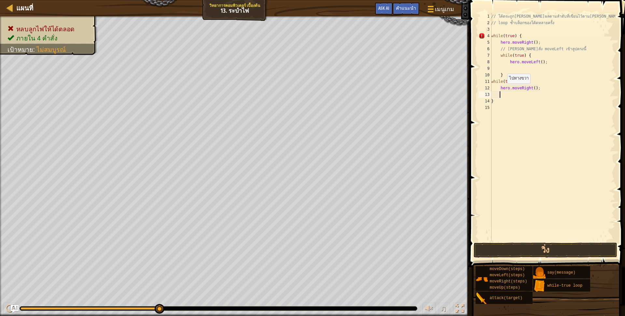
scroll to position [1, 7]
click at [502, 107] on div "// โค้ดจะถูก[PERSON_NAME]ผลตามลำดับที่เขียนไว้ตาม[PERSON_NAME] // loop ซ้ำบล็อก…" at bounding box center [552, 133] width 125 height 241
type textarea "h"
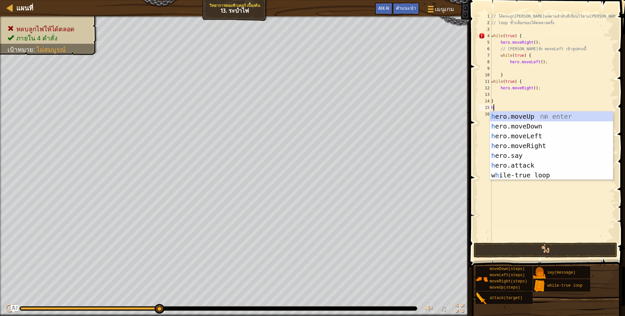
scroll to position [1, 1]
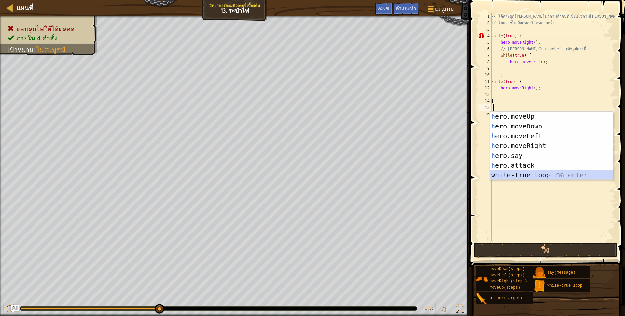
click at [503, 177] on div "h ero.moveUp กด enter h ero.moveDown กด enter h ero.moveLeft กด enter h ero.mov…" at bounding box center [551, 155] width 123 height 88
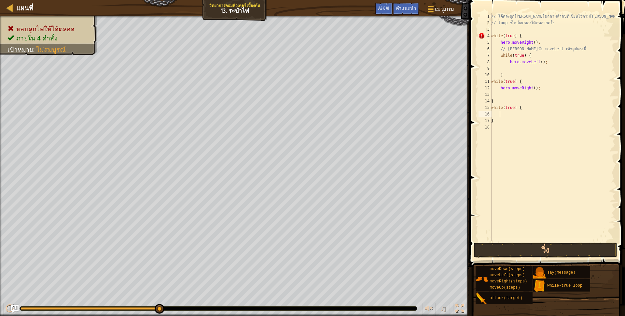
type textarea "h"
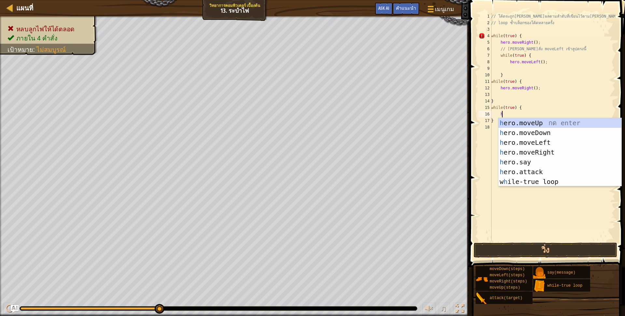
scroll to position [1, 8]
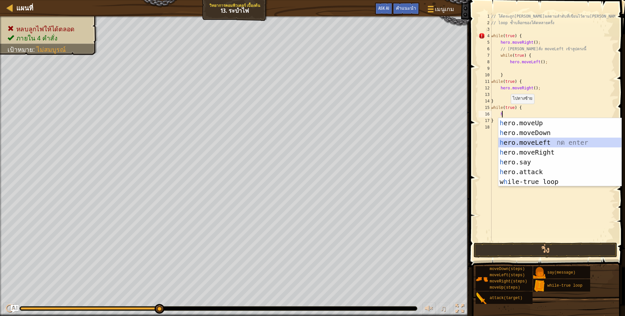
click at [519, 143] on div "h ero.moveUp กด enter h ero.moveDown กด enter h ero.moveLeft กด enter h ero.mov…" at bounding box center [560, 162] width 123 height 88
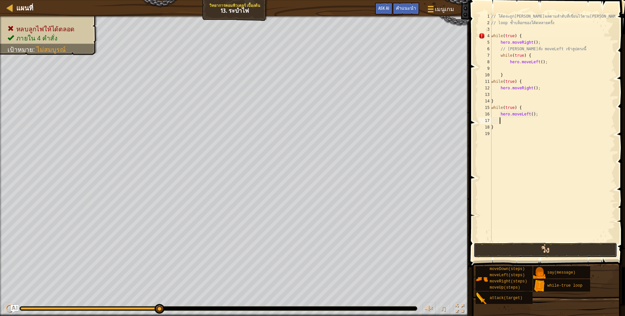
click at [518, 249] on button "วิ่ง" at bounding box center [546, 249] width 144 height 15
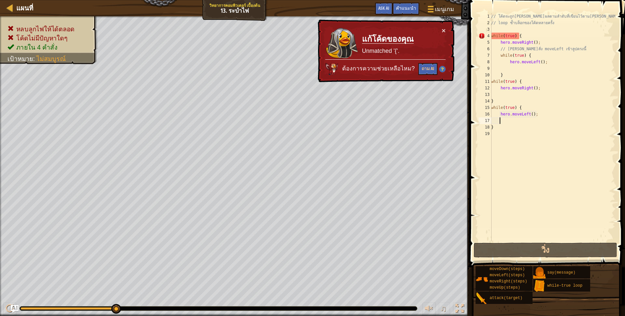
click at [519, 33] on div "// โค้ดจะถูก[PERSON_NAME]ผลตามลำดับที่เขียนไว้ตาม[PERSON_NAME] // loop ซ้ำบล็อก…" at bounding box center [552, 133] width 125 height 241
type textarea "while(true) {"
